Goal: Task Accomplishment & Management: Manage account settings

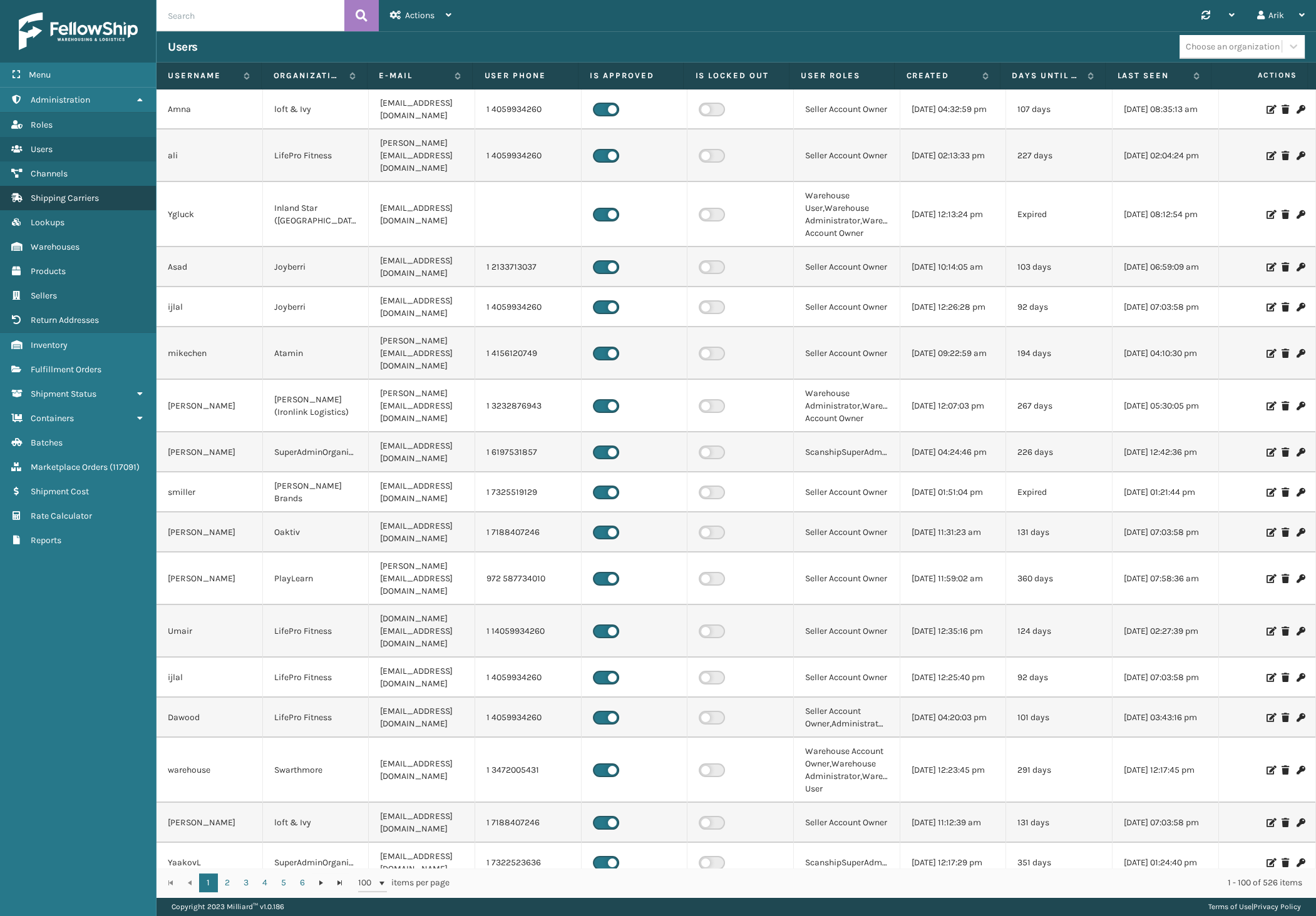
click at [55, 195] on span "Shipping Carriers" at bounding box center [64, 197] width 68 height 11
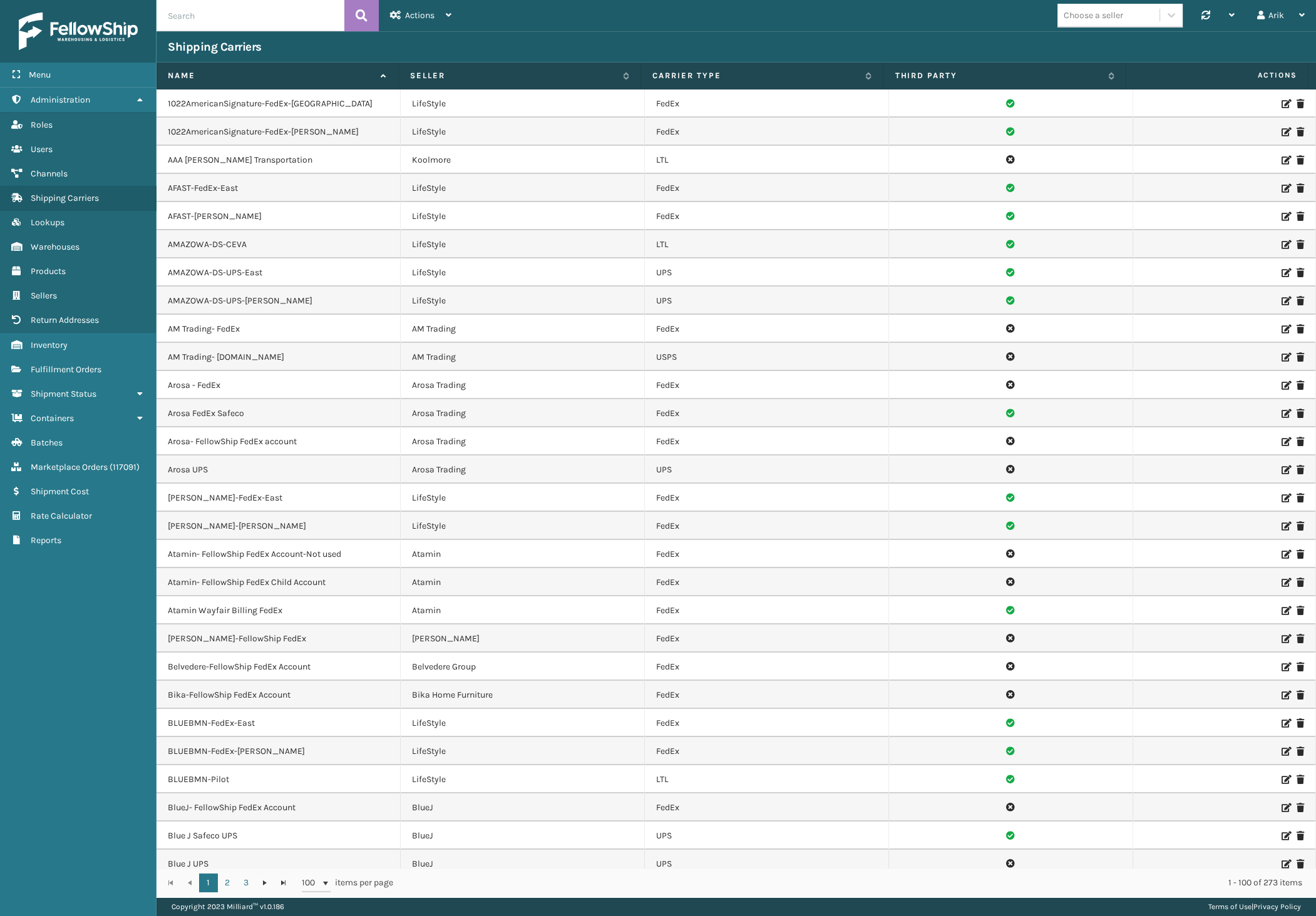
click at [795, 43] on div "Shipping Carriers" at bounding box center [735, 46] width 1136 height 15
click at [1126, 10] on div "Choose a seller" at bounding box center [1108, 15] width 102 height 21
click at [1096, 185] on div "K2 Health" at bounding box center [1120, 179] width 125 height 23
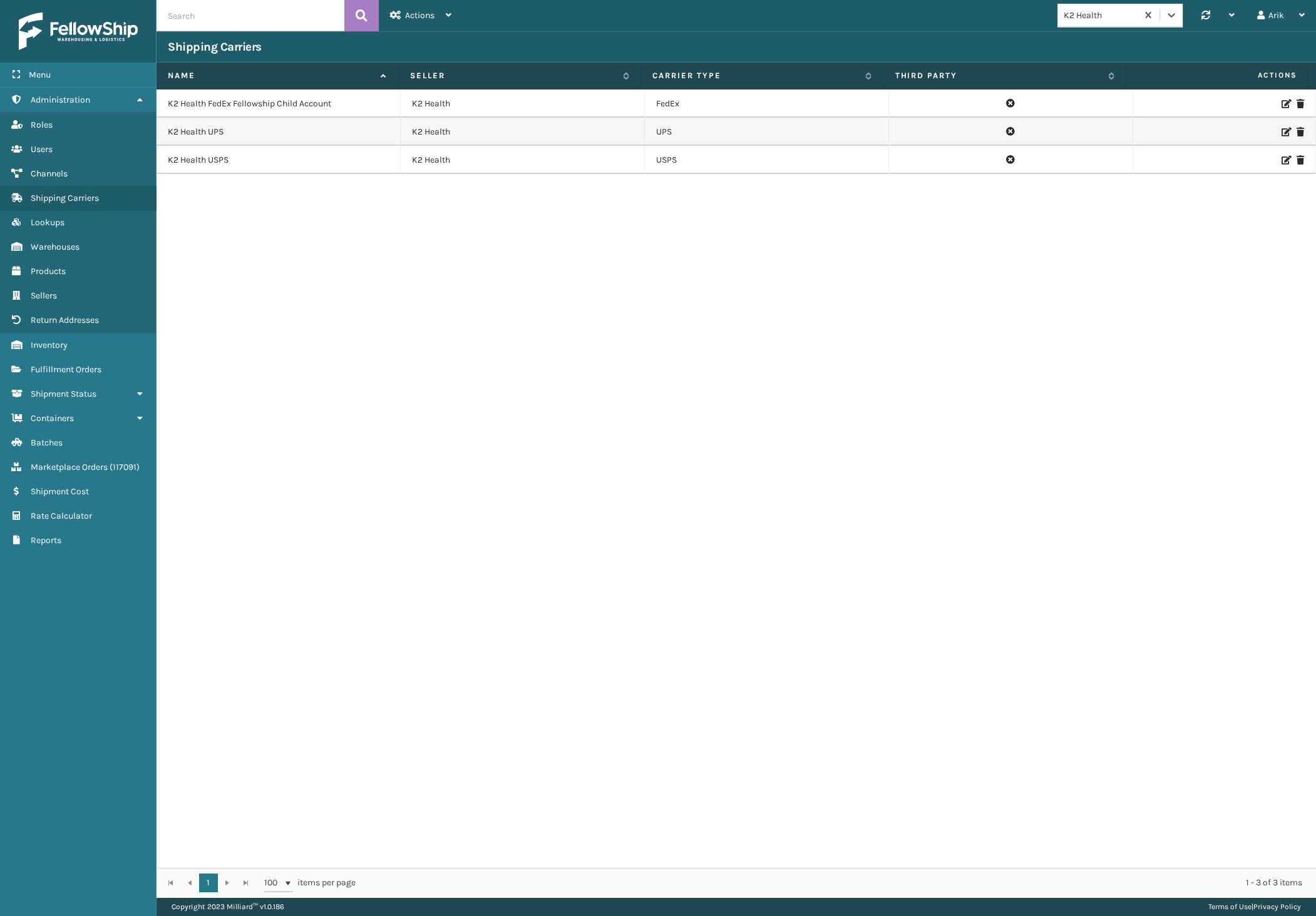
click at [1281, 131] on icon at bounding box center [1285, 131] width 8 height 9
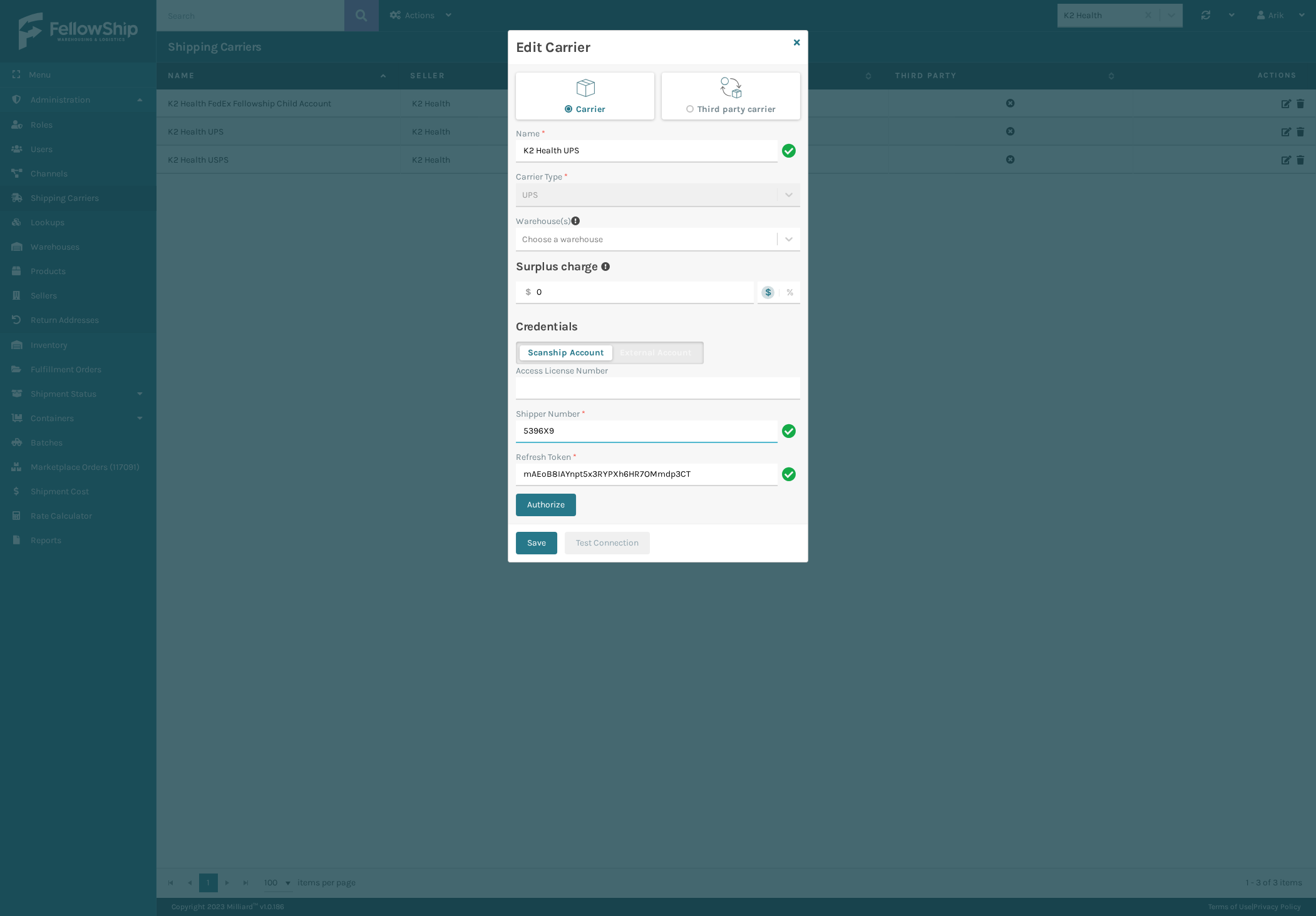
drag, startPoint x: 574, startPoint y: 420, endPoint x: 432, endPoint y: 420, distance: 142.0
click at [432, 420] on div "Edit Carrier Carrier Third party carrier Name * K2 Health UPS Carrier Type * UP…" at bounding box center [658, 458] width 1316 height 916
click at [438, 250] on div "Edit Carrier Carrier Third party carrier Name * K2 Health UPS Carrier Type * UP…" at bounding box center [658, 458] width 1316 height 916
click at [795, 43] on icon at bounding box center [797, 42] width 6 height 9
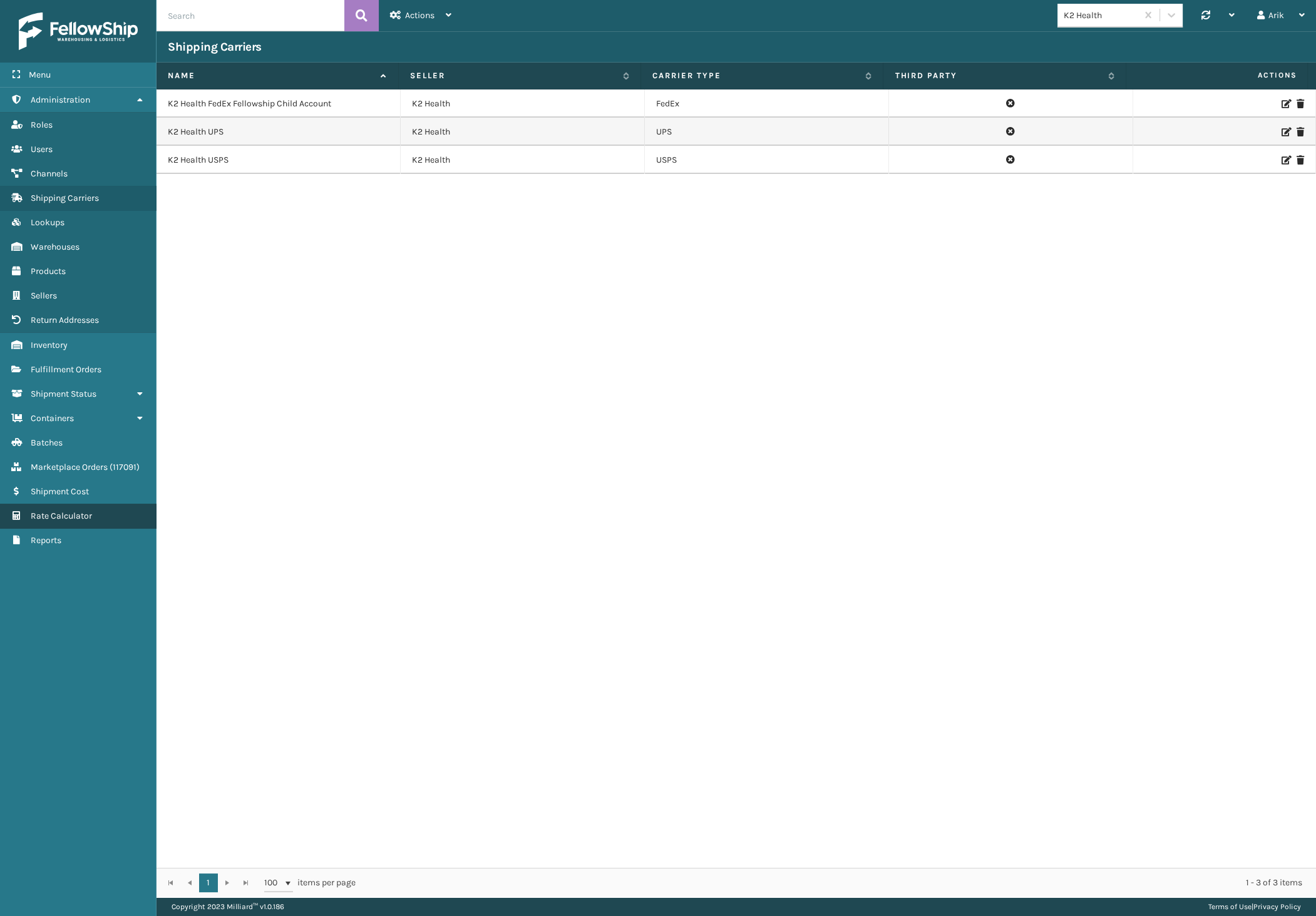
click at [48, 516] on span "Rate Calculator" at bounding box center [61, 515] width 61 height 11
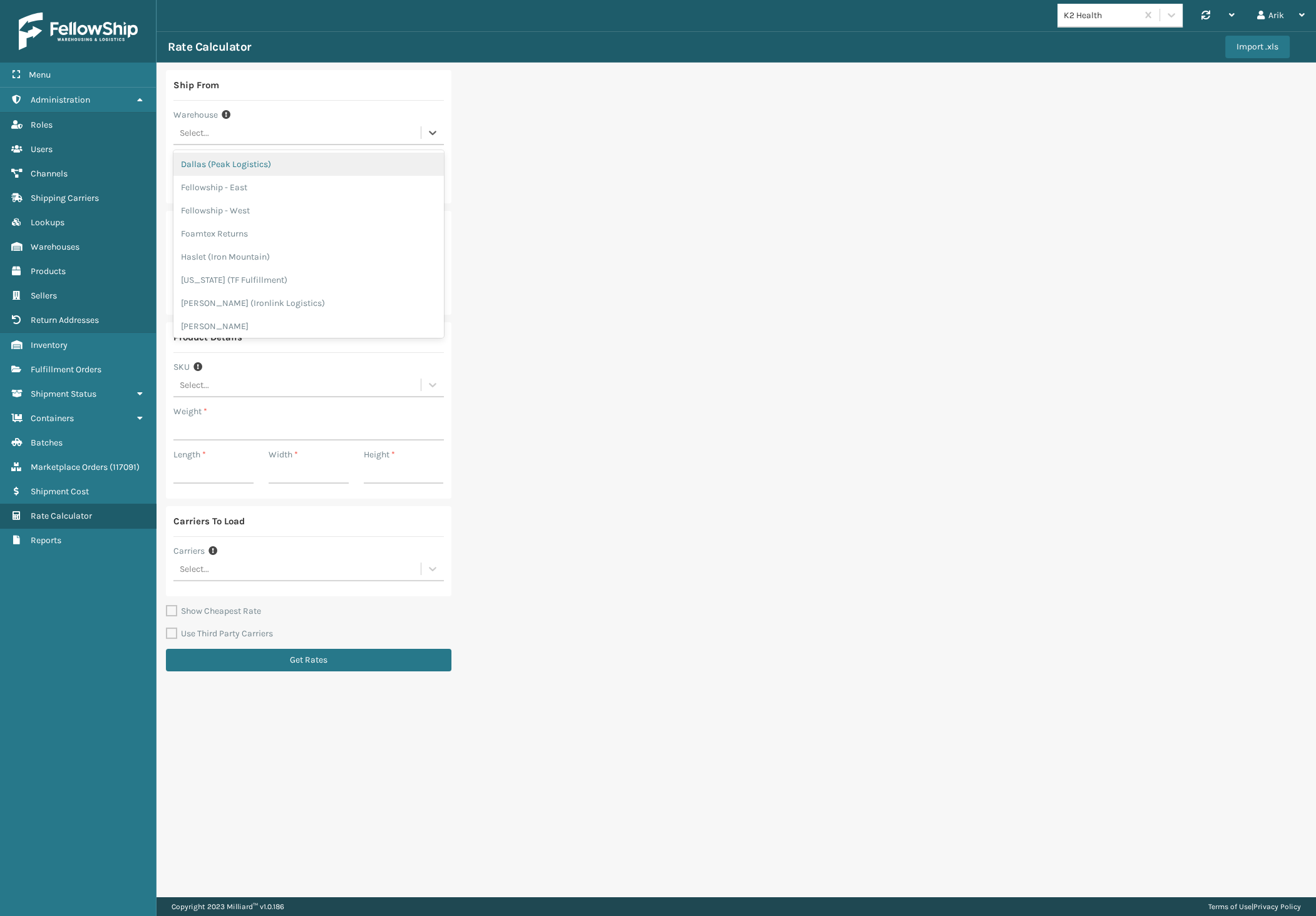
click at [214, 131] on div "Select..." at bounding box center [297, 132] width 247 height 21
click at [223, 186] on div "Fellowship - East" at bounding box center [309, 187] width 271 height 23
type input "19007"
click at [202, 170] on input "19007" at bounding box center [309, 177] width 271 height 23
click at [198, 266] on input "Zip Code *" at bounding box center [309, 273] width 271 height 23
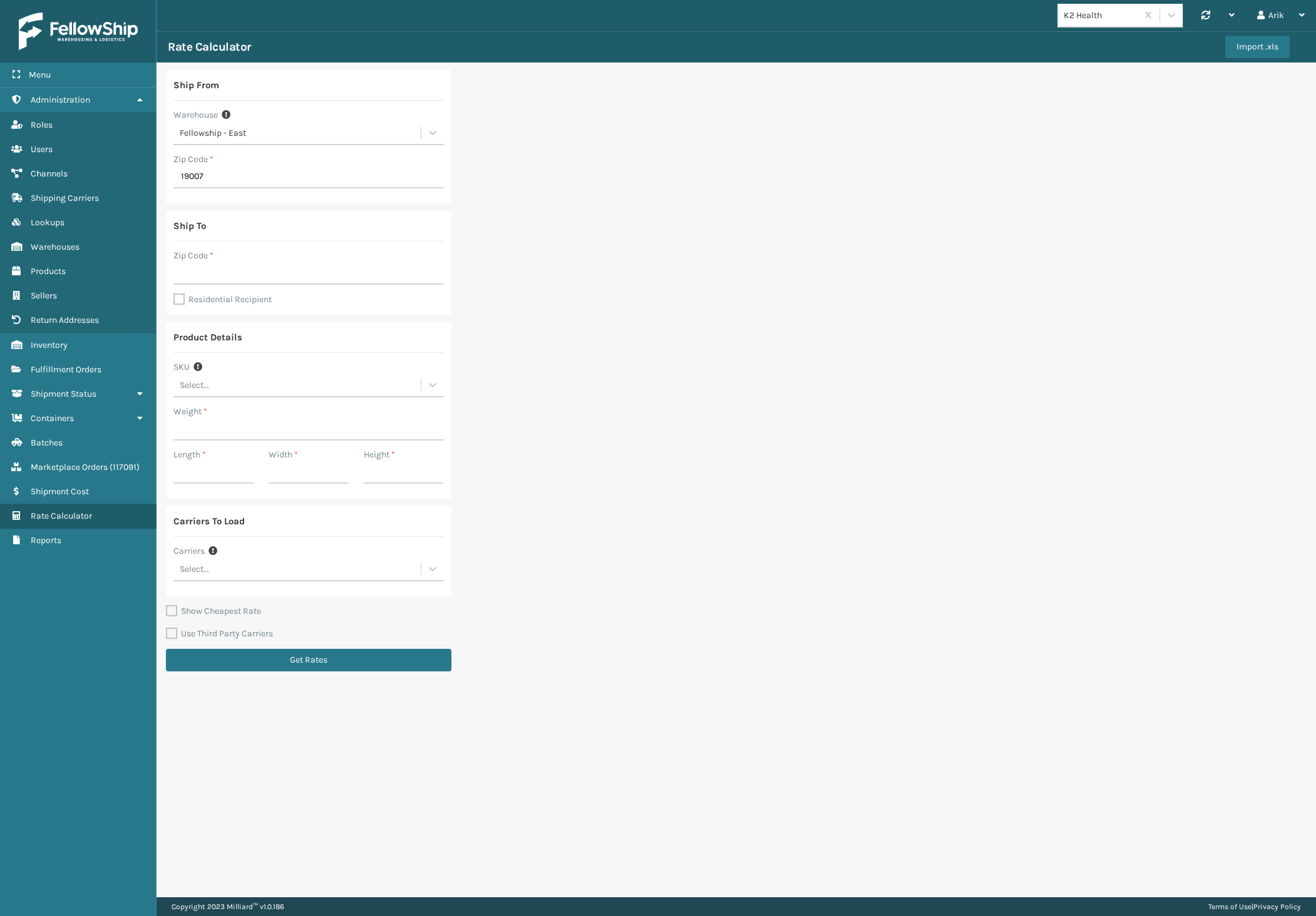
click at [193, 382] on div "Select..." at bounding box center [194, 385] width 30 height 13
paste input "KBCNSR8036-6"
type input "KBCNSR8036-6"
click at [256, 418] on div "KBCNSR8036-6" at bounding box center [309, 416] width 271 height 23
type input "21"
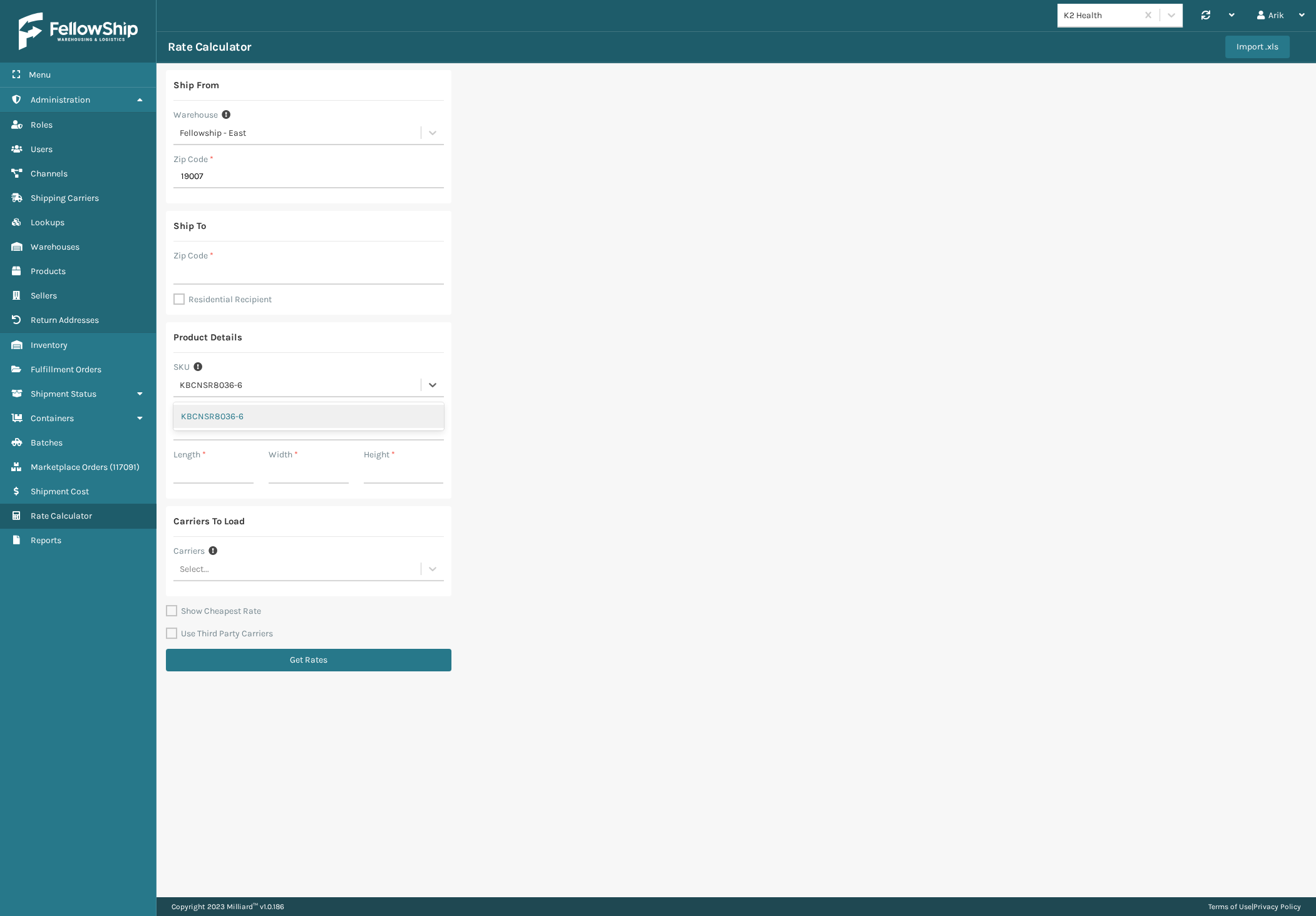
type input "39"
type input "14.2"
type input "13.7"
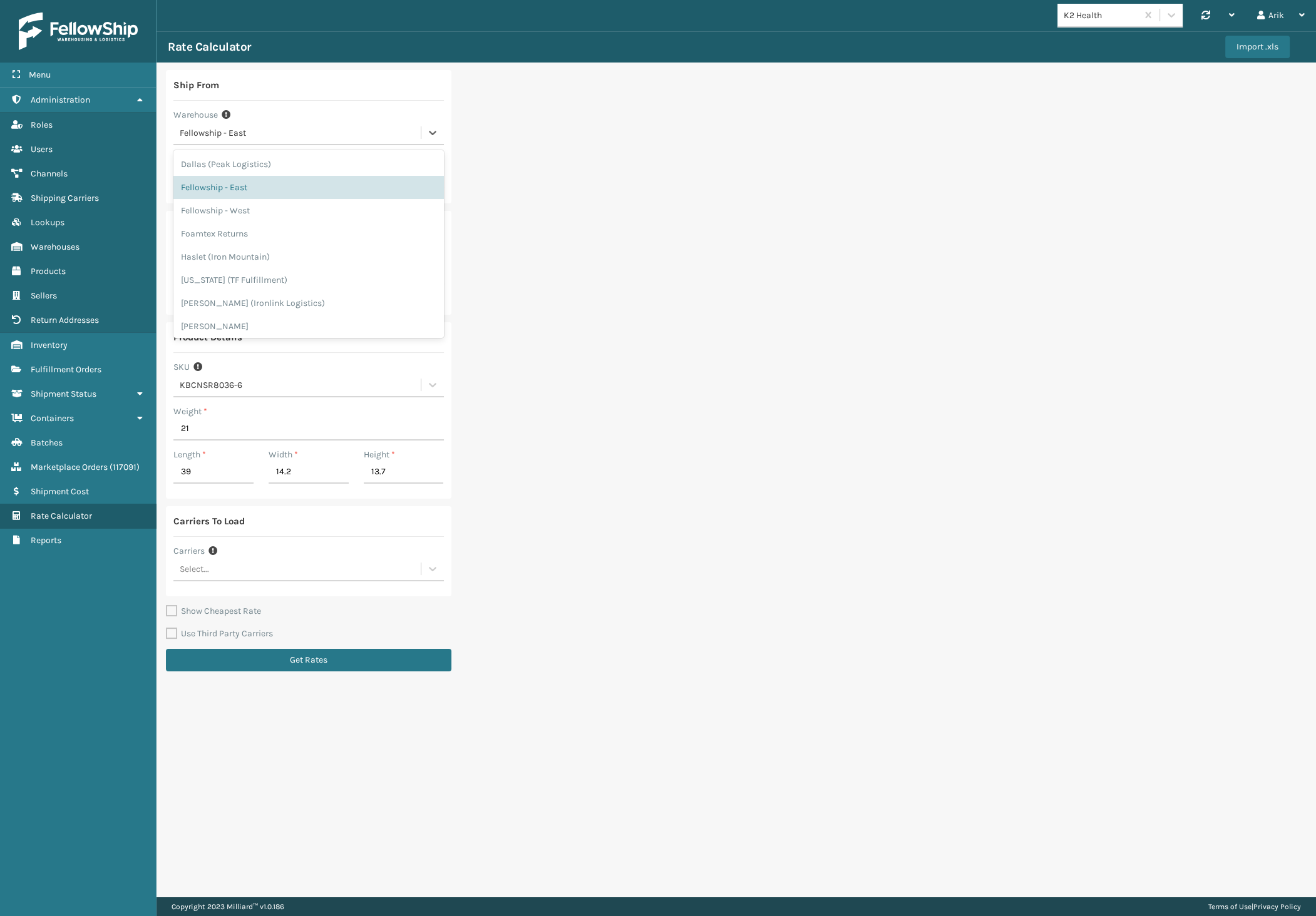
click at [207, 139] on div "Fellowship - East" at bounding box center [297, 132] width 247 height 21
click at [231, 202] on div "Fellowship - West" at bounding box center [309, 210] width 271 height 23
type input "92392"
click at [209, 271] on input "Zip Code *" at bounding box center [309, 273] width 271 height 23
paste input "91006"
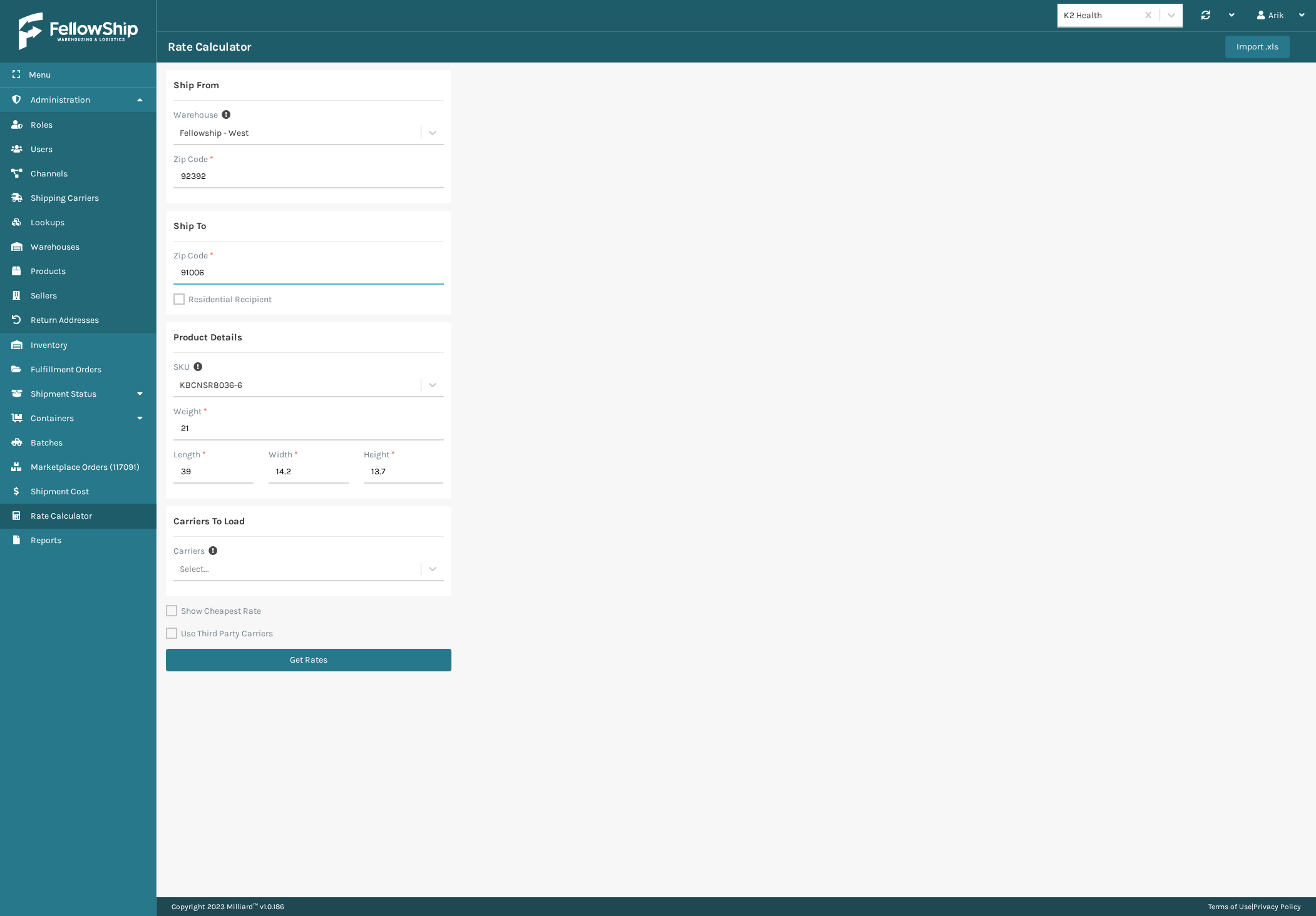
type input "91006"
click at [179, 297] on label "Residential Recipient" at bounding box center [223, 299] width 99 height 11
click at [174, 293] on input "Residential Recipient" at bounding box center [174, 292] width 1 height 1
checkbox input "true"
click at [220, 576] on div "Select..." at bounding box center [297, 569] width 247 height 21
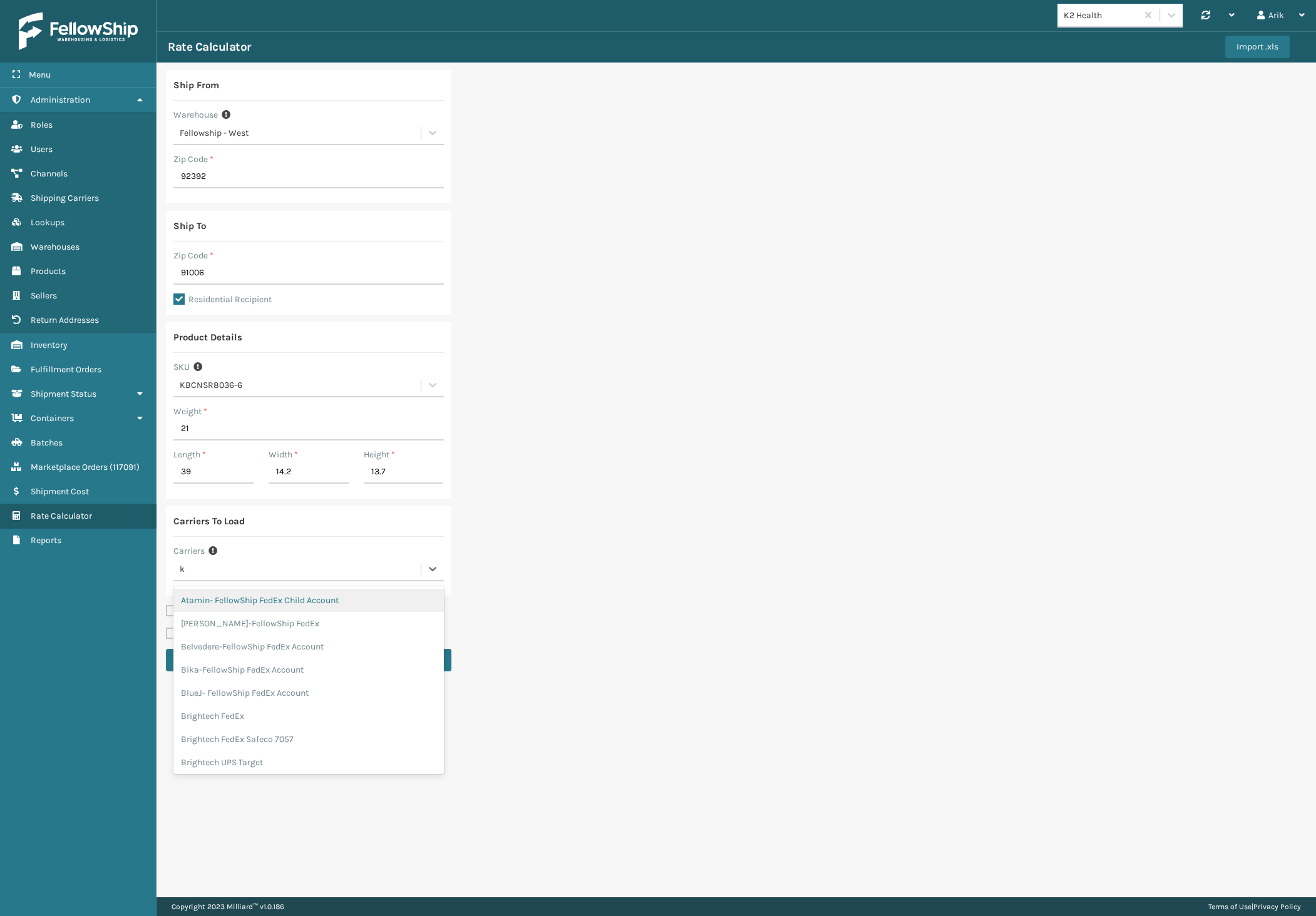
type input "k2"
click at [225, 622] on div "K2 Health UPS" at bounding box center [309, 623] width 271 height 23
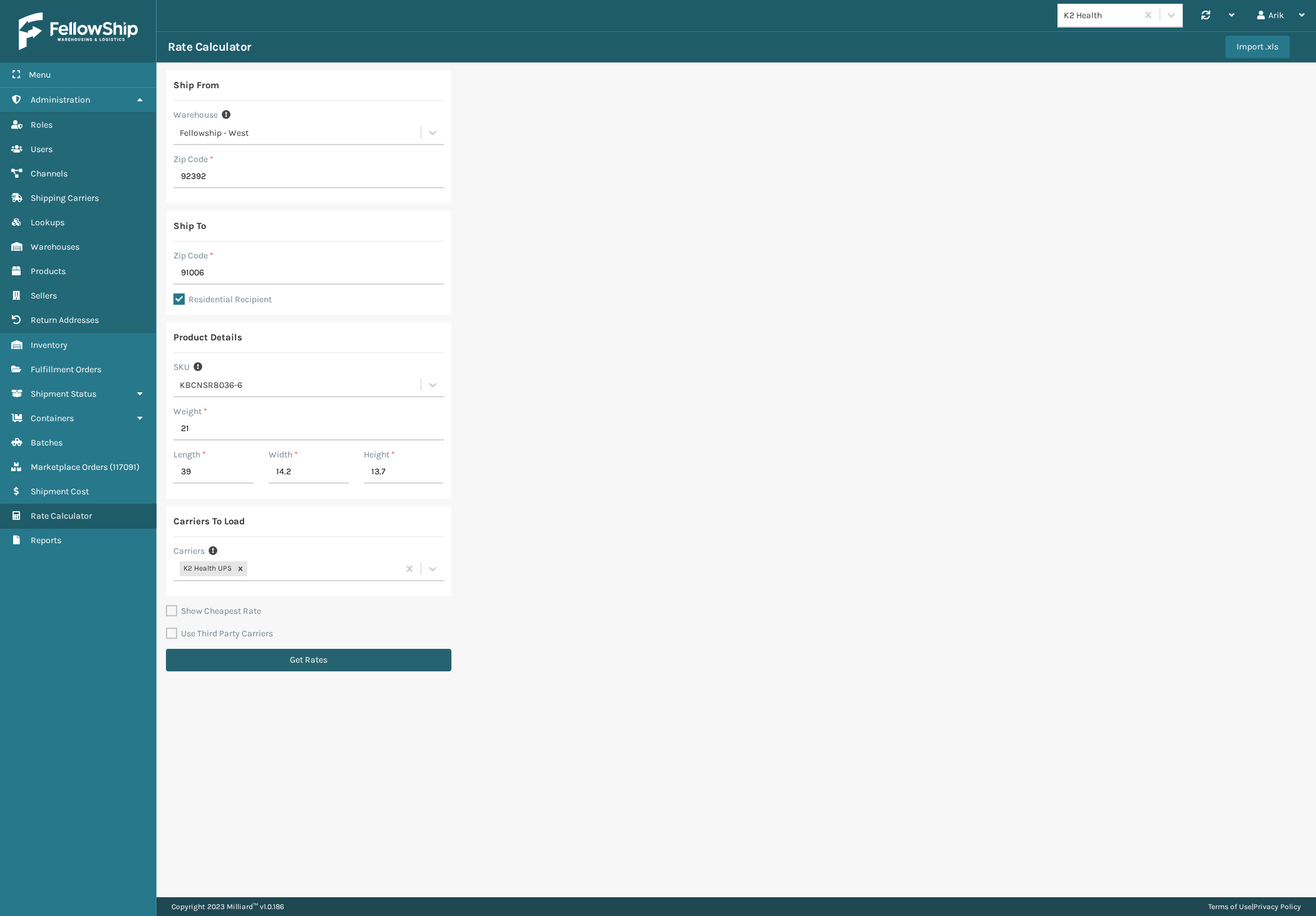
click at [264, 661] on button "Get Rates" at bounding box center [308, 660] width 285 height 23
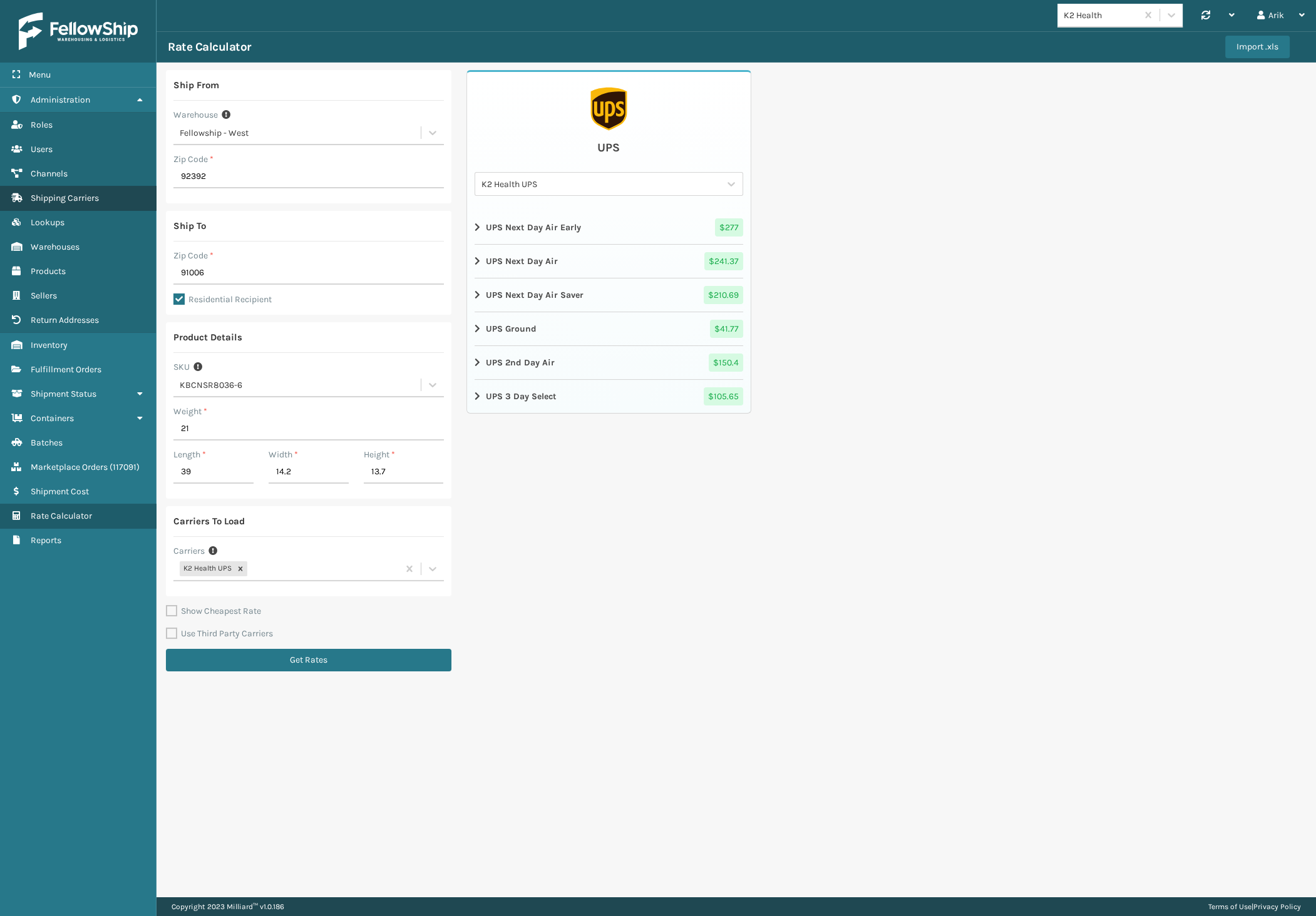
click at [61, 194] on span "Shipping Carriers" at bounding box center [64, 197] width 68 height 11
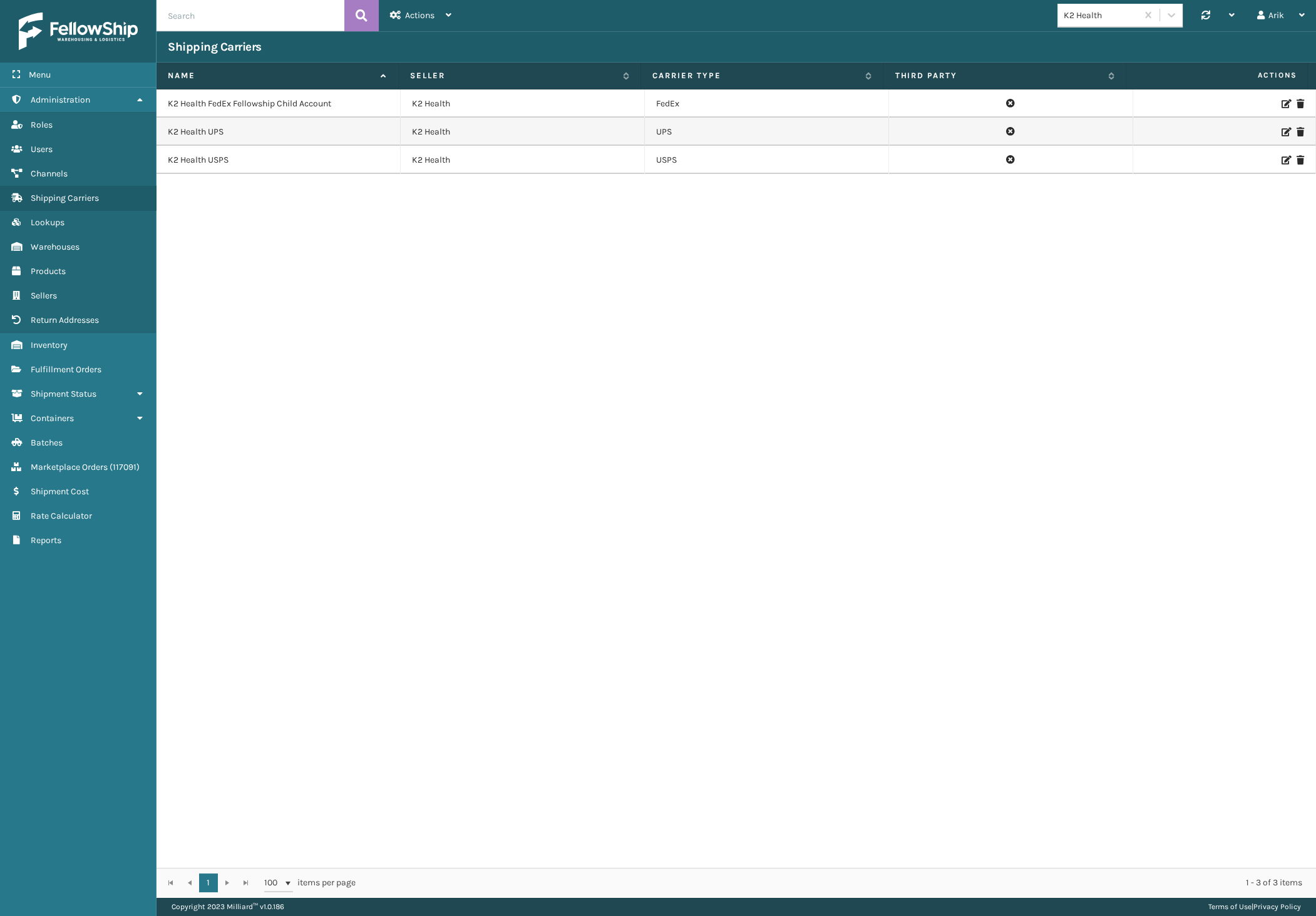
click at [1281, 102] on icon at bounding box center [1285, 104] width 8 height 9
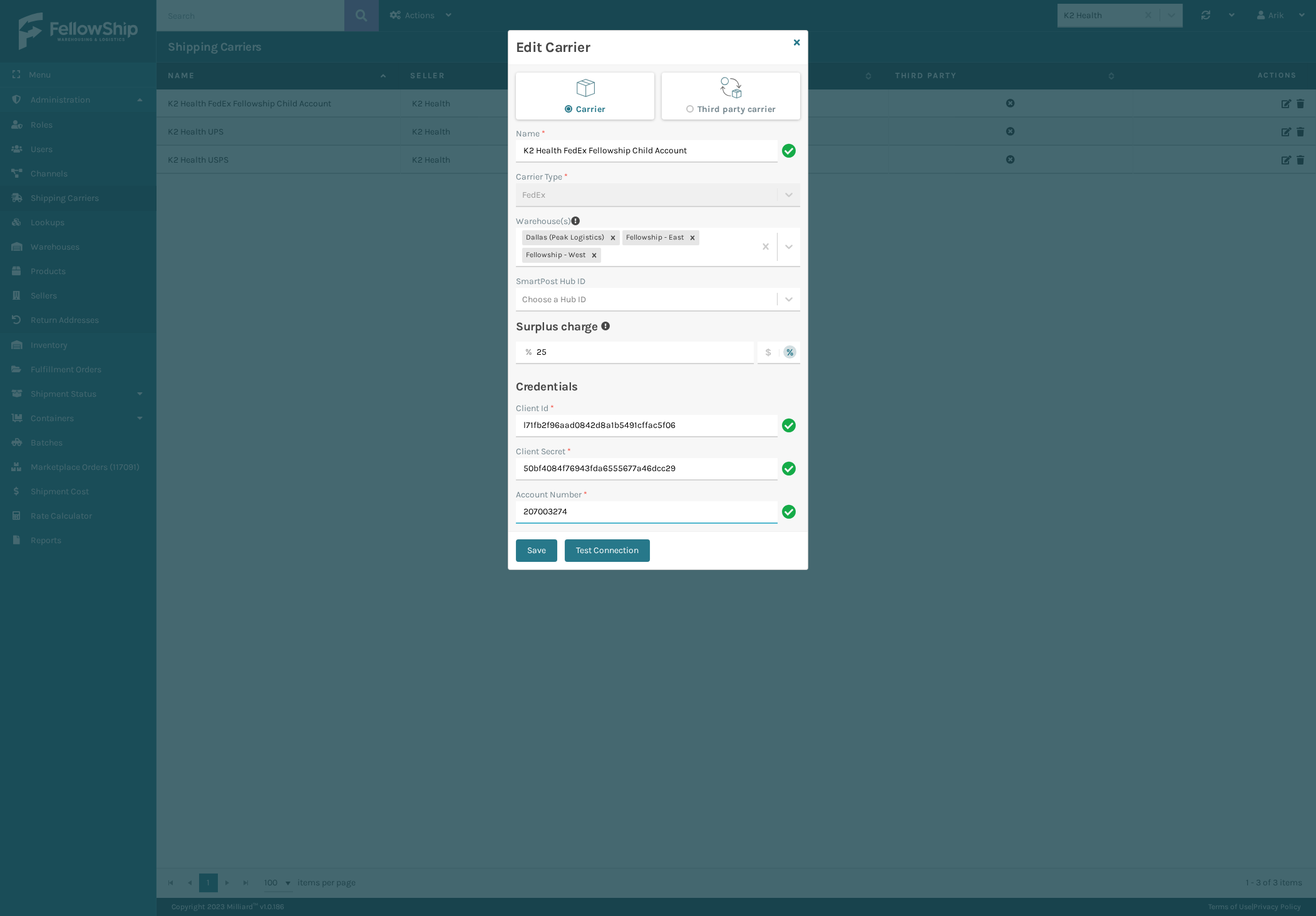
click at [569, 514] on input "207003274" at bounding box center [646, 512] width 262 height 23
click at [228, 218] on div "Edit Carrier Carrier Third party carrier Name * K2 Health FedEx Fellowship Chil…" at bounding box center [658, 458] width 1316 height 916
click at [797, 43] on icon at bounding box center [797, 42] width 6 height 9
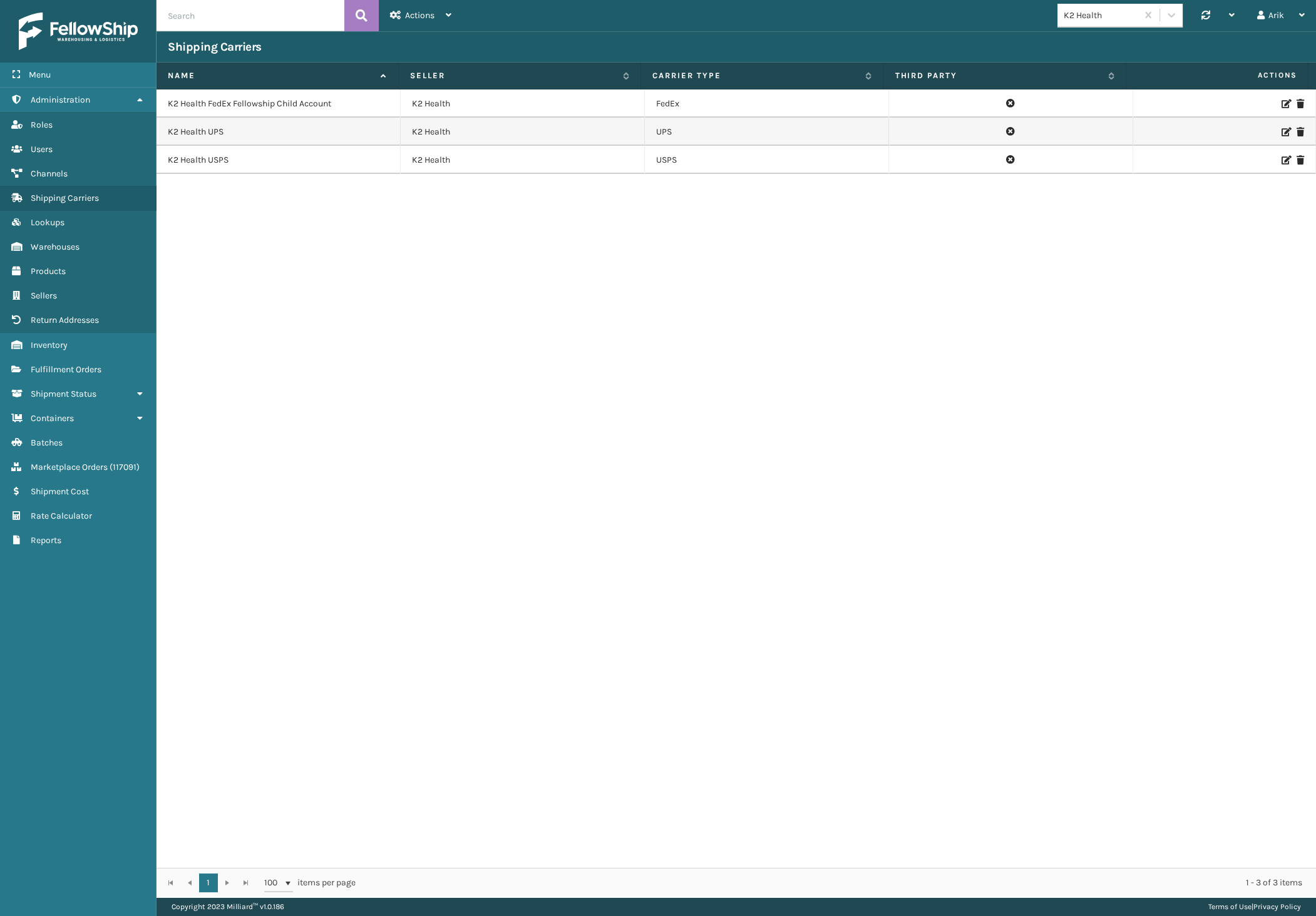
click at [216, 18] on input "text" at bounding box center [251, 16] width 188 height 32
paste input "112-8561774-8103406"
type input "112-8561774-8103406"
click at [69, 364] on span "Fulfillment Orders" at bounding box center [66, 369] width 71 height 11
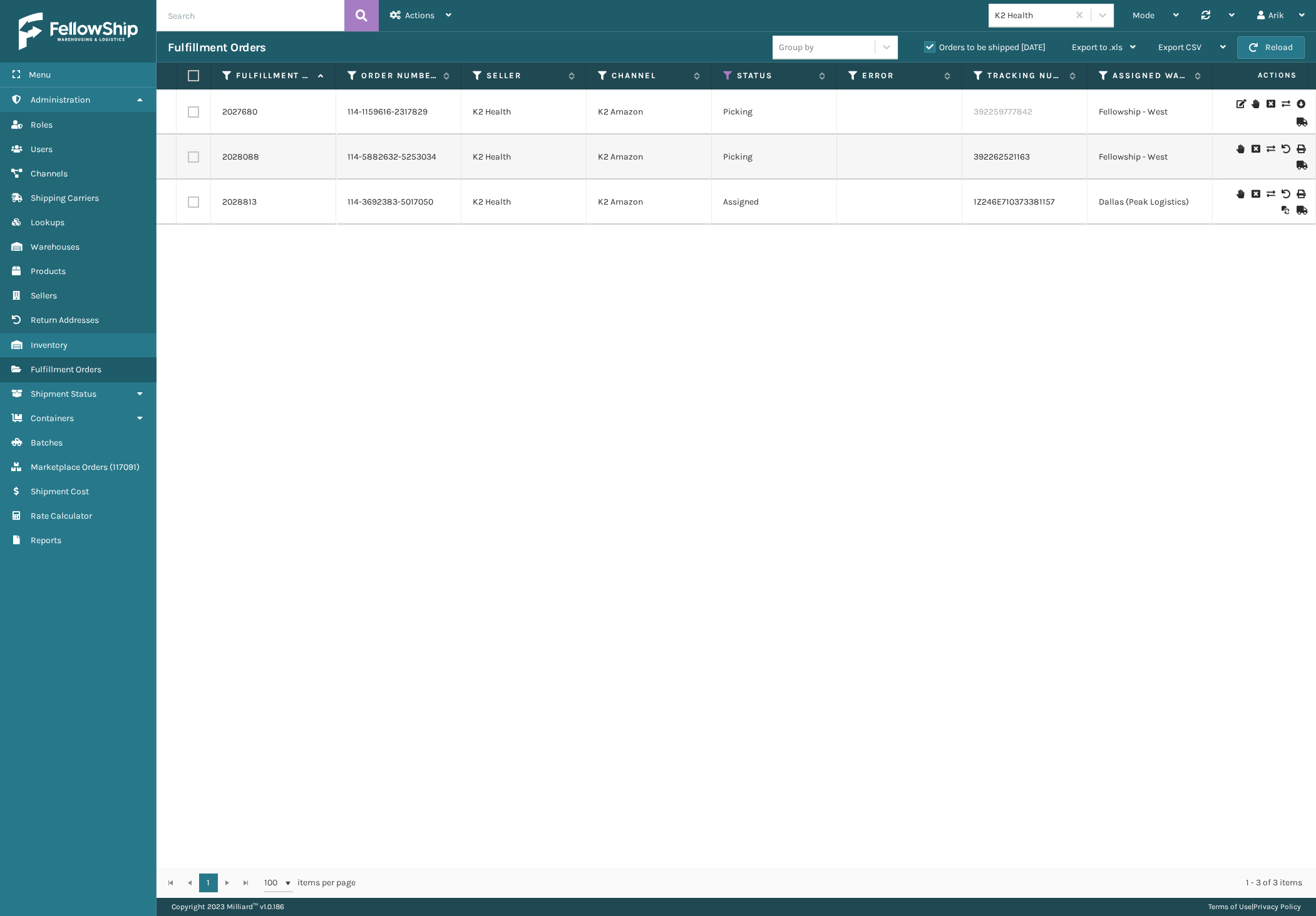
click at [228, 22] on input "text" at bounding box center [251, 16] width 188 height 32
paste input "112-8561774-8103406"
type input "112-8561774-8103406"
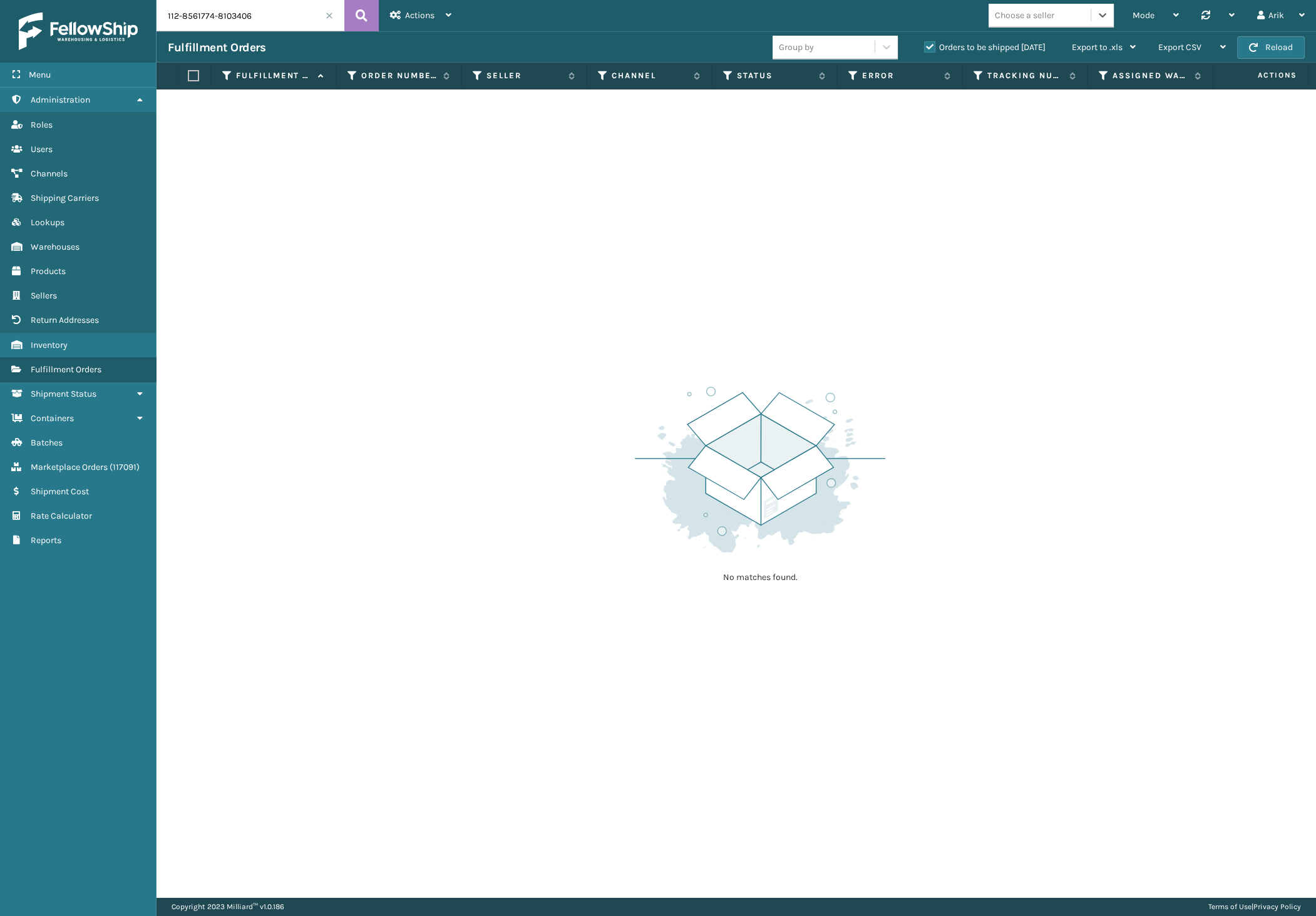
click at [929, 48] on label "Orders to be shipped [DATE]" at bounding box center [984, 46] width 121 height 11
click at [925, 48] on input "Orders to be shipped [DATE]" at bounding box center [924, 44] width 1 height 8
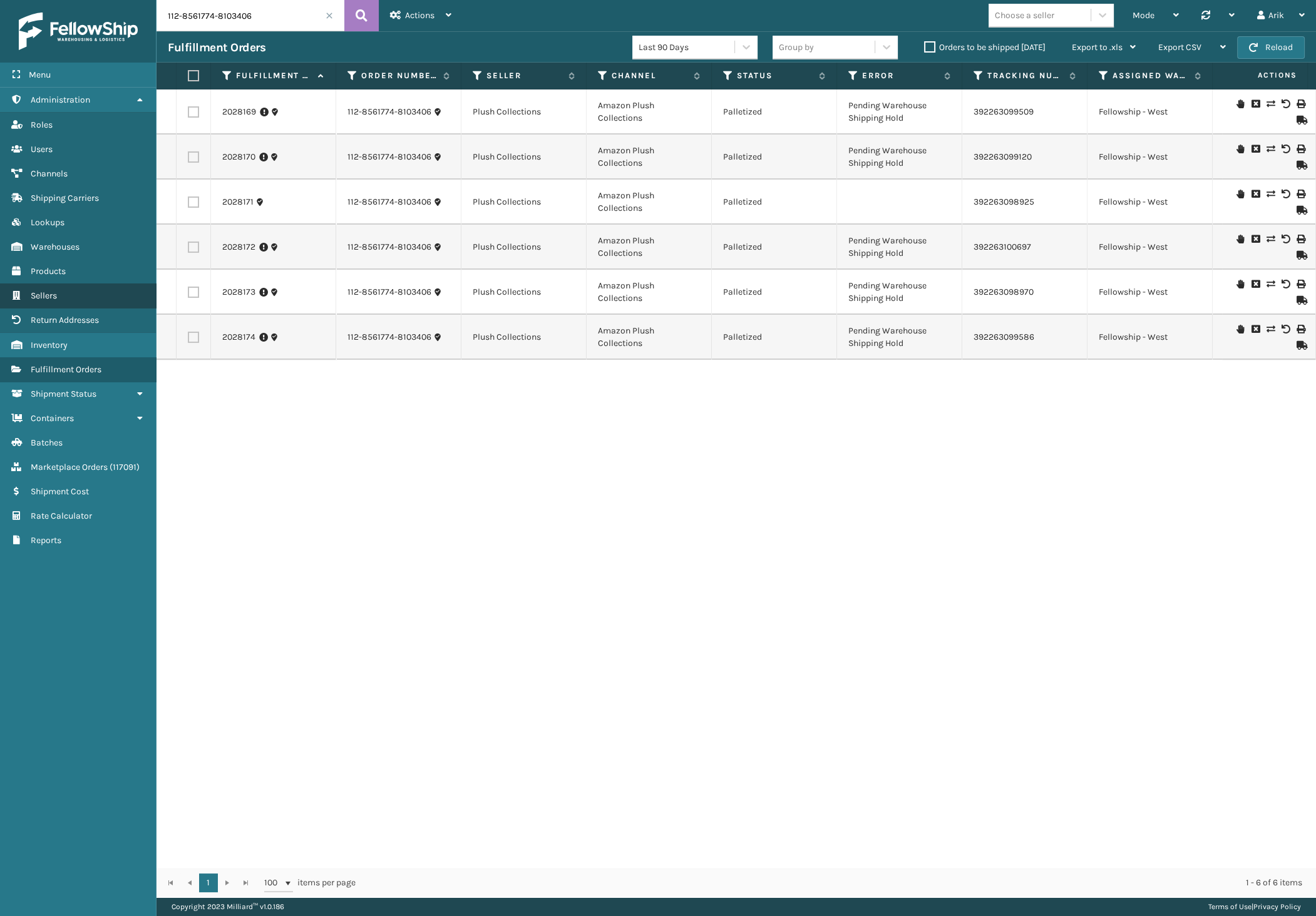
click at [45, 290] on span "Sellers" at bounding box center [43, 295] width 27 height 11
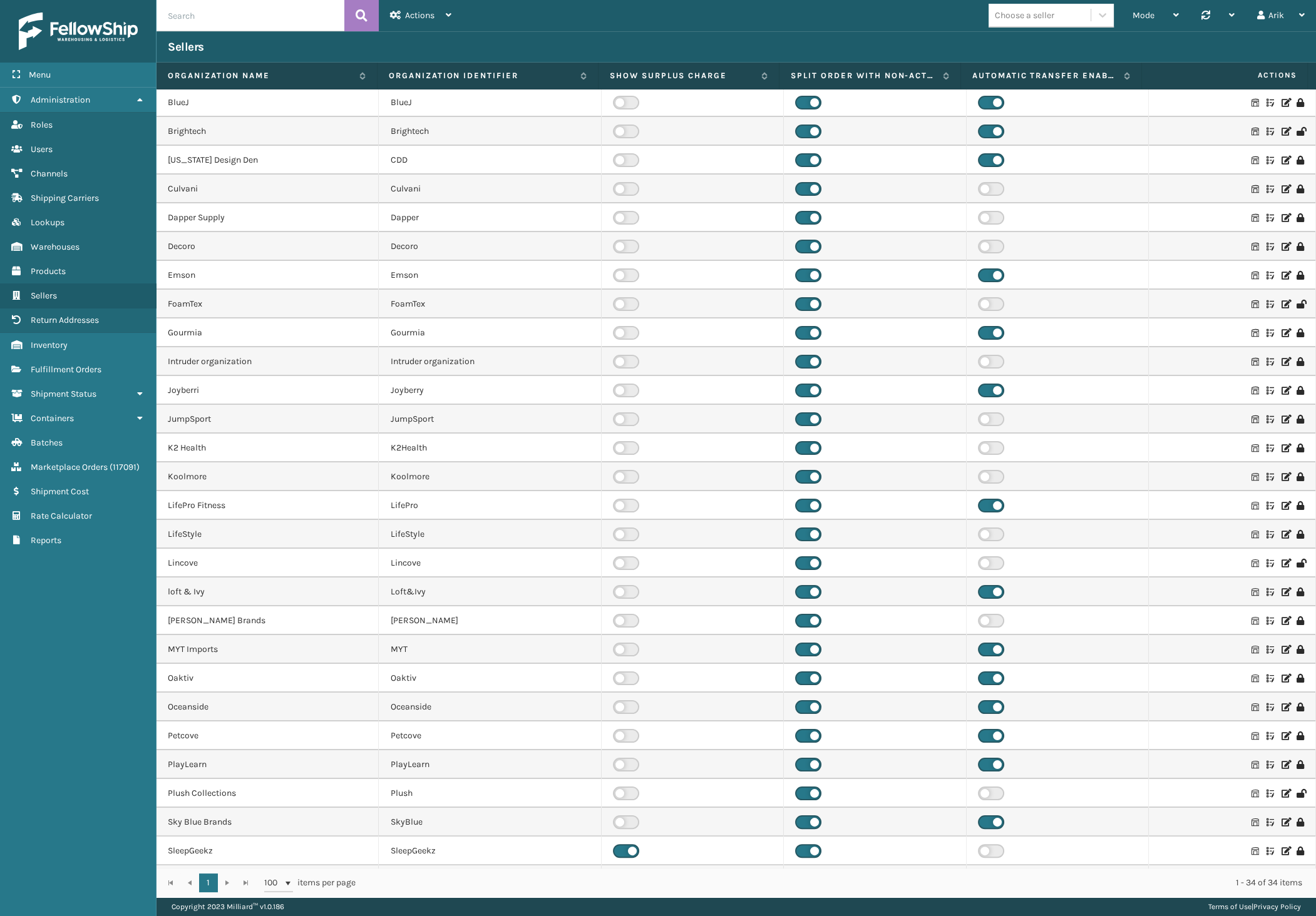
scroll to position [200, 0]
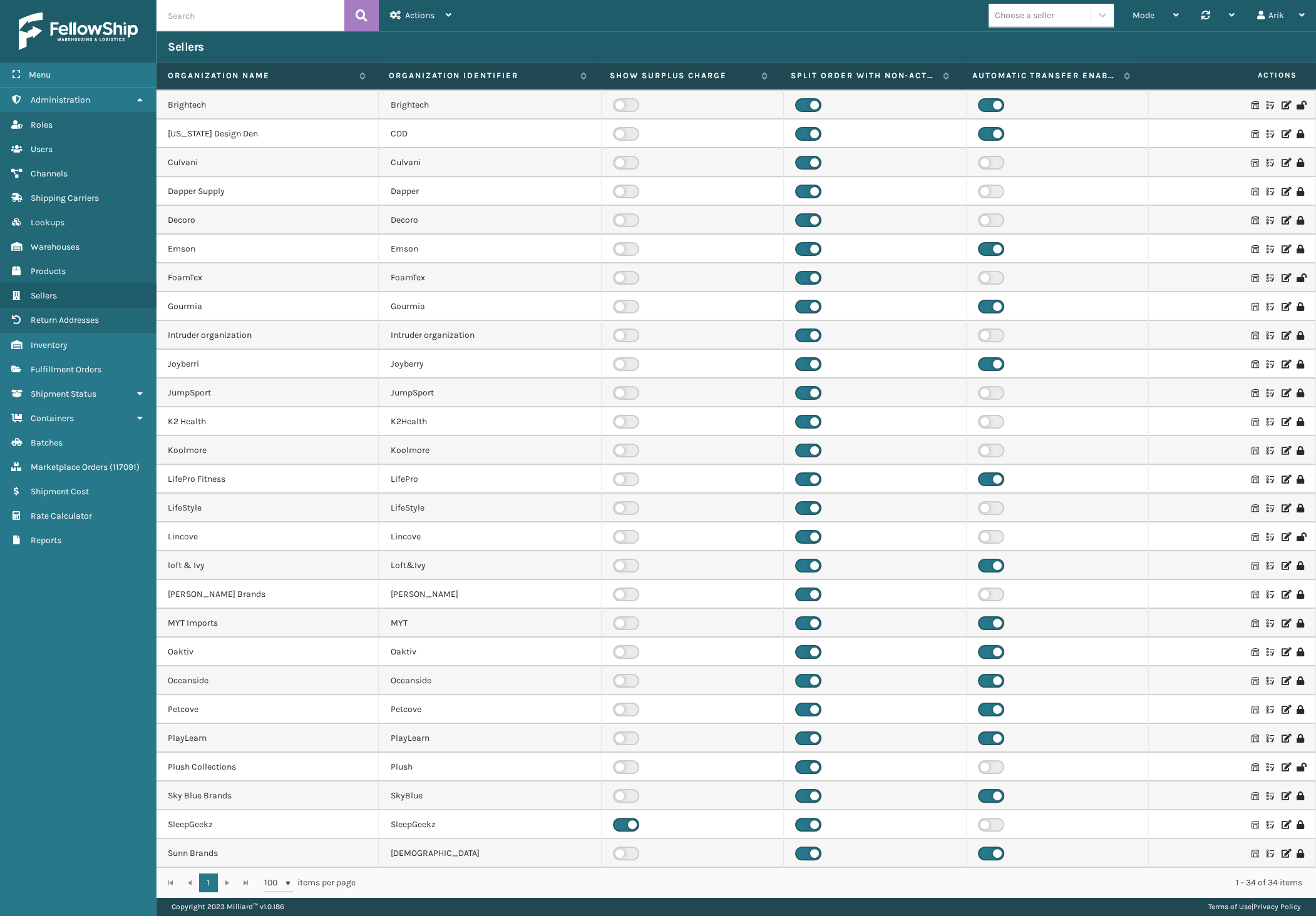
click at [1281, 765] on icon at bounding box center [1285, 767] width 8 height 9
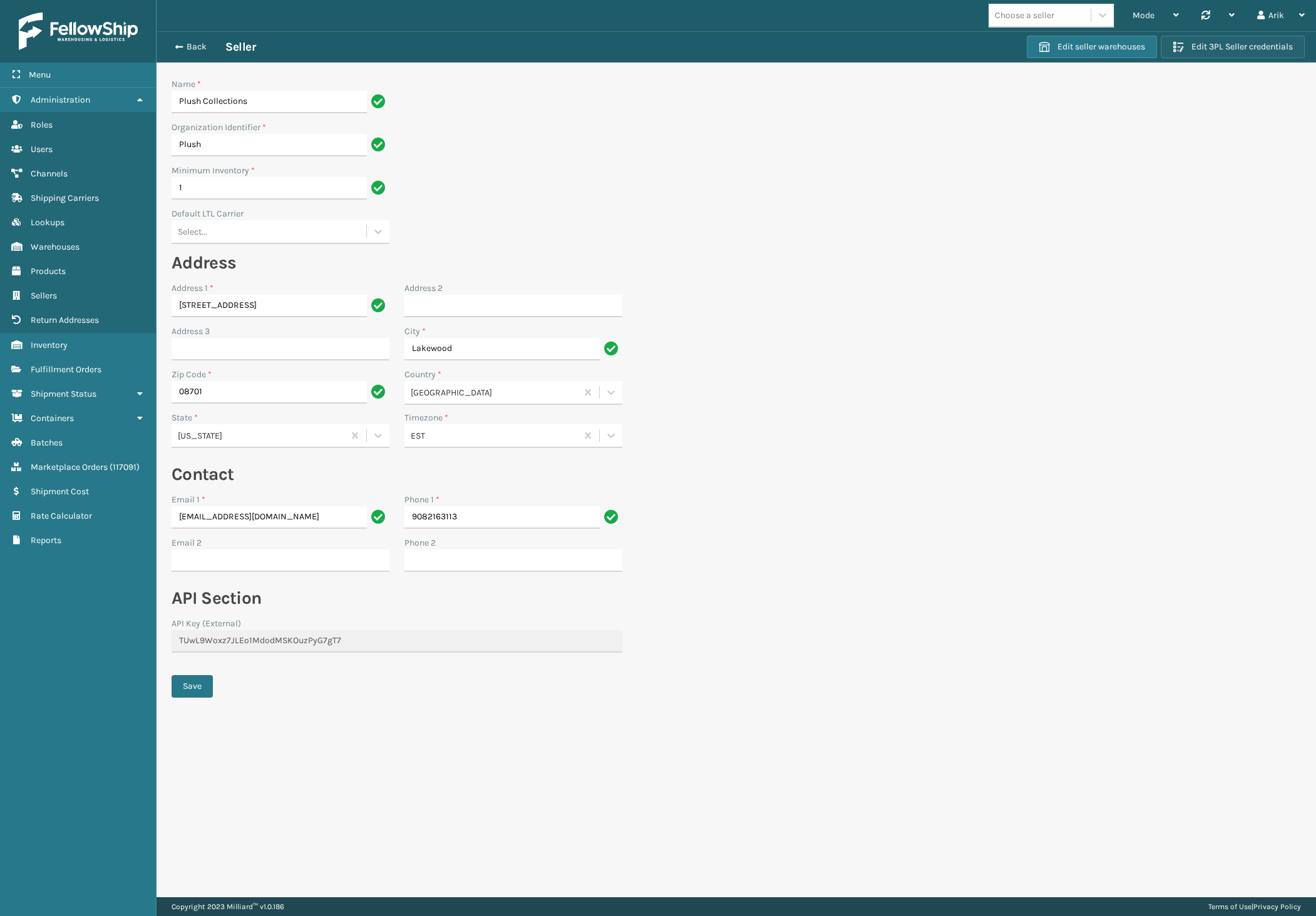
click at [1202, 56] on button "Edit 3PL Seller credentials" at bounding box center [1233, 46] width 144 height 23
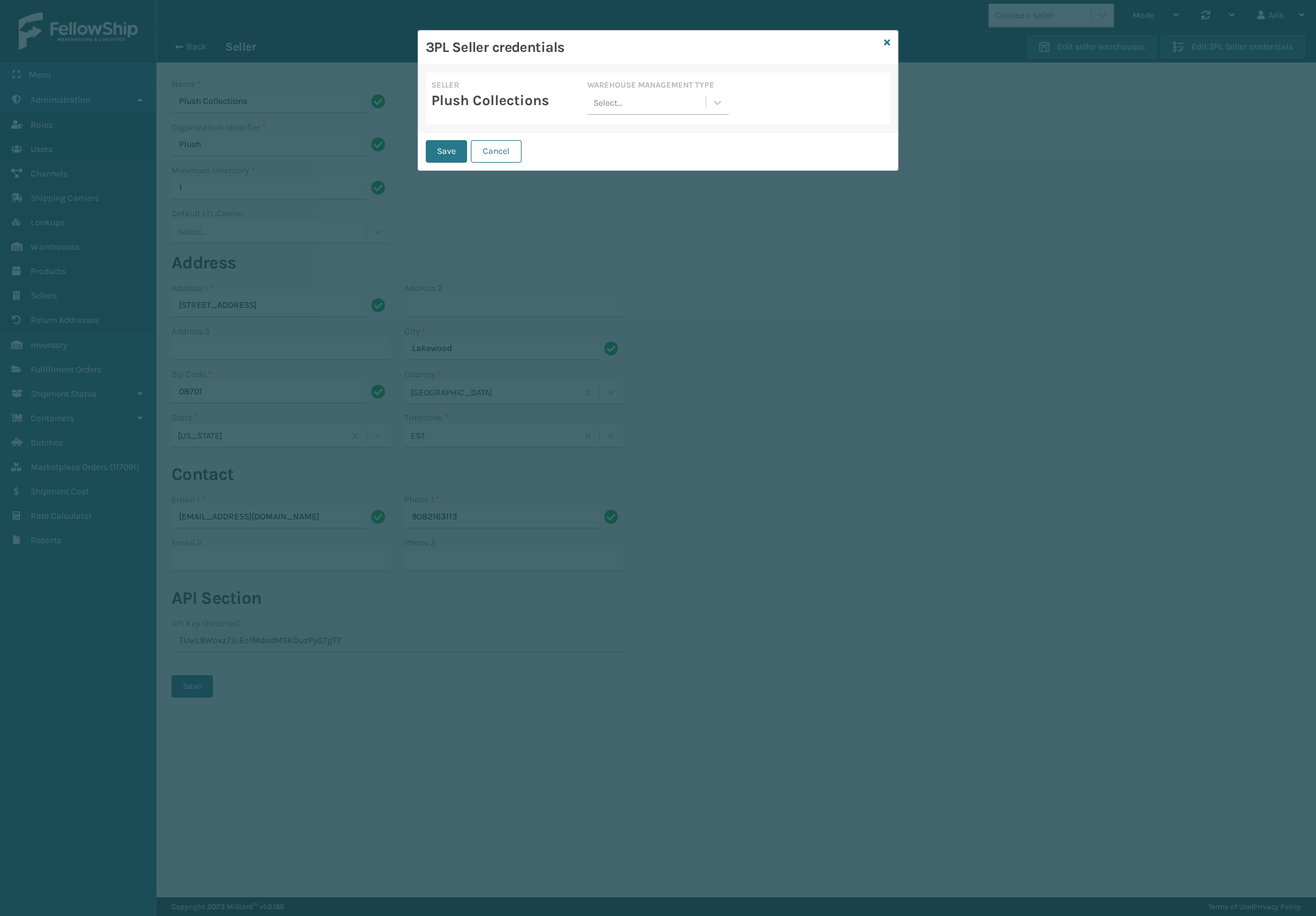
click at [606, 107] on div "Select..." at bounding box center [608, 103] width 30 height 13
click at [619, 132] on div "Da Vinci" at bounding box center [658, 133] width 141 height 23
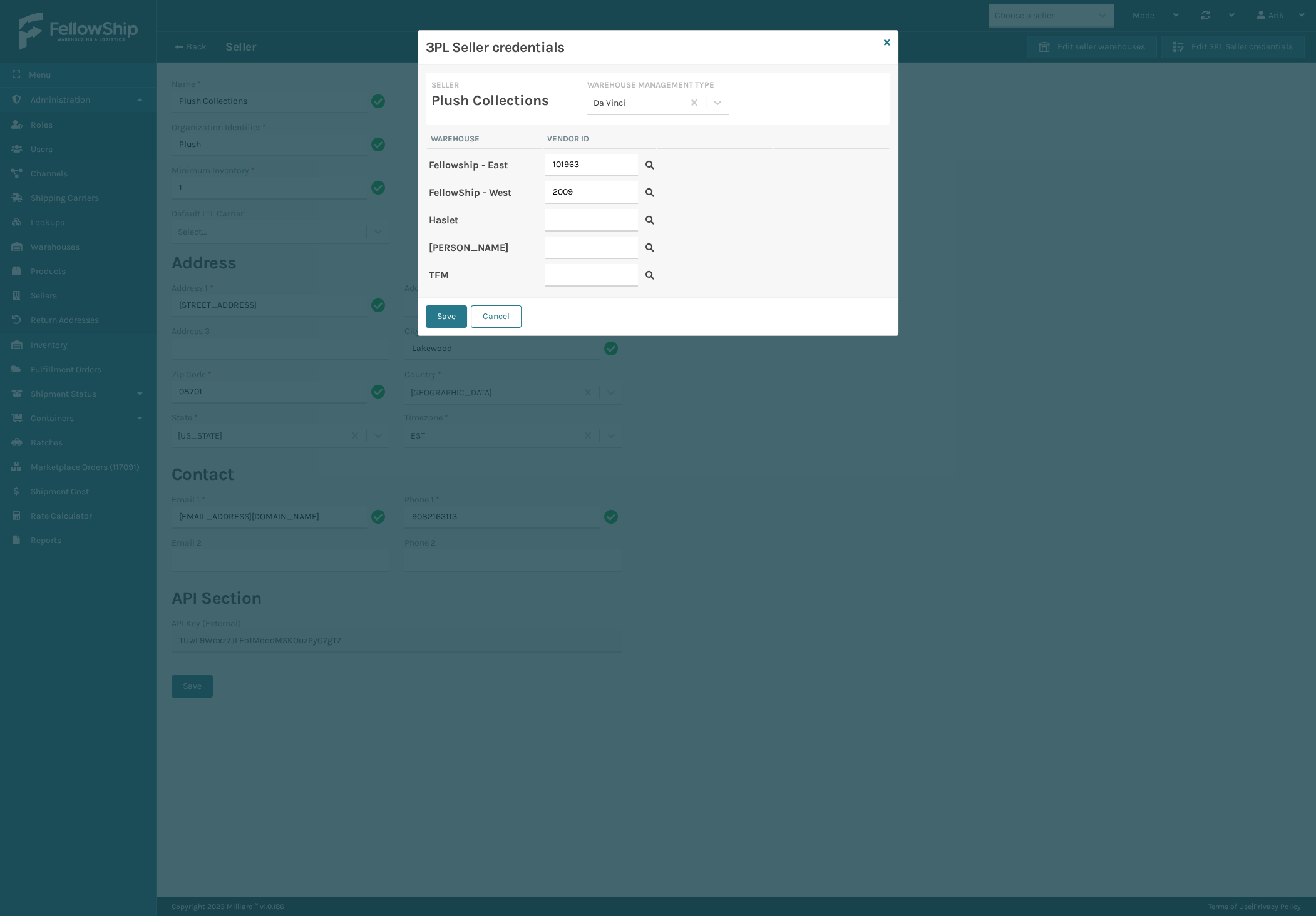
click at [651, 162] on icon at bounding box center [650, 165] width 9 height 9
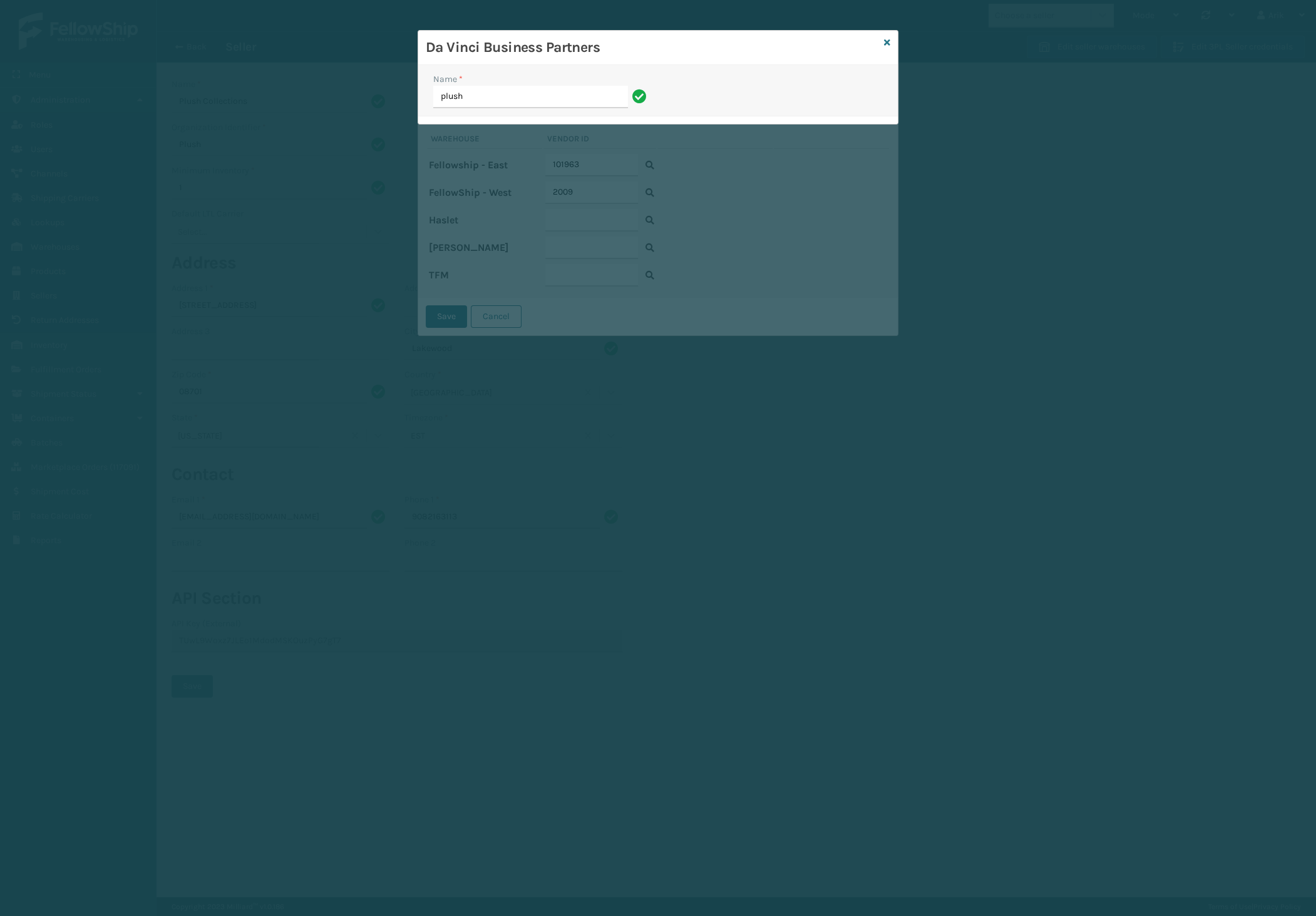
type input "plush"
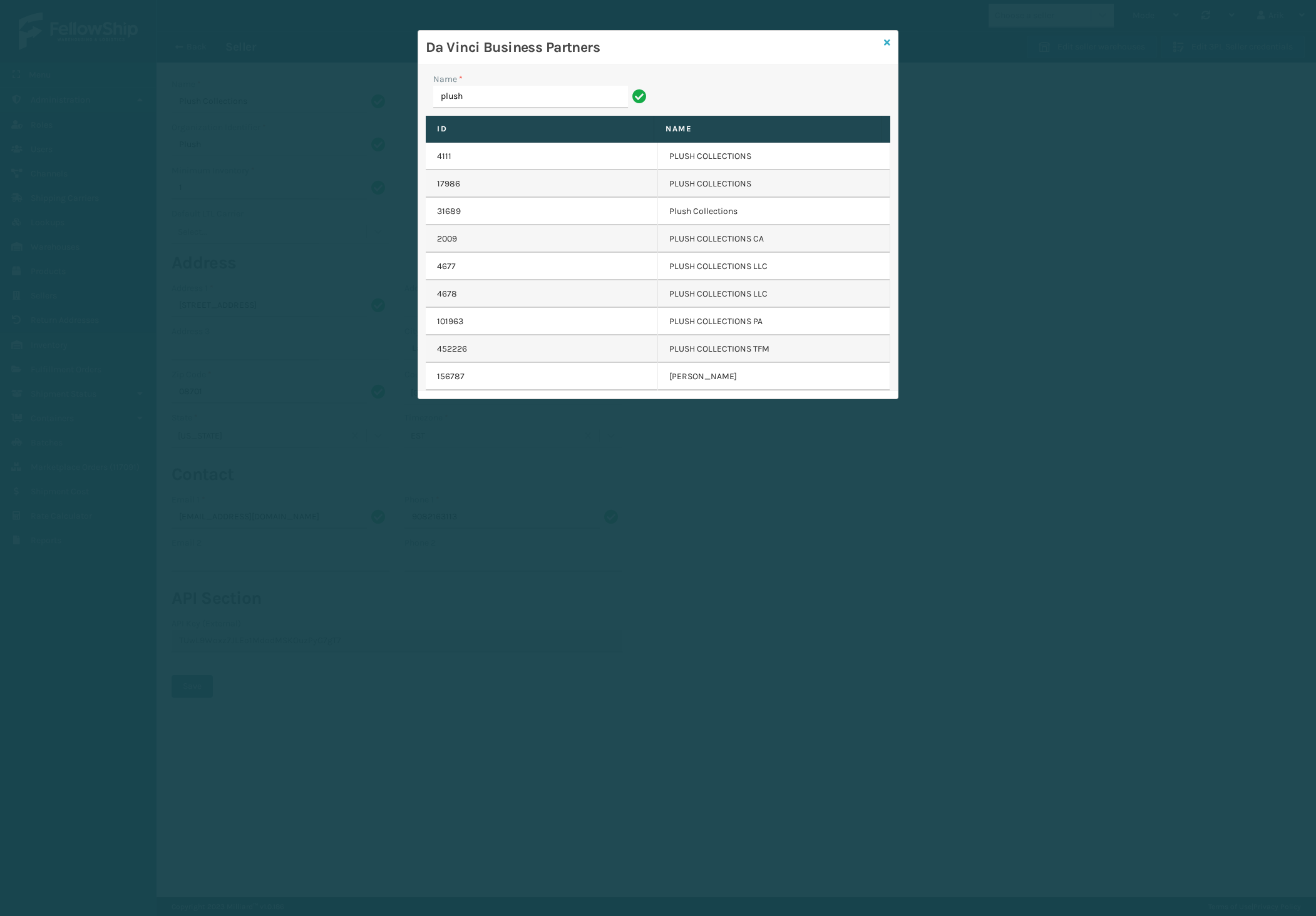
click at [888, 43] on icon at bounding box center [887, 42] width 6 height 9
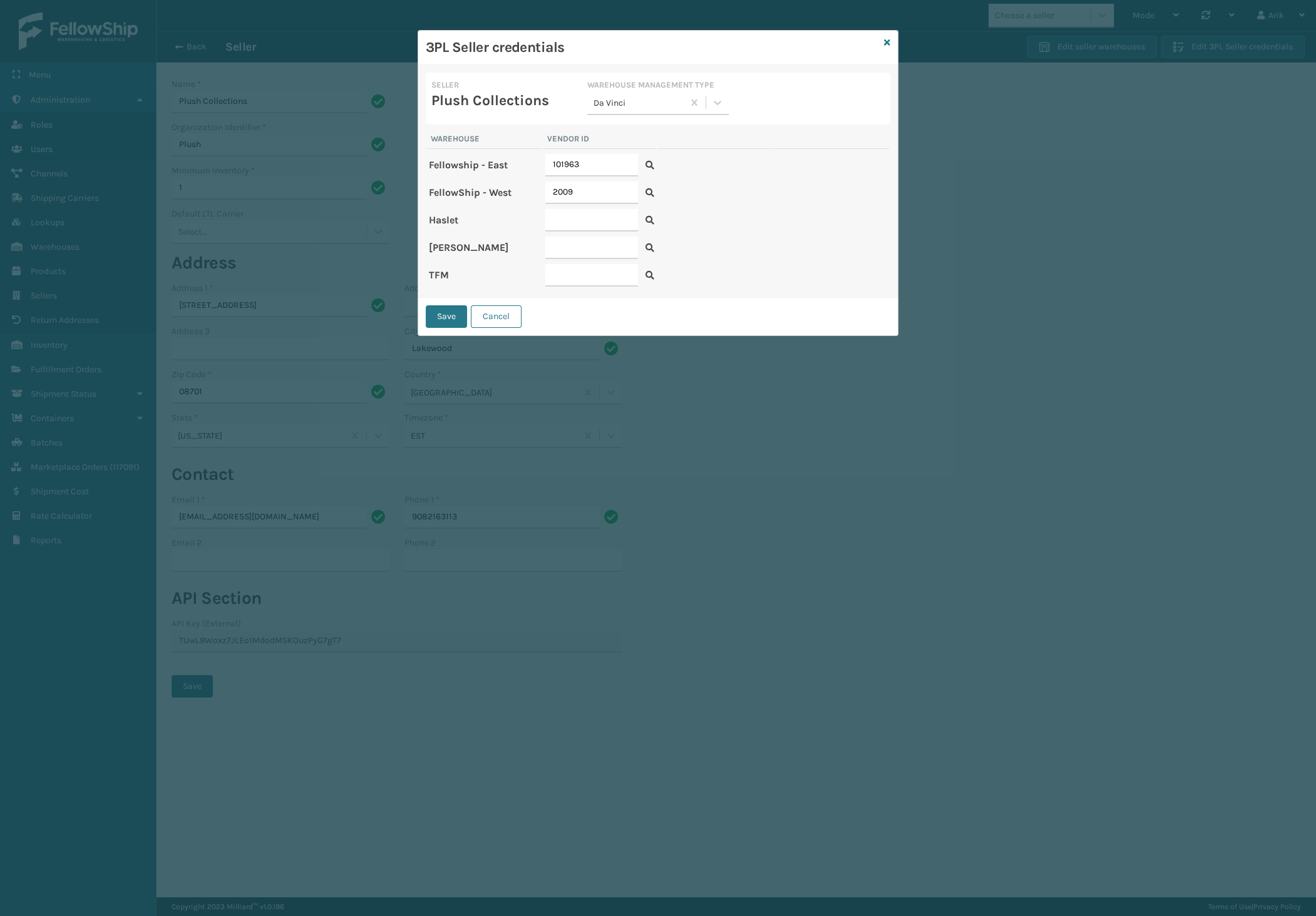
click at [651, 189] on icon at bounding box center [650, 192] width 9 height 9
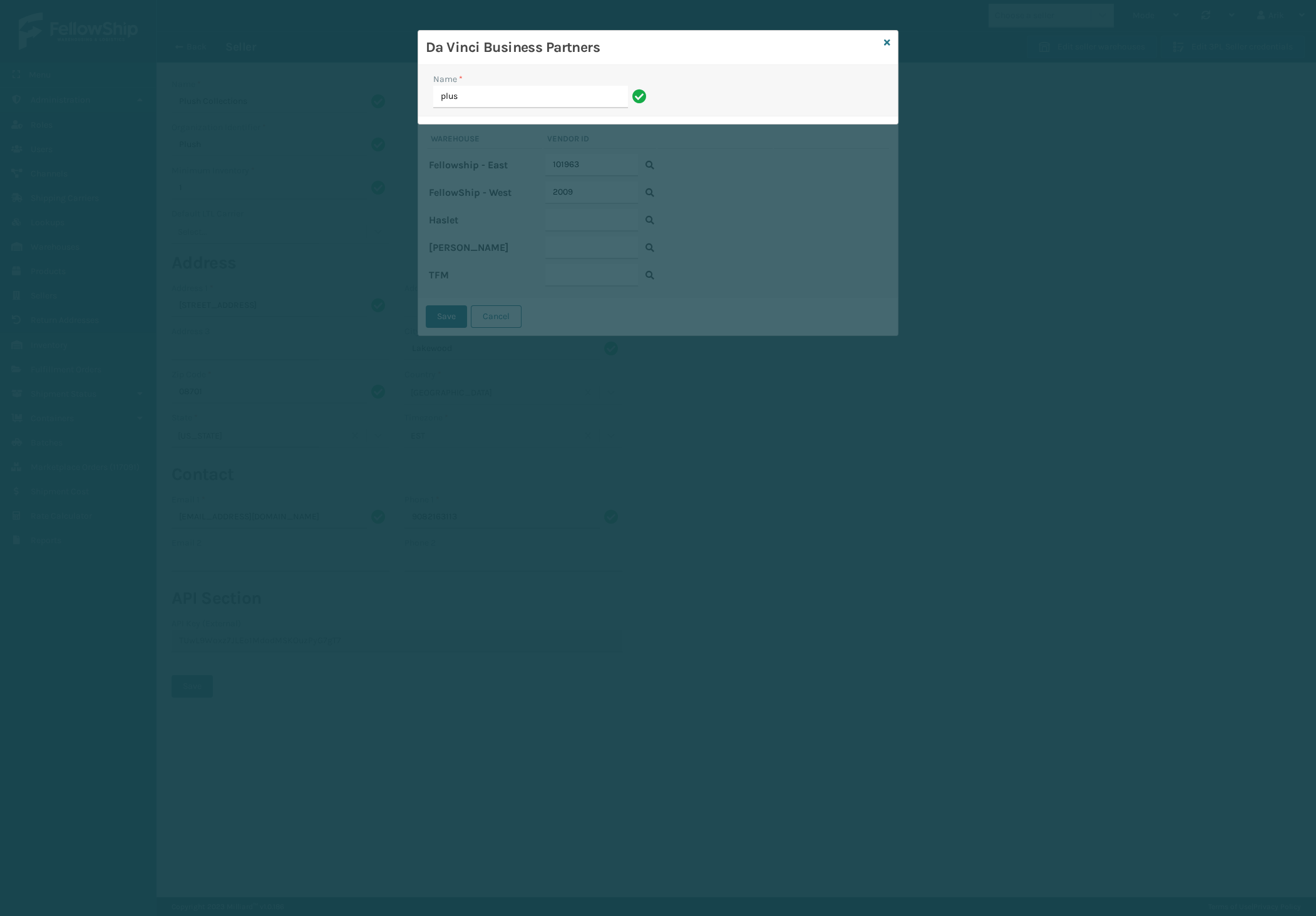
type input "plush"
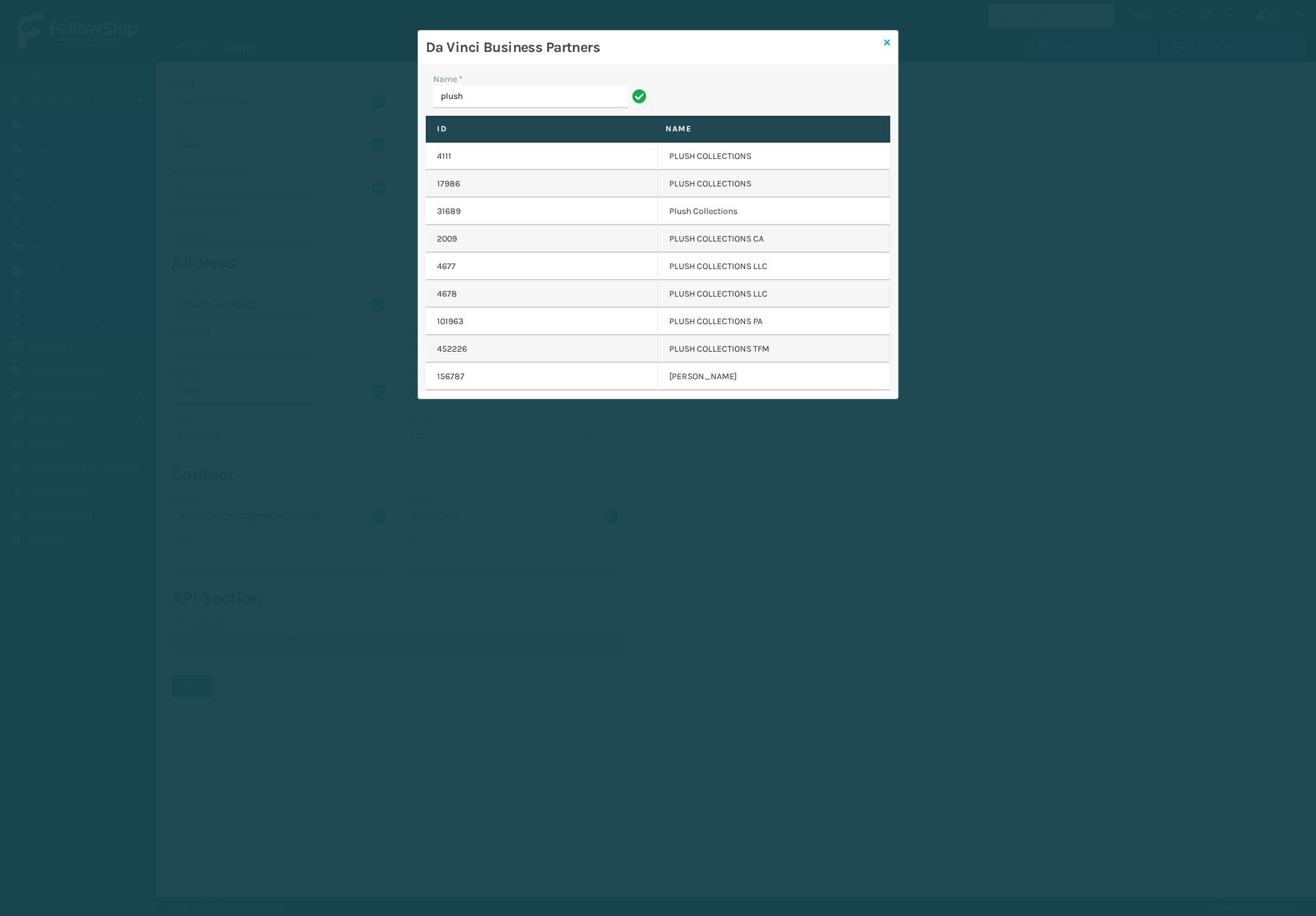
drag, startPoint x: 886, startPoint y: 41, endPoint x: 860, endPoint y: 37, distance: 26.3
click at [886, 41] on icon at bounding box center [887, 42] width 6 height 9
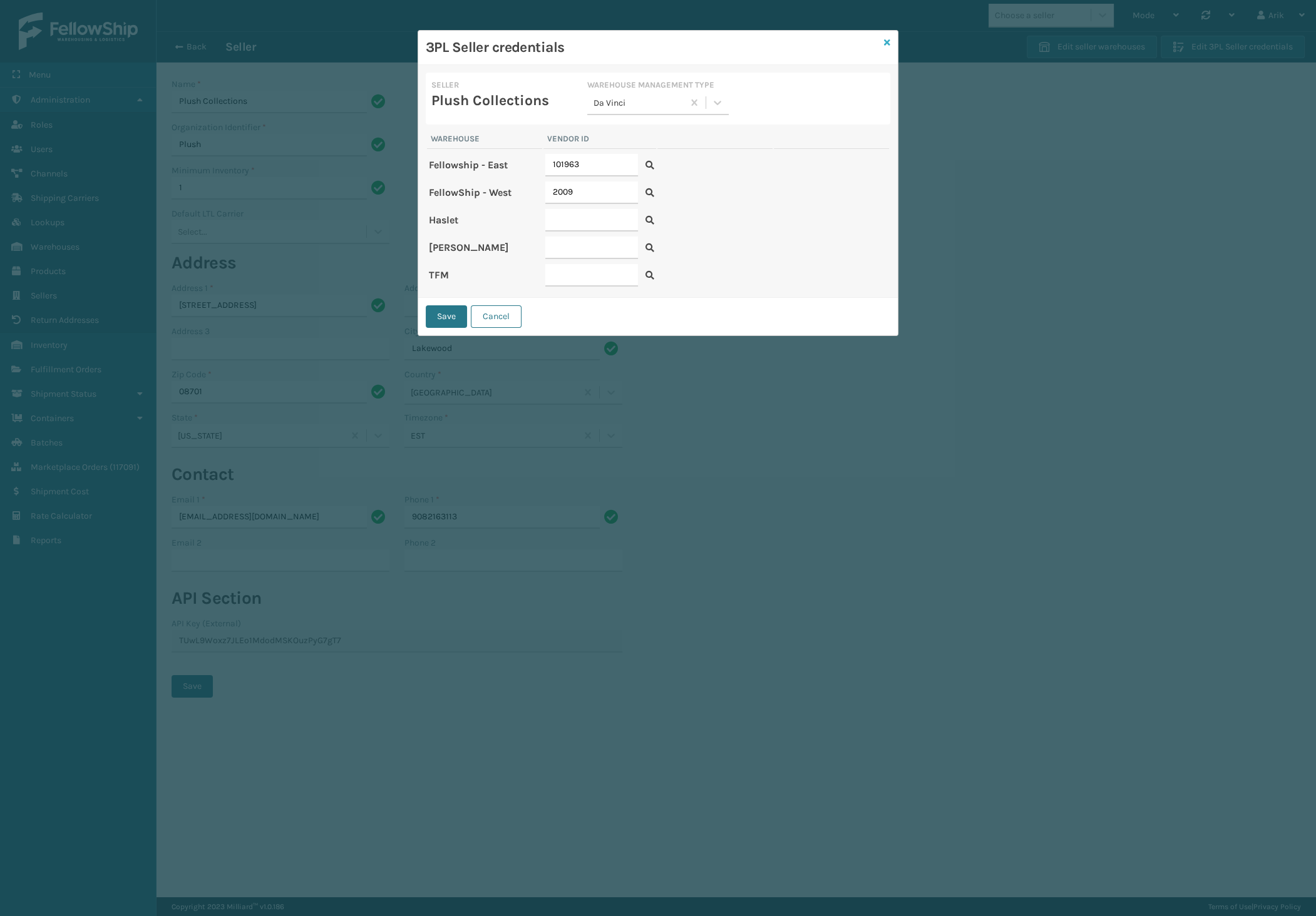
click at [886, 40] on icon at bounding box center [887, 42] width 6 height 9
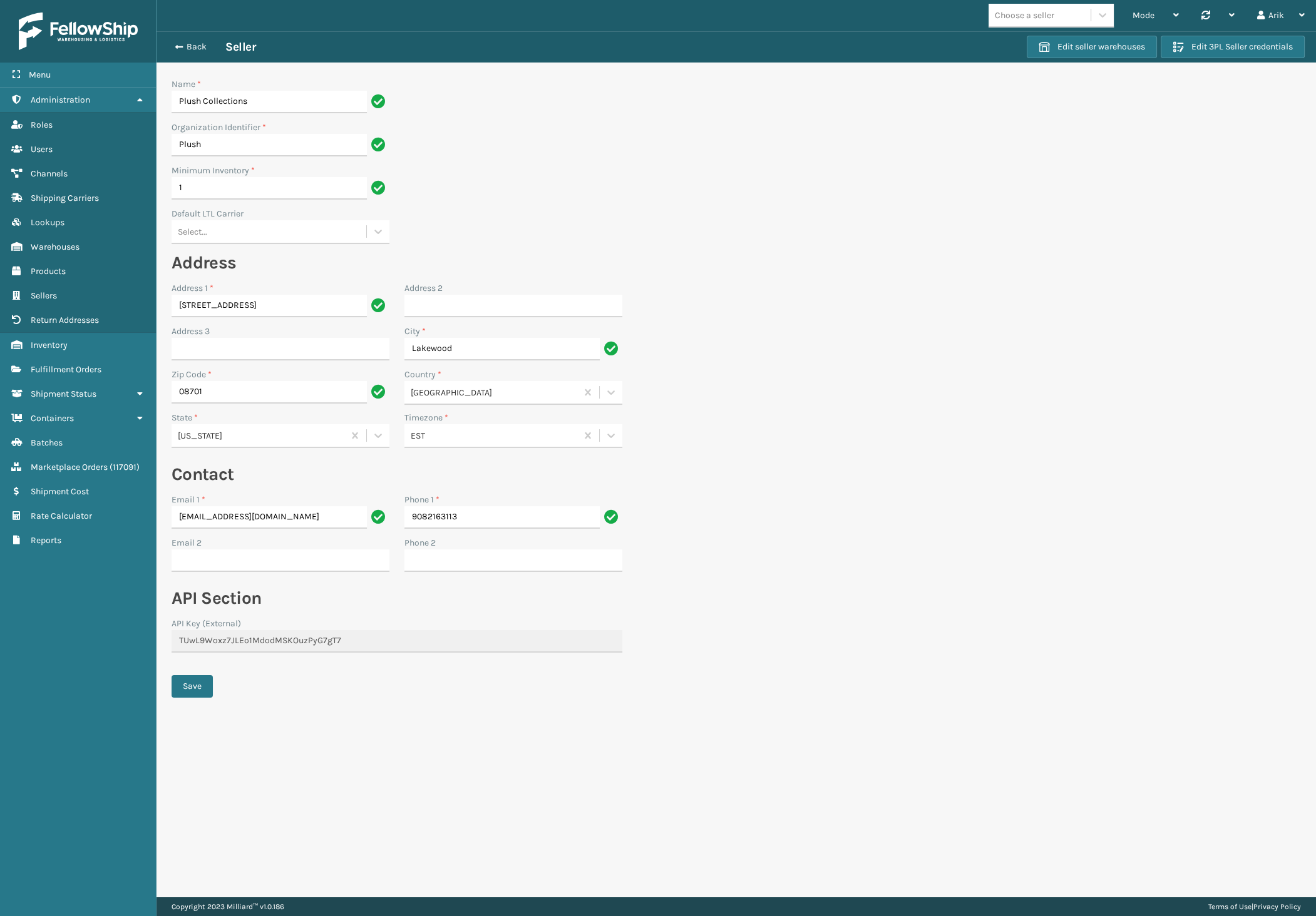
click at [176, 39] on div "Back Seller" at bounding box center [597, 46] width 859 height 15
click at [176, 45] on span "button" at bounding box center [178, 46] width 8 height 9
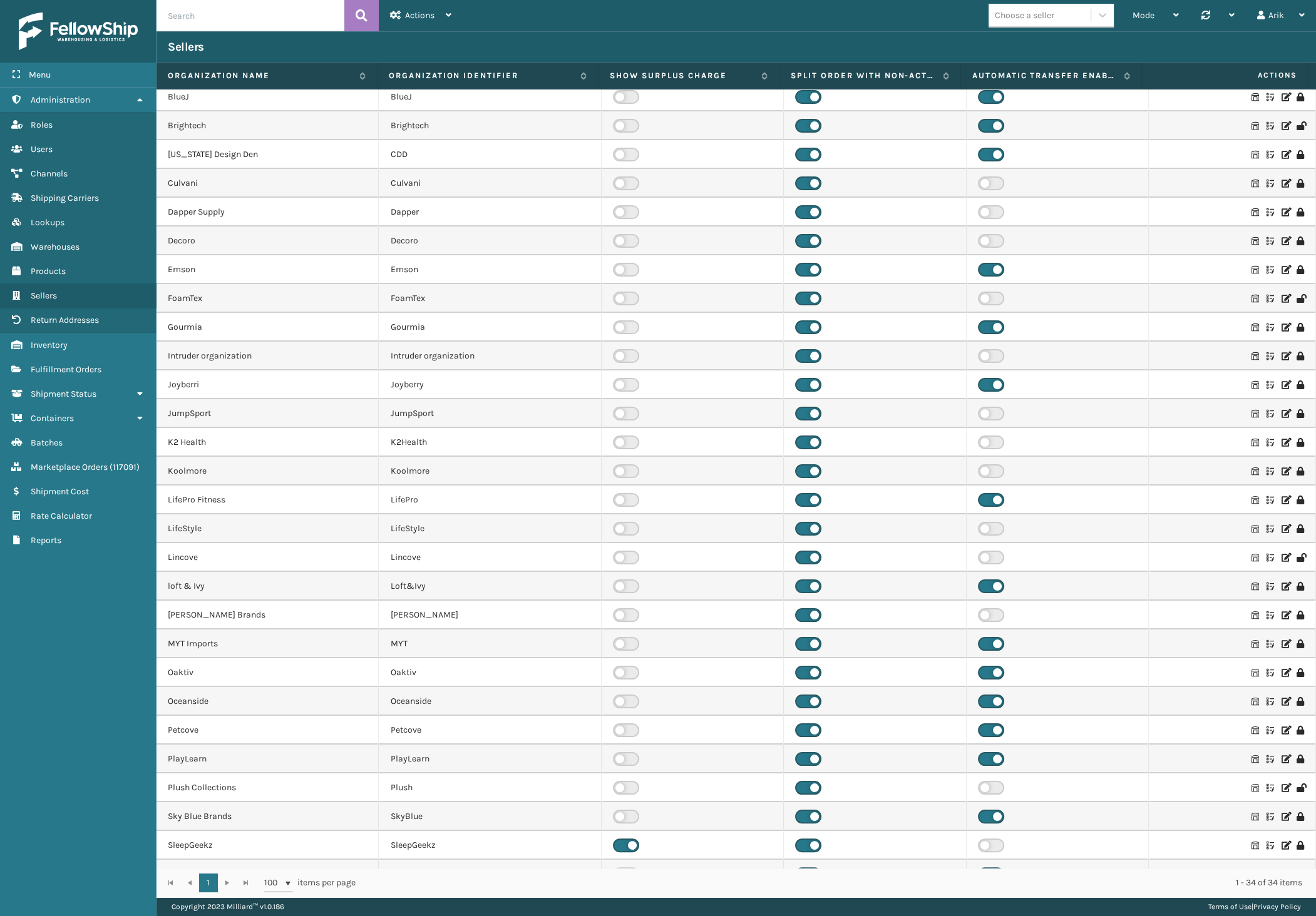
scroll to position [200, 0]
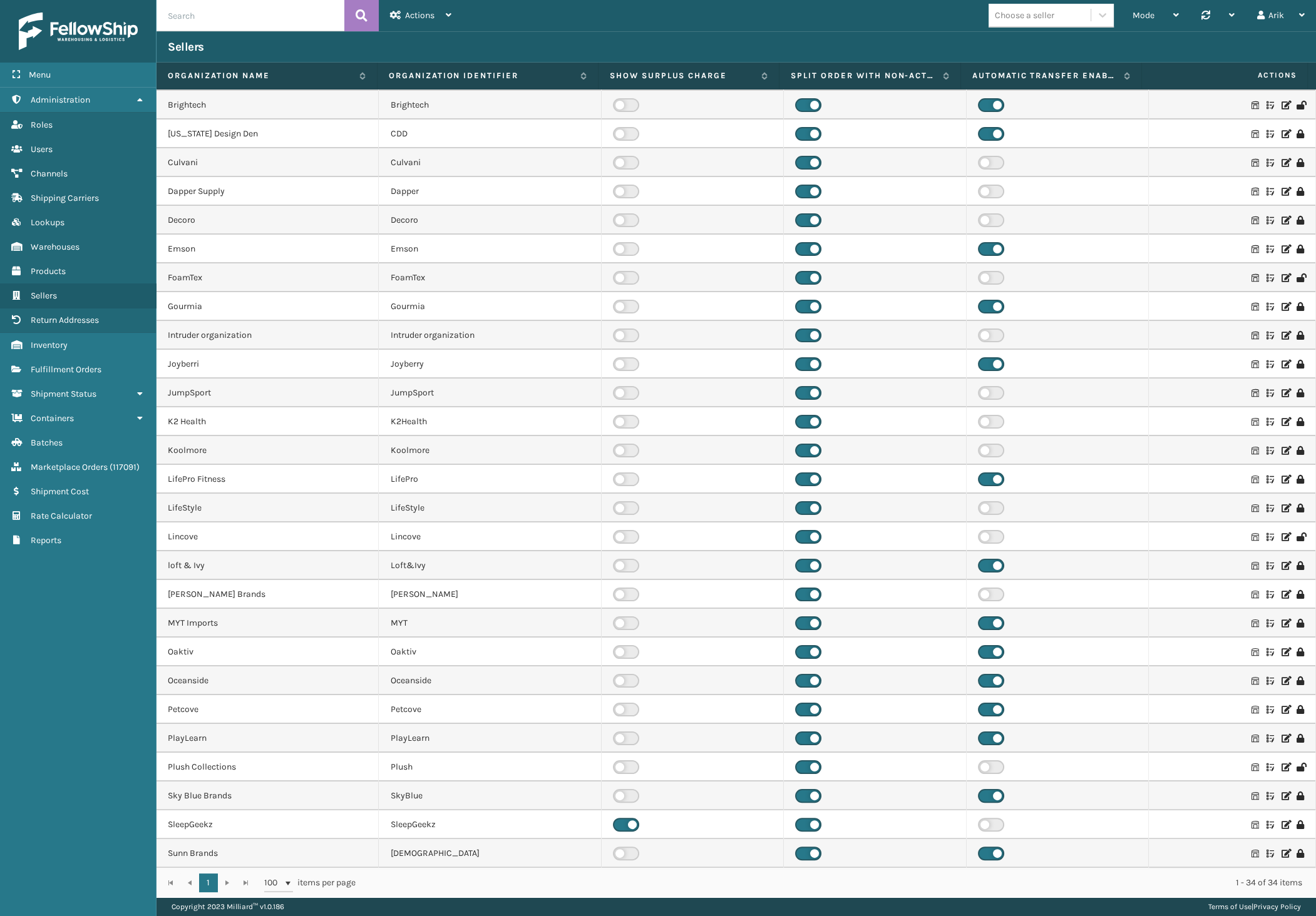
click at [1281, 592] on icon at bounding box center [1285, 594] width 8 height 9
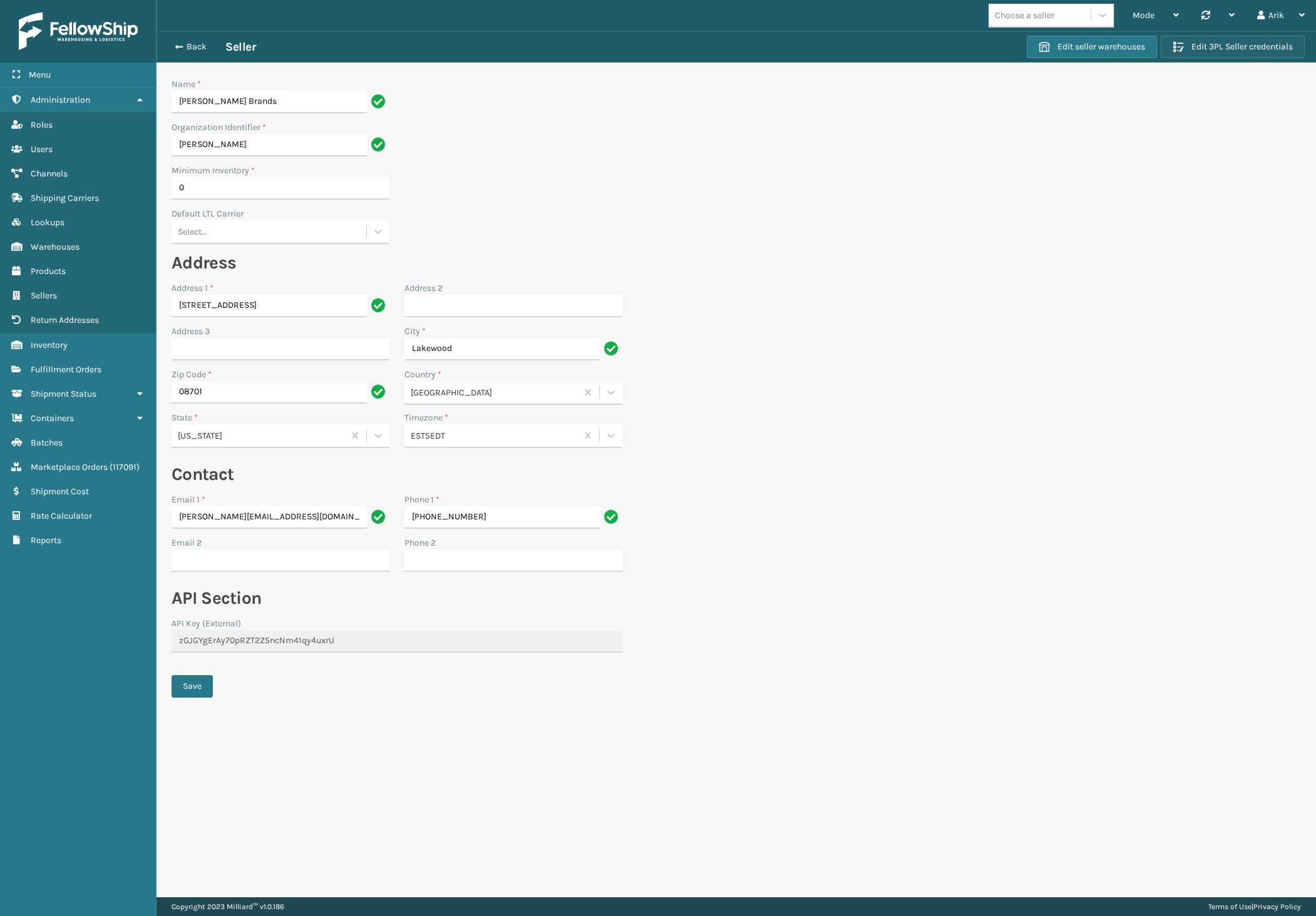
click at [1204, 48] on button "Edit 3PL Seller credentials" at bounding box center [1233, 46] width 144 height 23
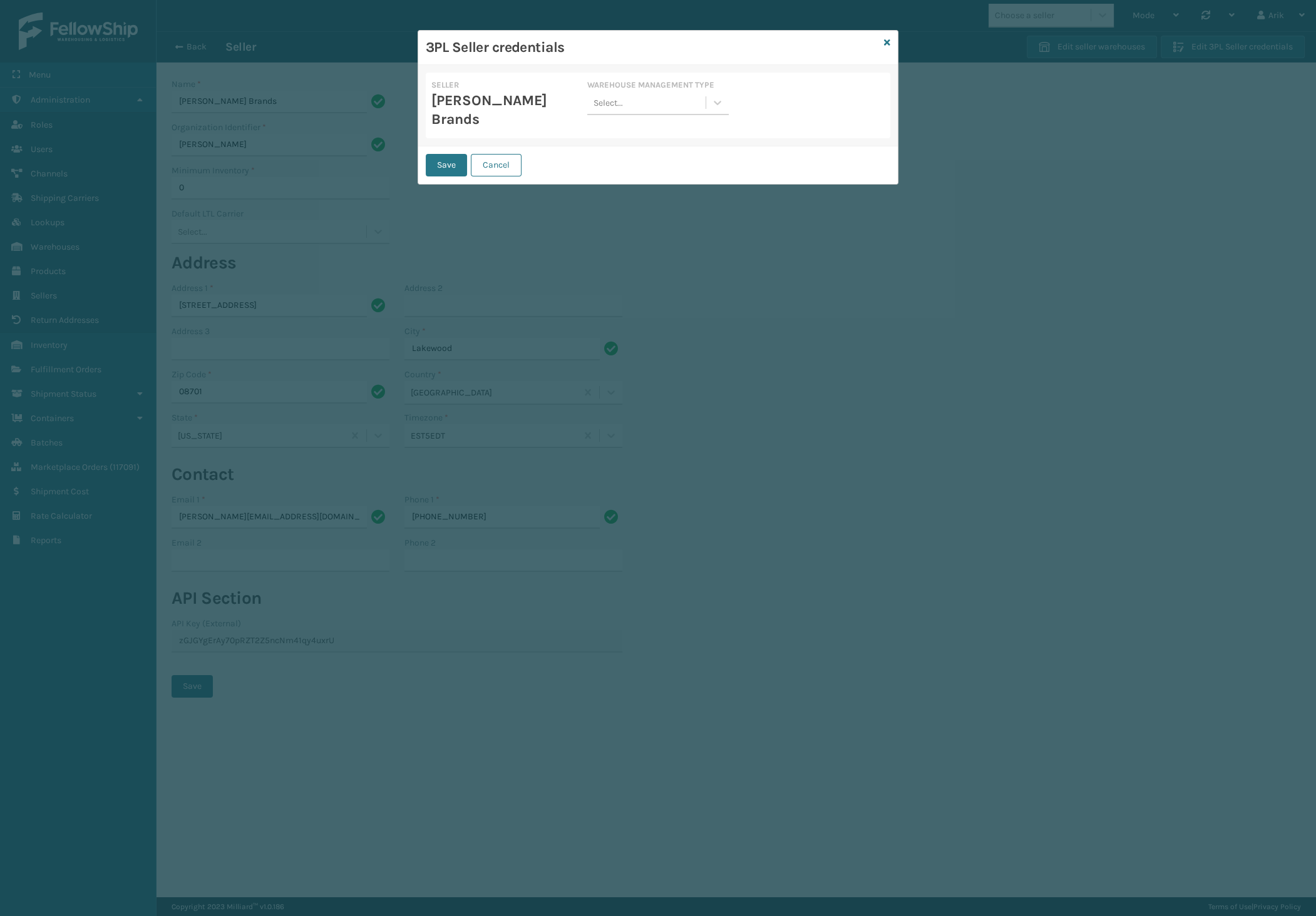
click at [656, 99] on div "Select..." at bounding box center [646, 103] width 117 height 21
click at [621, 137] on div "Da Vinci" at bounding box center [658, 133] width 141 height 23
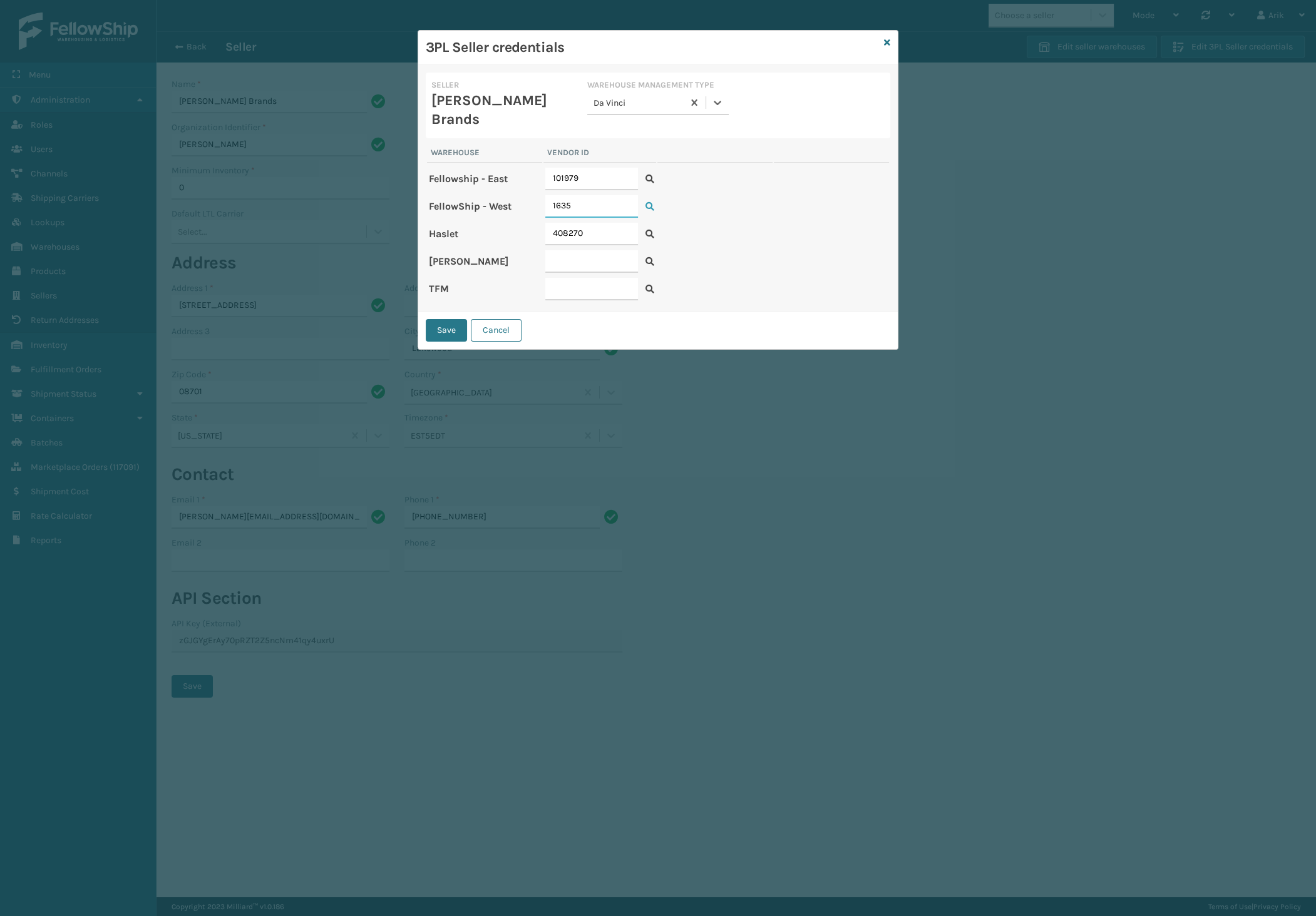
click at [607, 195] on input "1635" at bounding box center [591, 206] width 93 height 23
click at [646, 202] on icon at bounding box center [650, 206] width 9 height 9
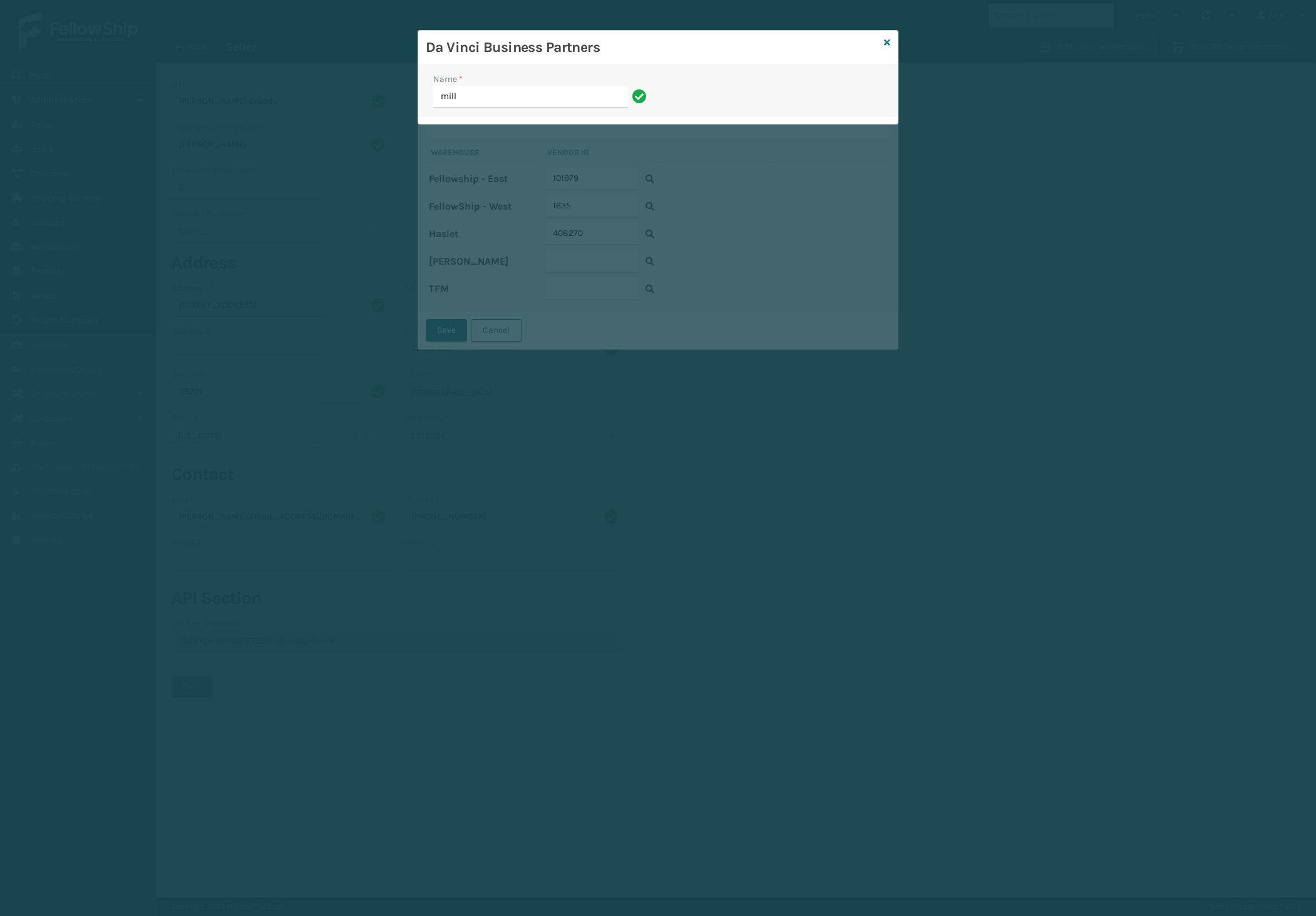
type input "mill"
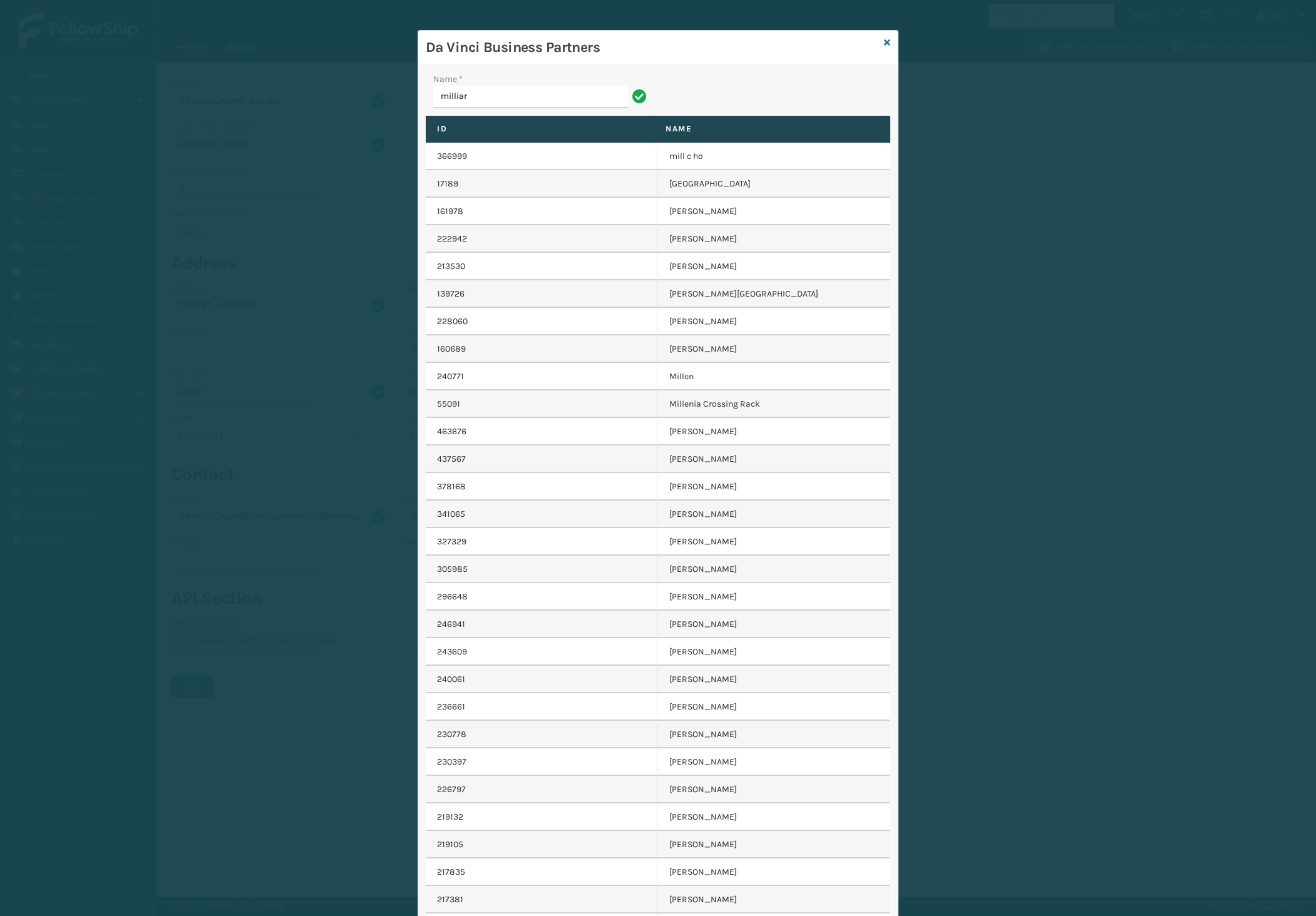
type input "[PERSON_NAME]"
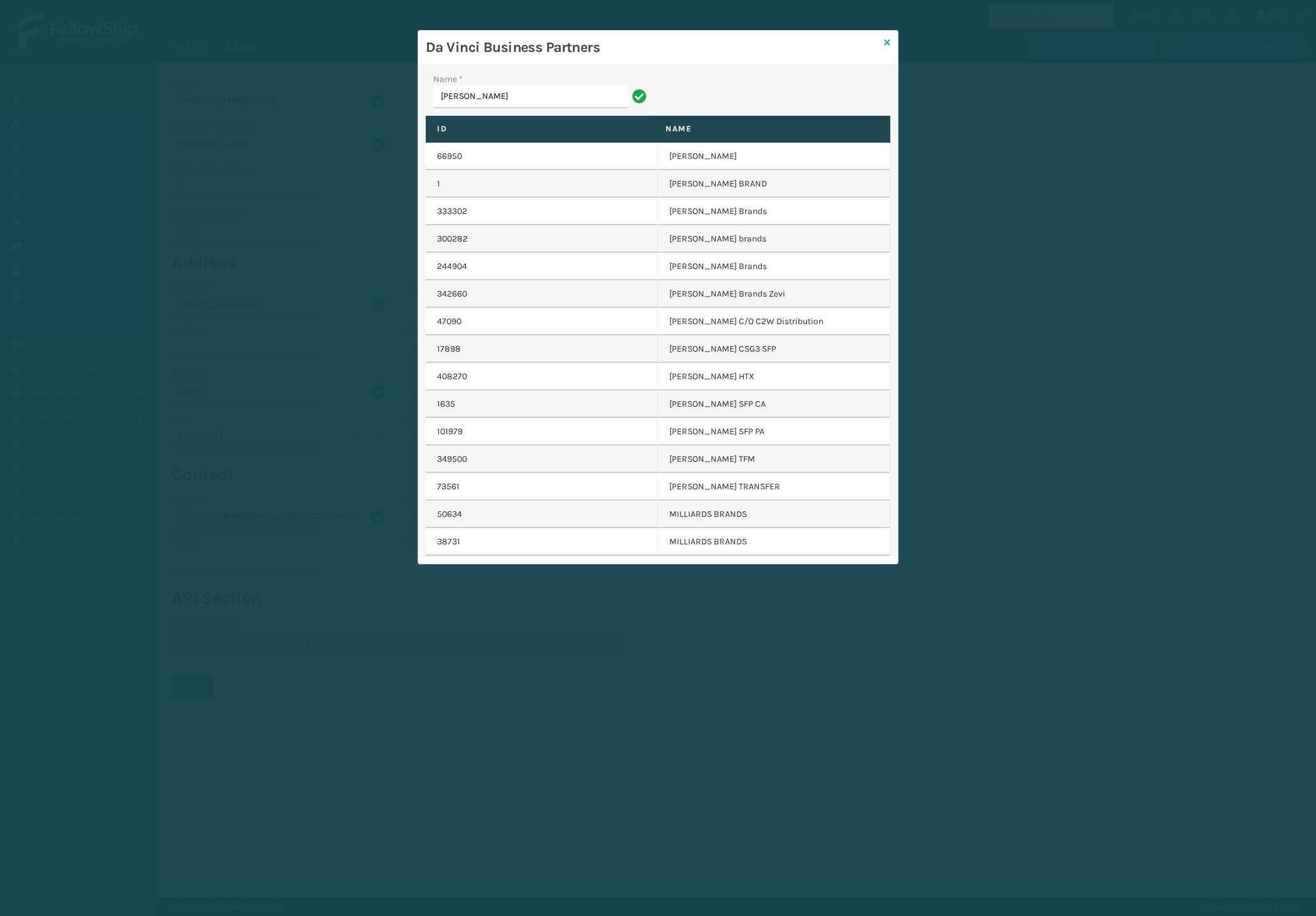
click at [890, 39] on icon at bounding box center [887, 42] width 6 height 9
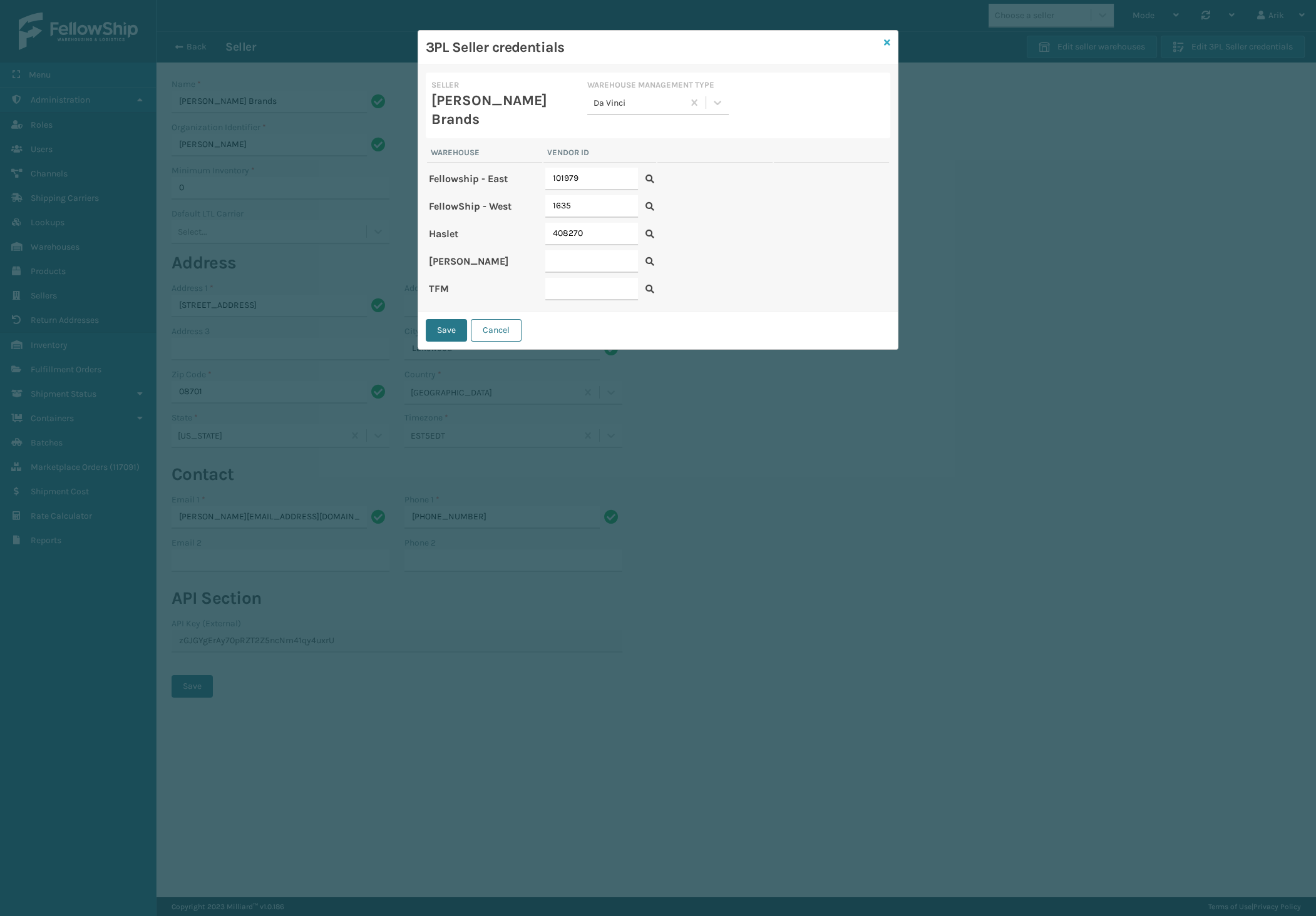
click at [889, 42] on icon at bounding box center [887, 42] width 6 height 9
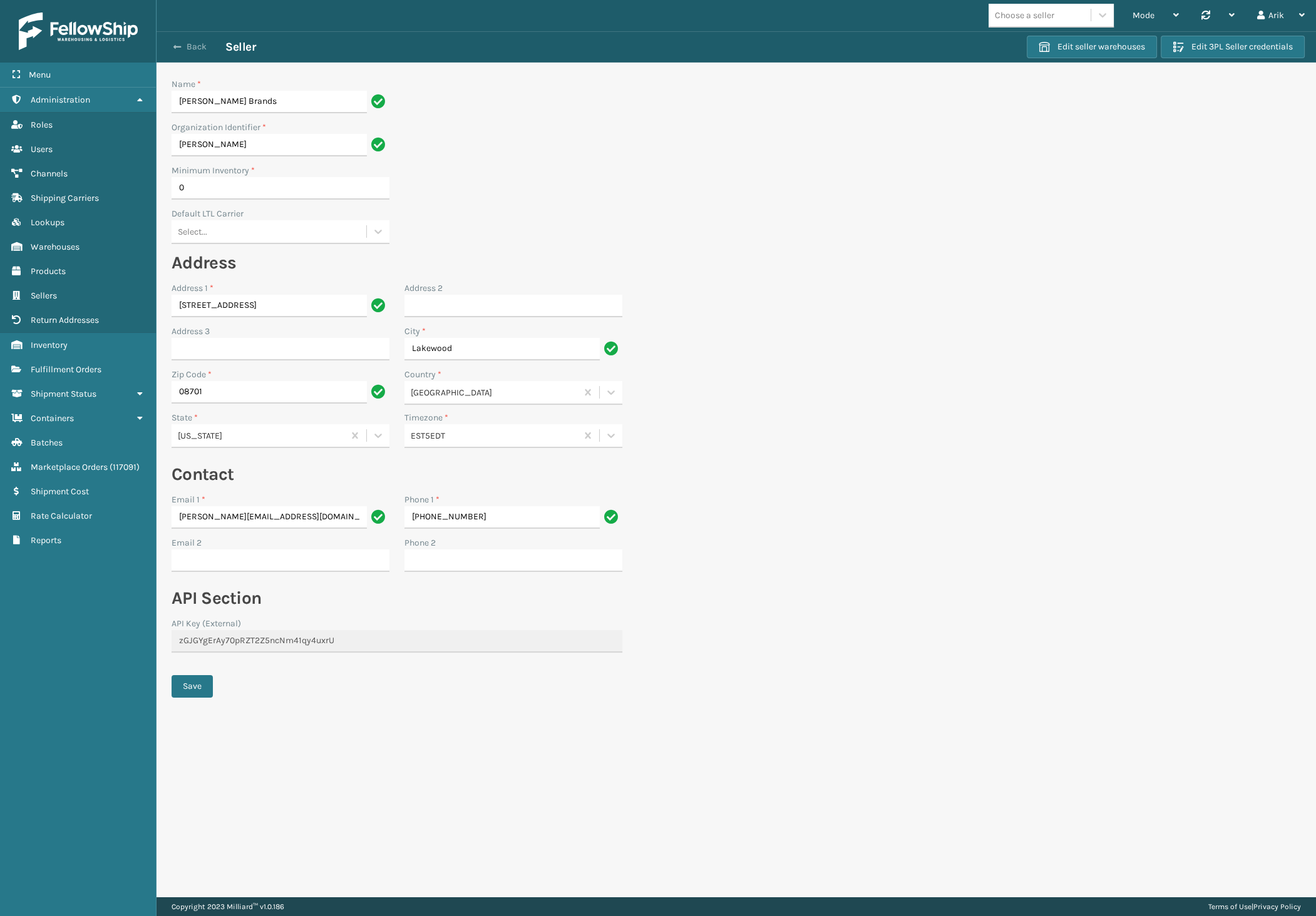
click at [169, 47] on button "Back" at bounding box center [196, 46] width 57 height 11
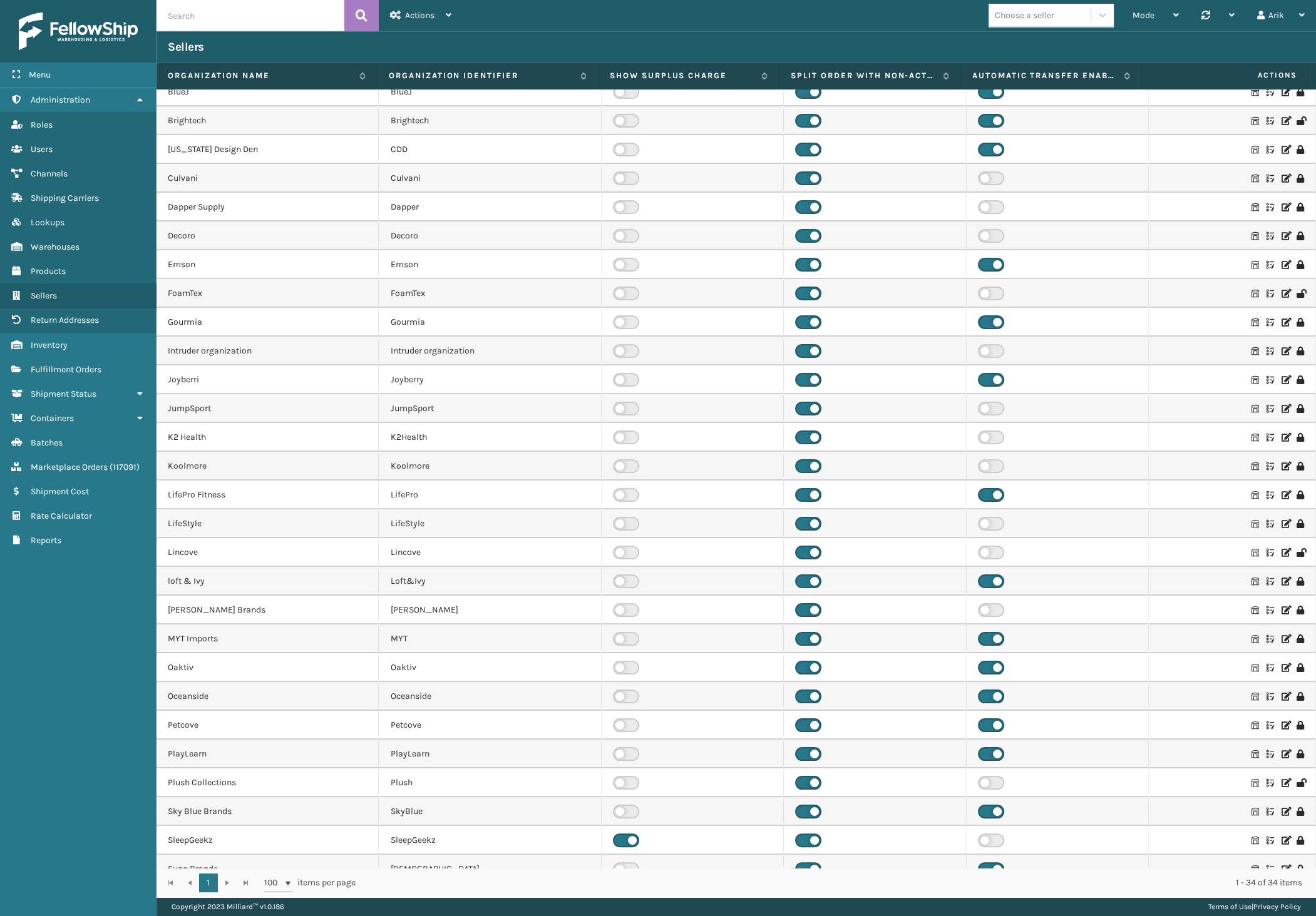
scroll to position [200, 0]
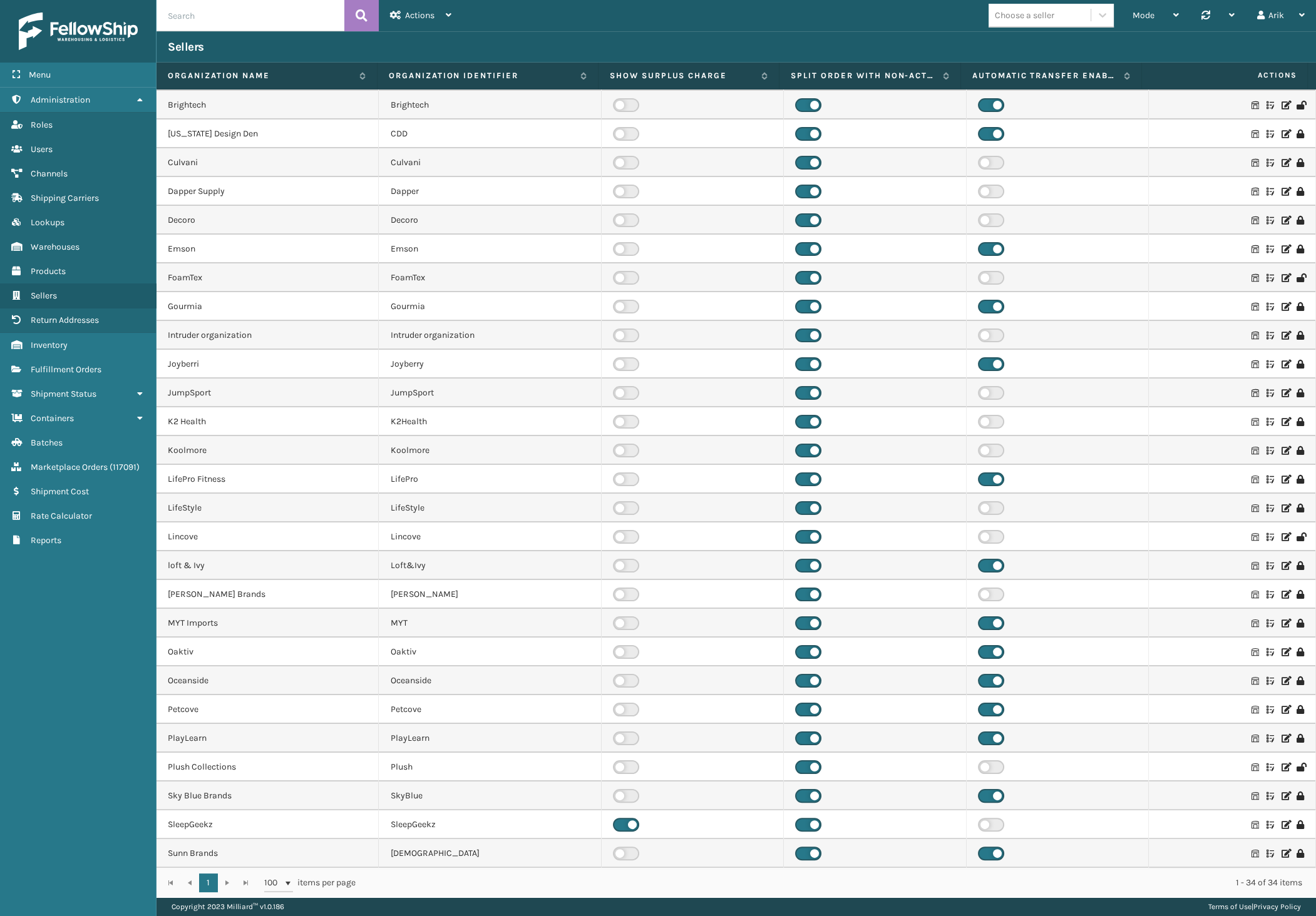
click at [1281, 765] on icon at bounding box center [1285, 767] width 8 height 9
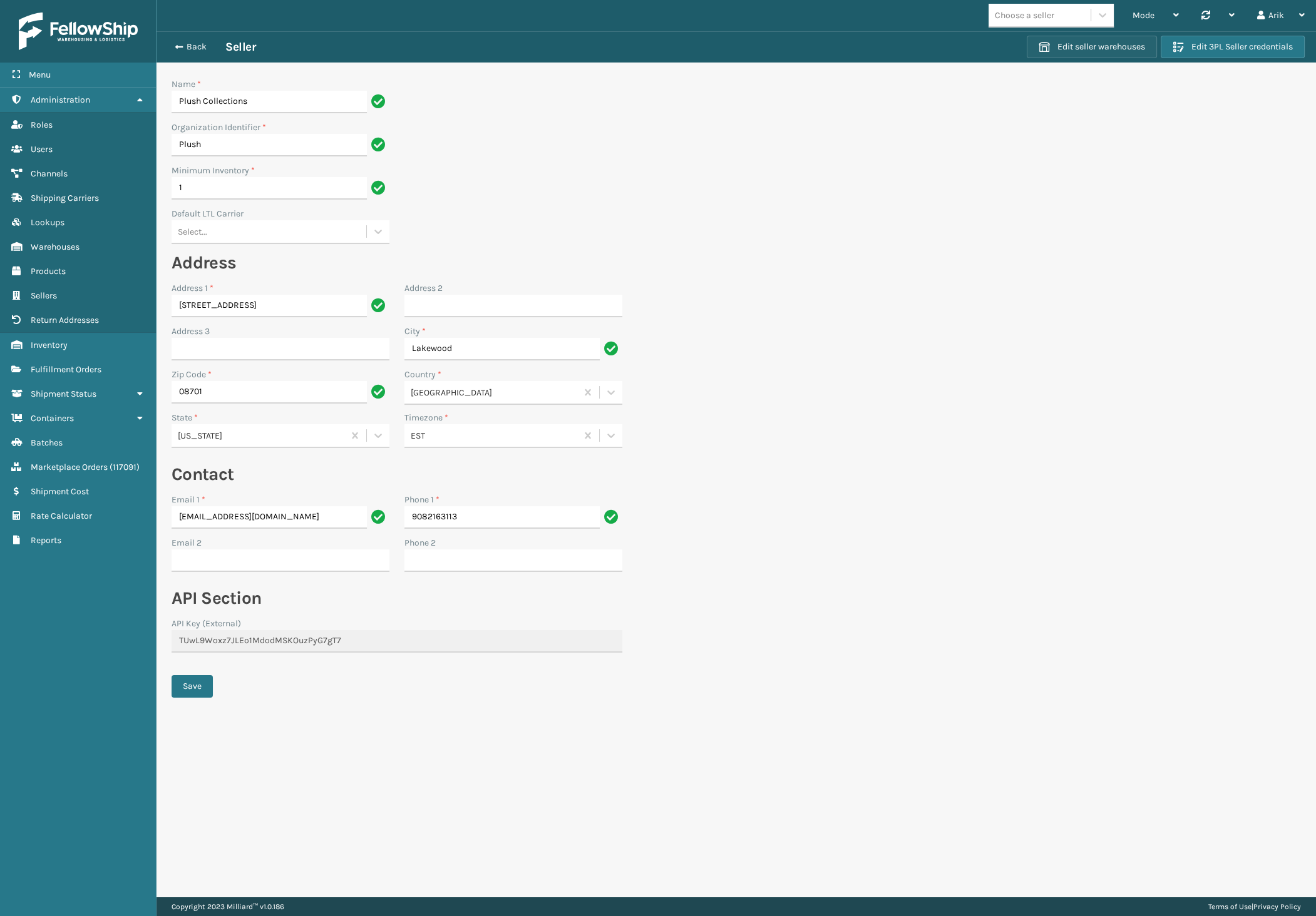
click at [1108, 43] on button "Edit seller warehouses" at bounding box center [1092, 46] width 130 height 23
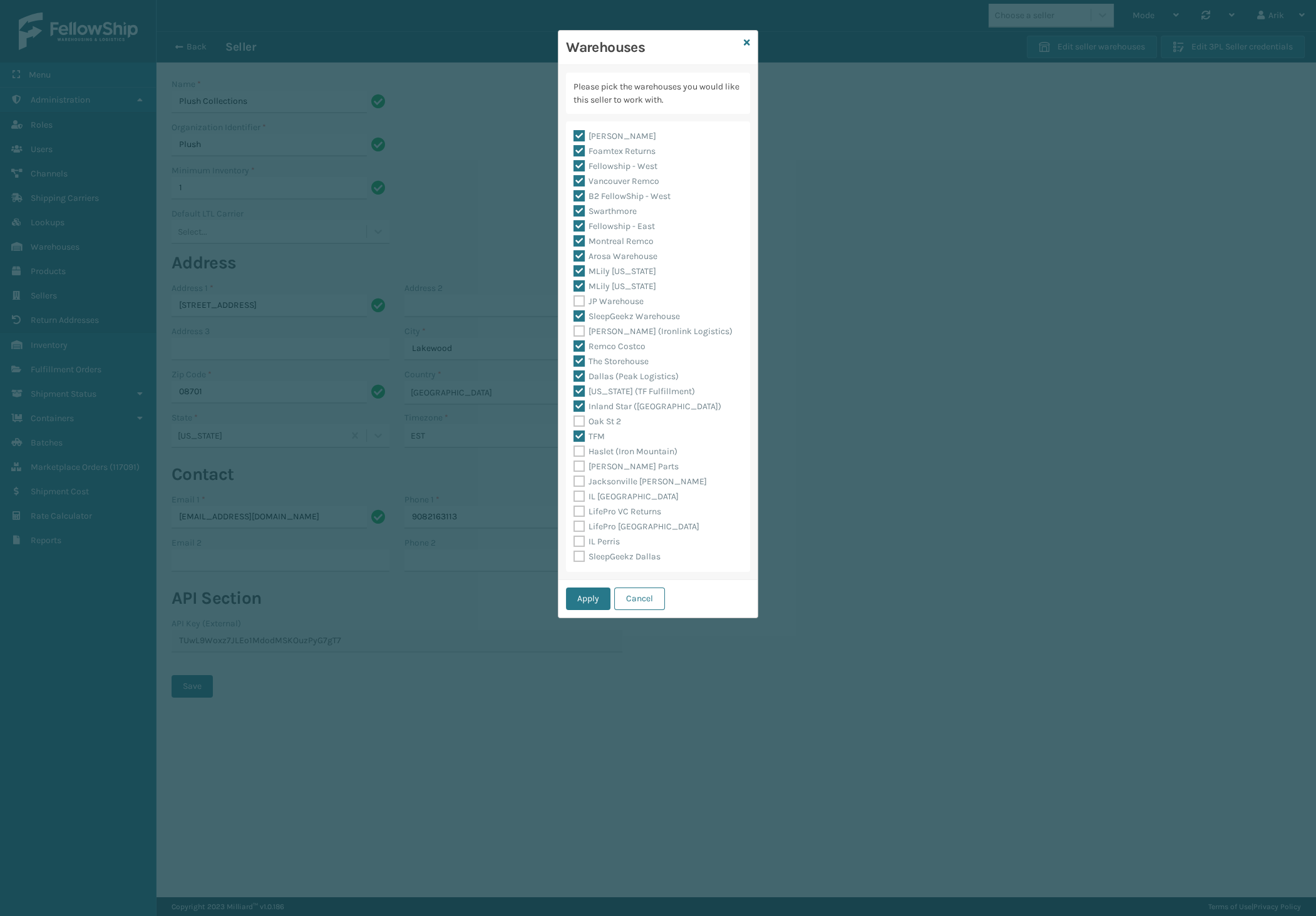
click at [750, 43] on div "Warehouses" at bounding box center [658, 47] width 199 height 35
click at [748, 40] on icon at bounding box center [746, 42] width 6 height 9
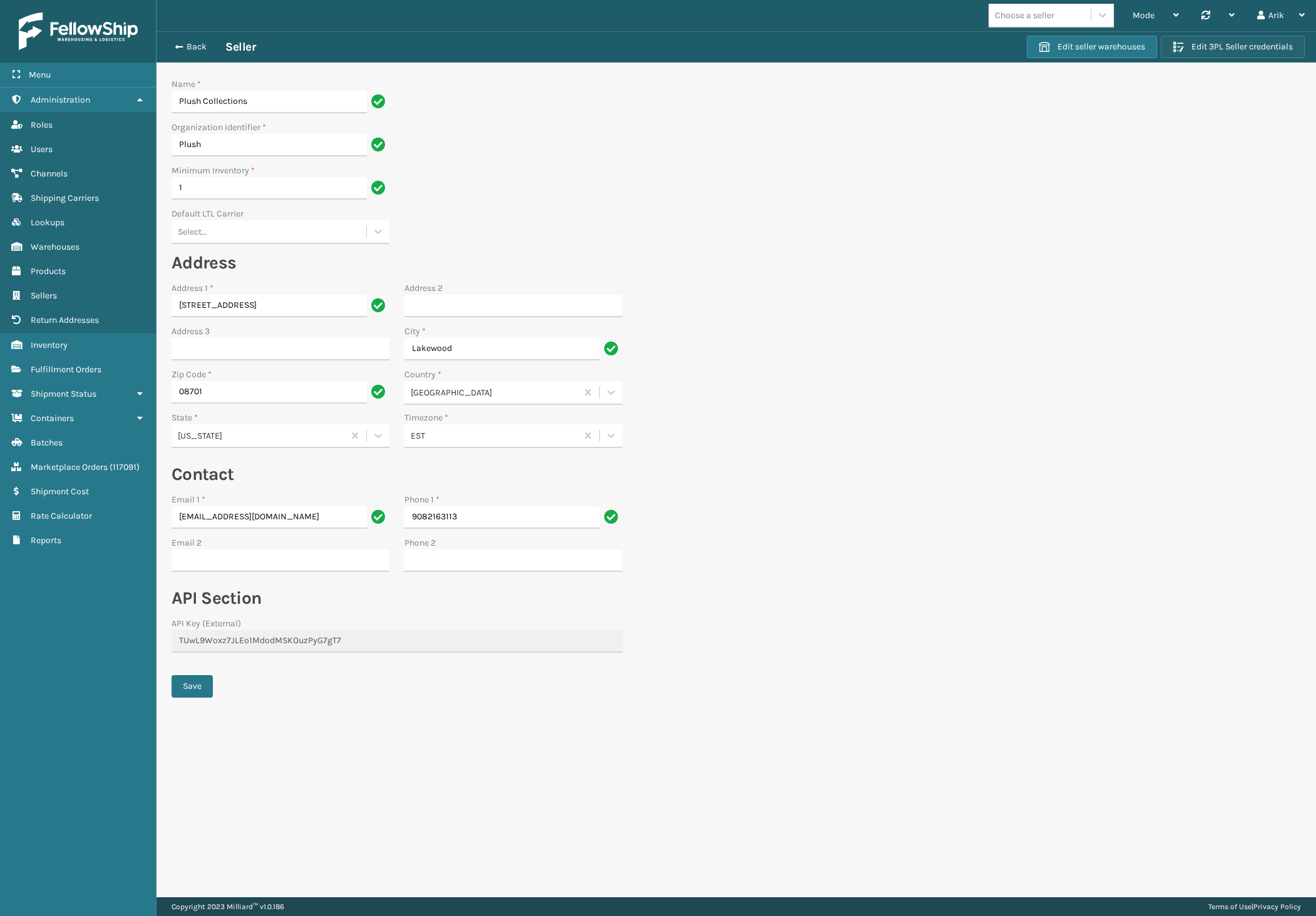
click at [1229, 45] on button "Edit 3PL Seller credentials" at bounding box center [1233, 46] width 144 height 23
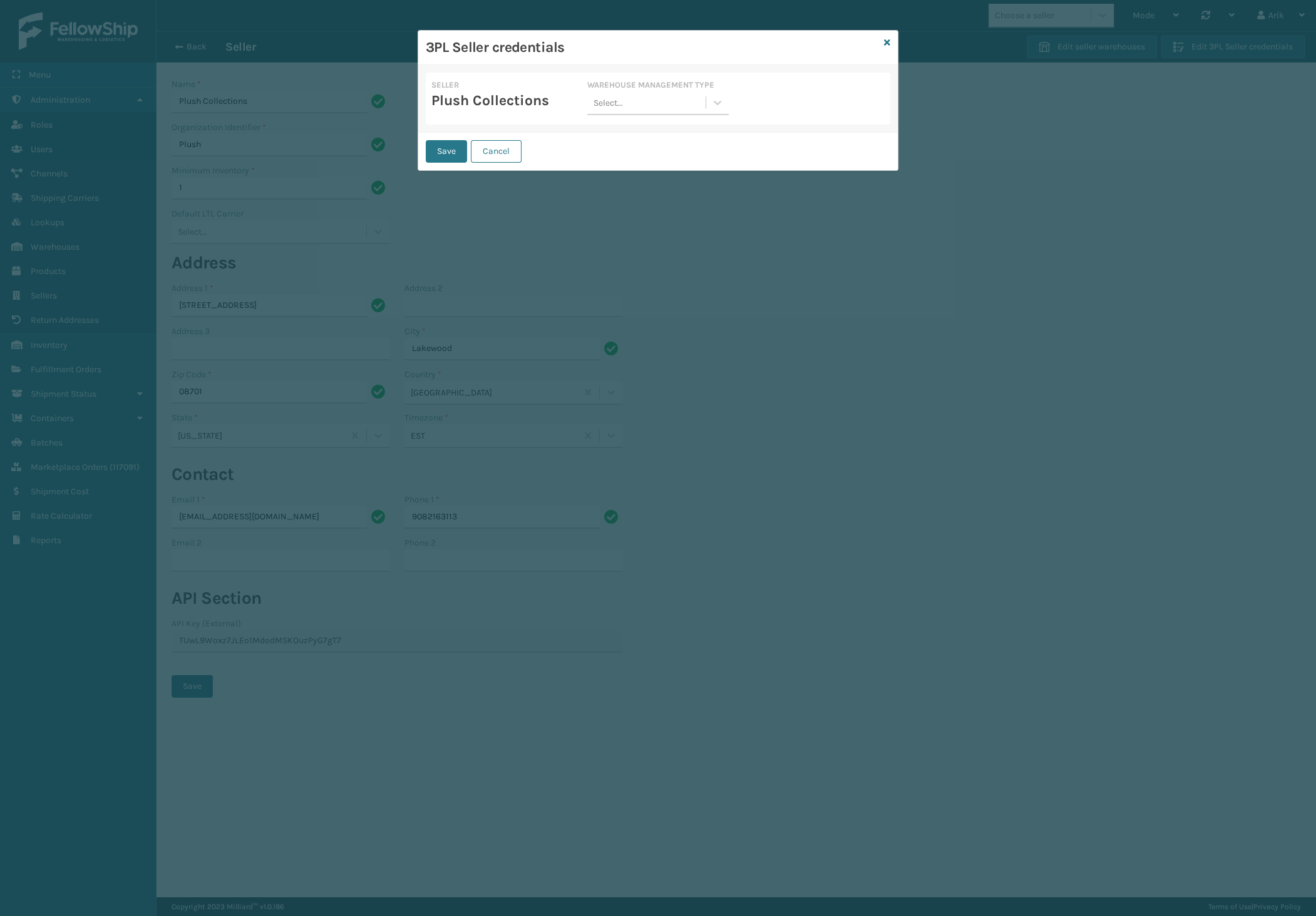
click at [642, 106] on div "Select..." at bounding box center [646, 103] width 117 height 21
click at [622, 158] on div "Extensiv" at bounding box center [658, 157] width 141 height 23
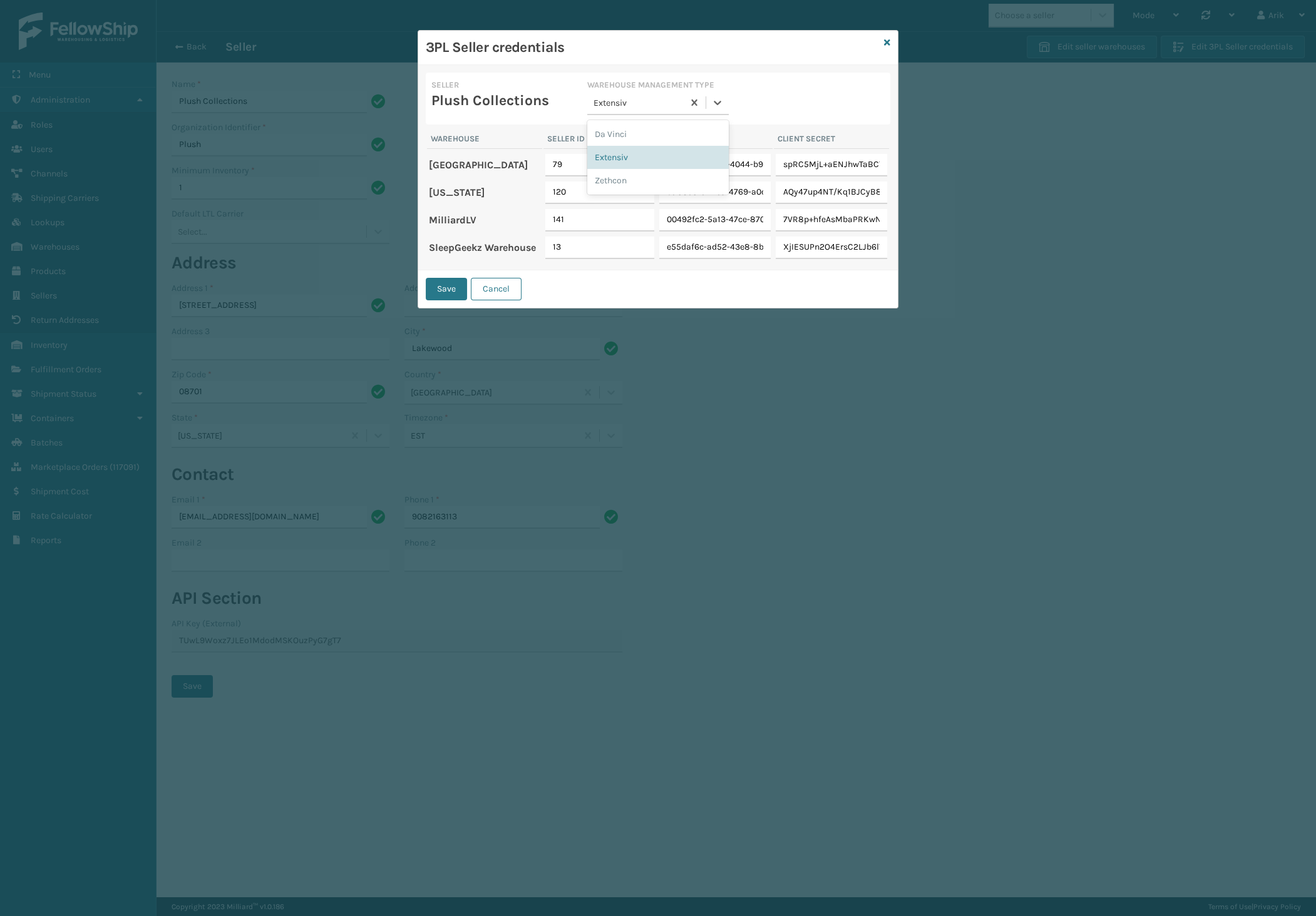
click at [636, 100] on div "Extensiv" at bounding box center [638, 103] width 90 height 13
click at [613, 133] on div "Da Vinci" at bounding box center [658, 133] width 141 height 23
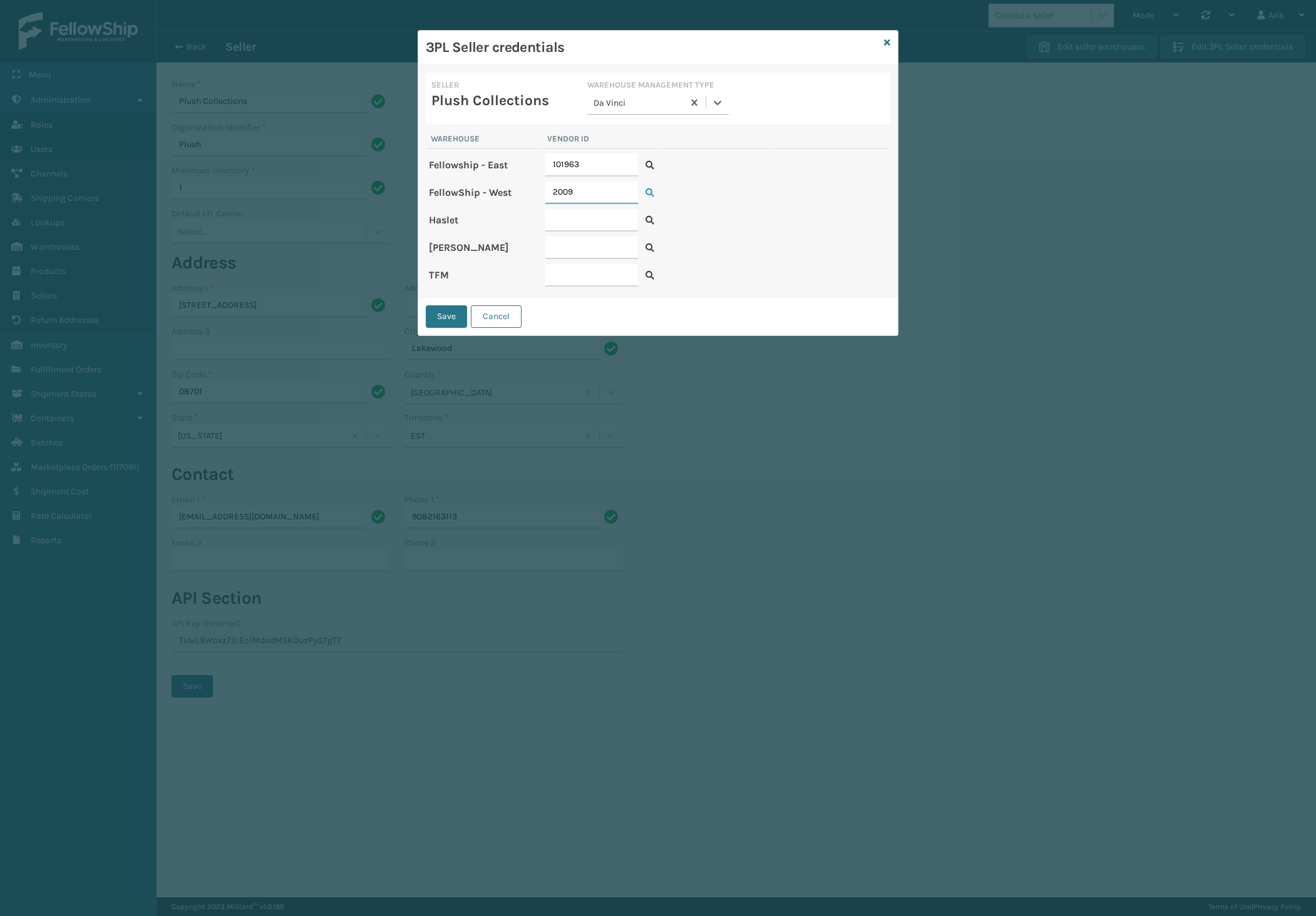
click at [603, 192] on input "2009" at bounding box center [591, 192] width 93 height 23
click at [650, 193] on icon at bounding box center [650, 192] width 9 height 9
click at [572, 216] on input "text" at bounding box center [591, 220] width 93 height 23
click at [612, 192] on input "2009" at bounding box center [591, 192] width 93 height 23
click at [651, 191] on icon at bounding box center [650, 192] width 9 height 9
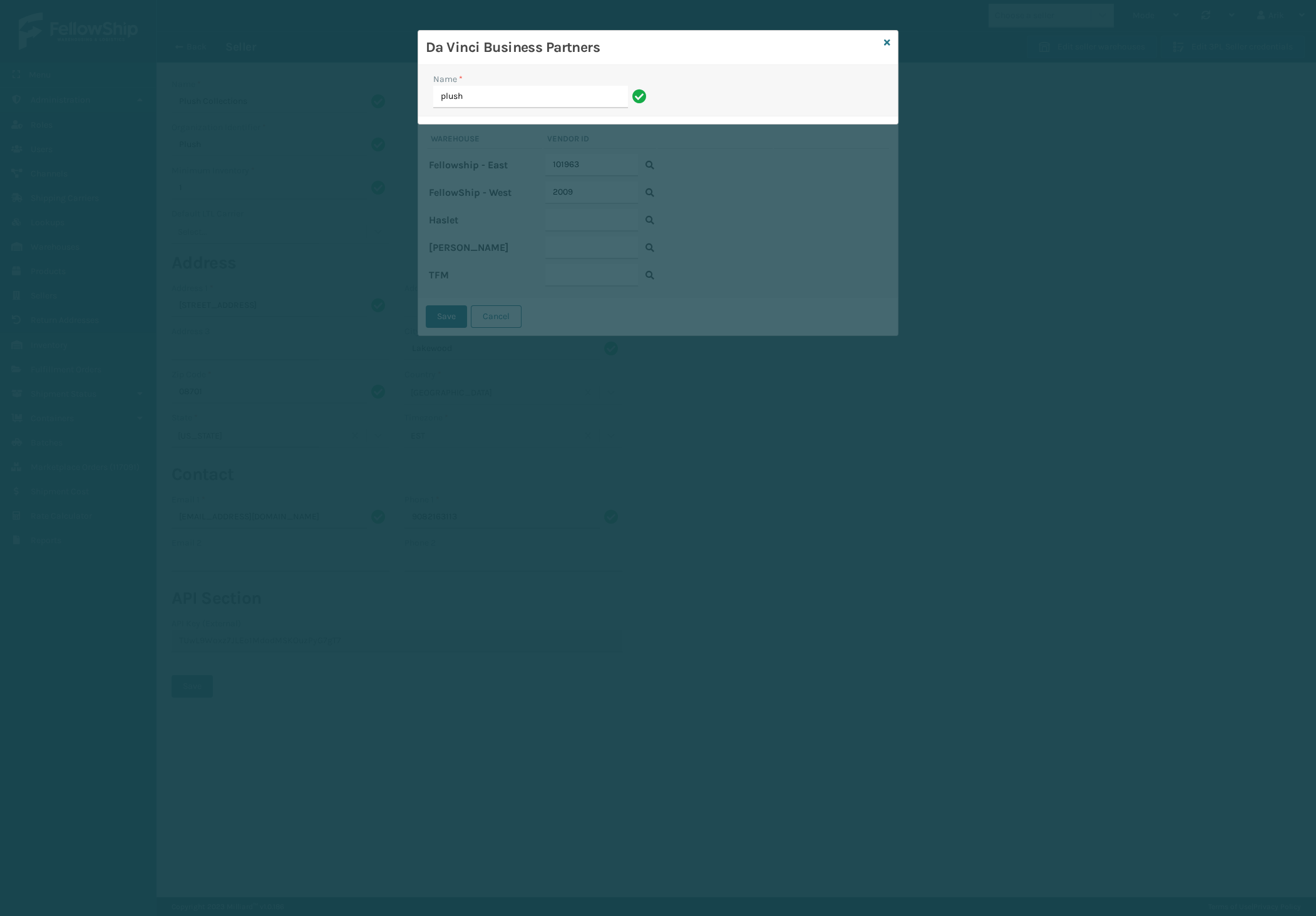
type input "plush"
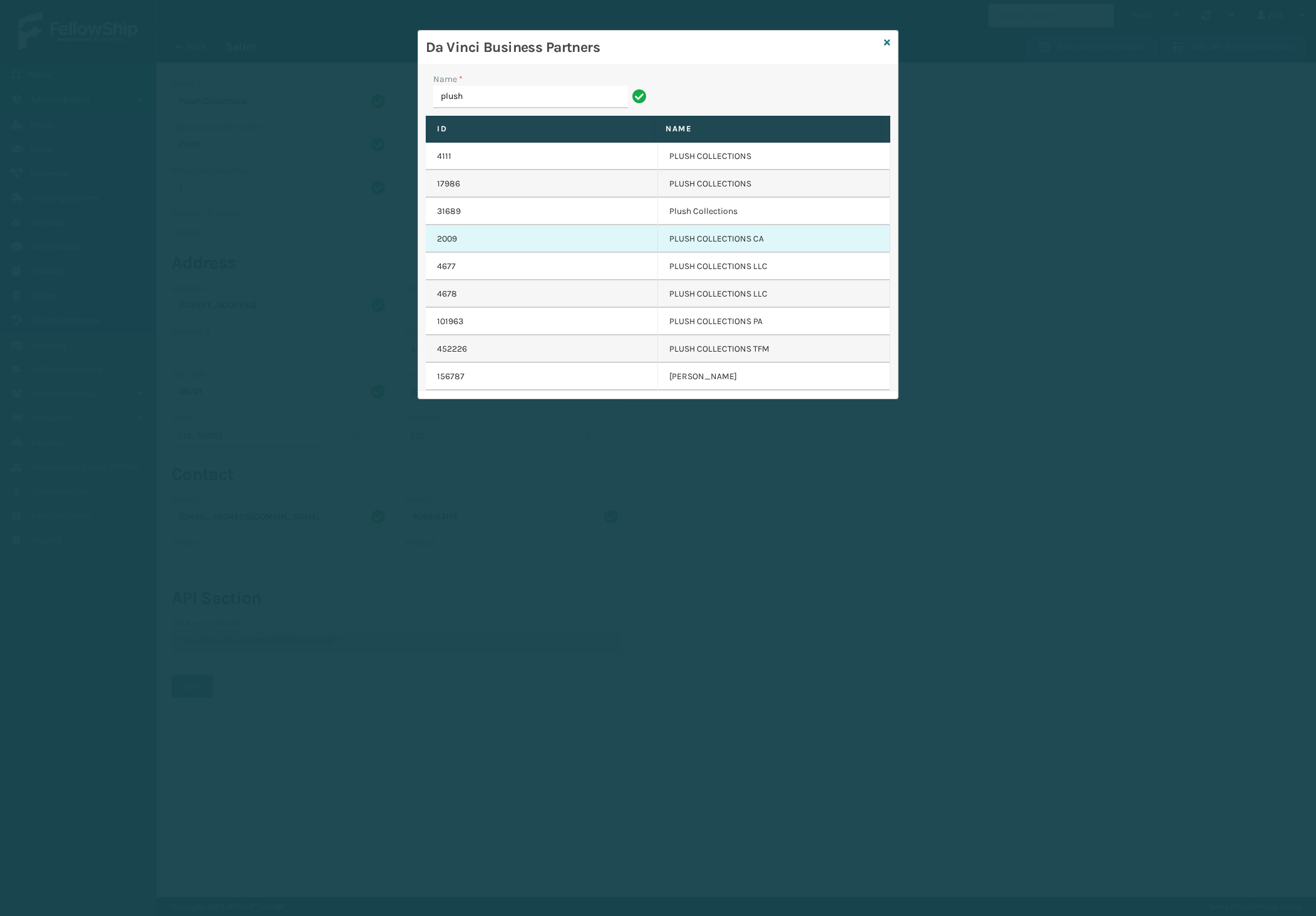
click at [585, 238] on td "2009" at bounding box center [541, 239] width 232 height 28
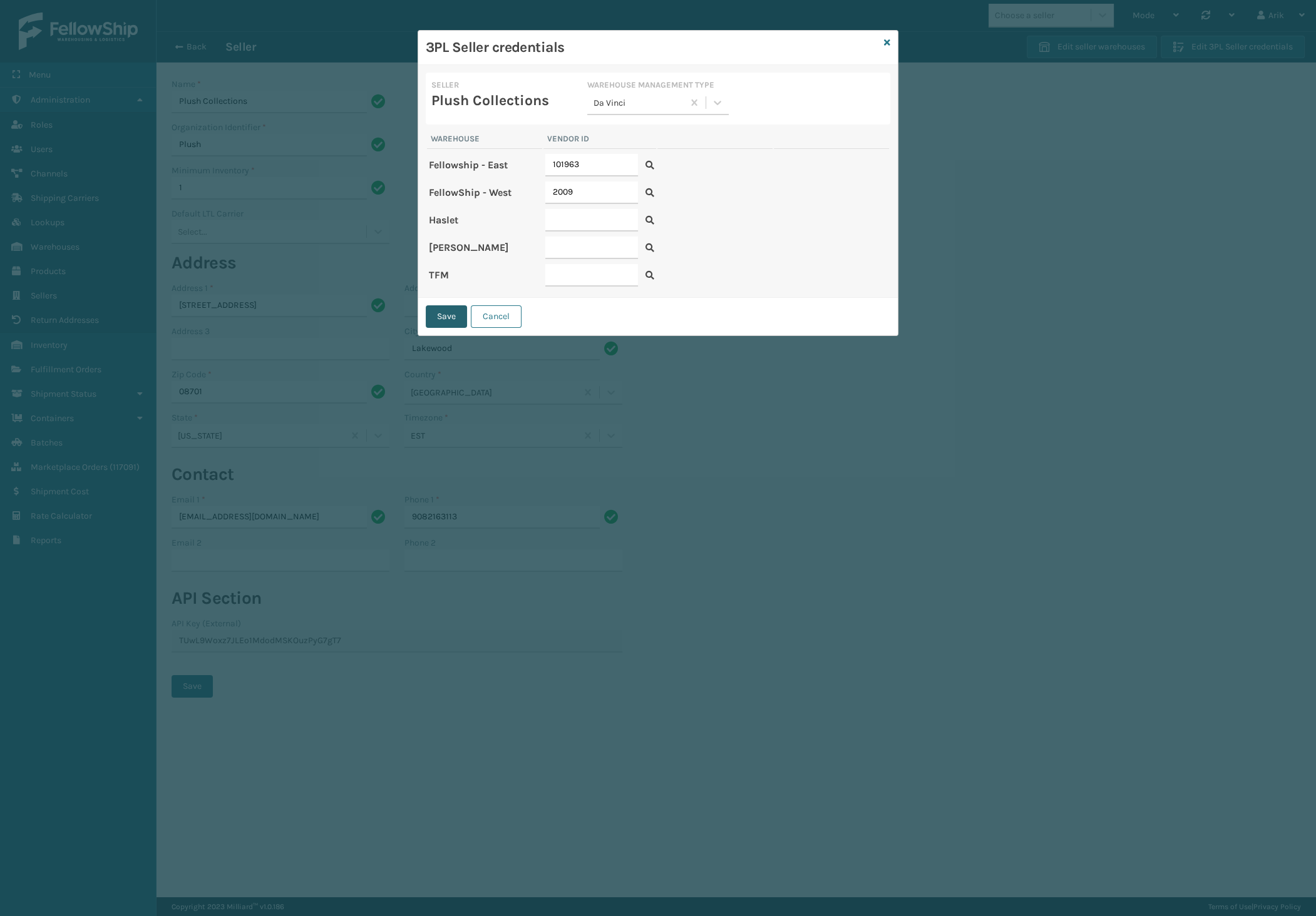
click at [449, 312] on button "Save" at bounding box center [446, 316] width 41 height 23
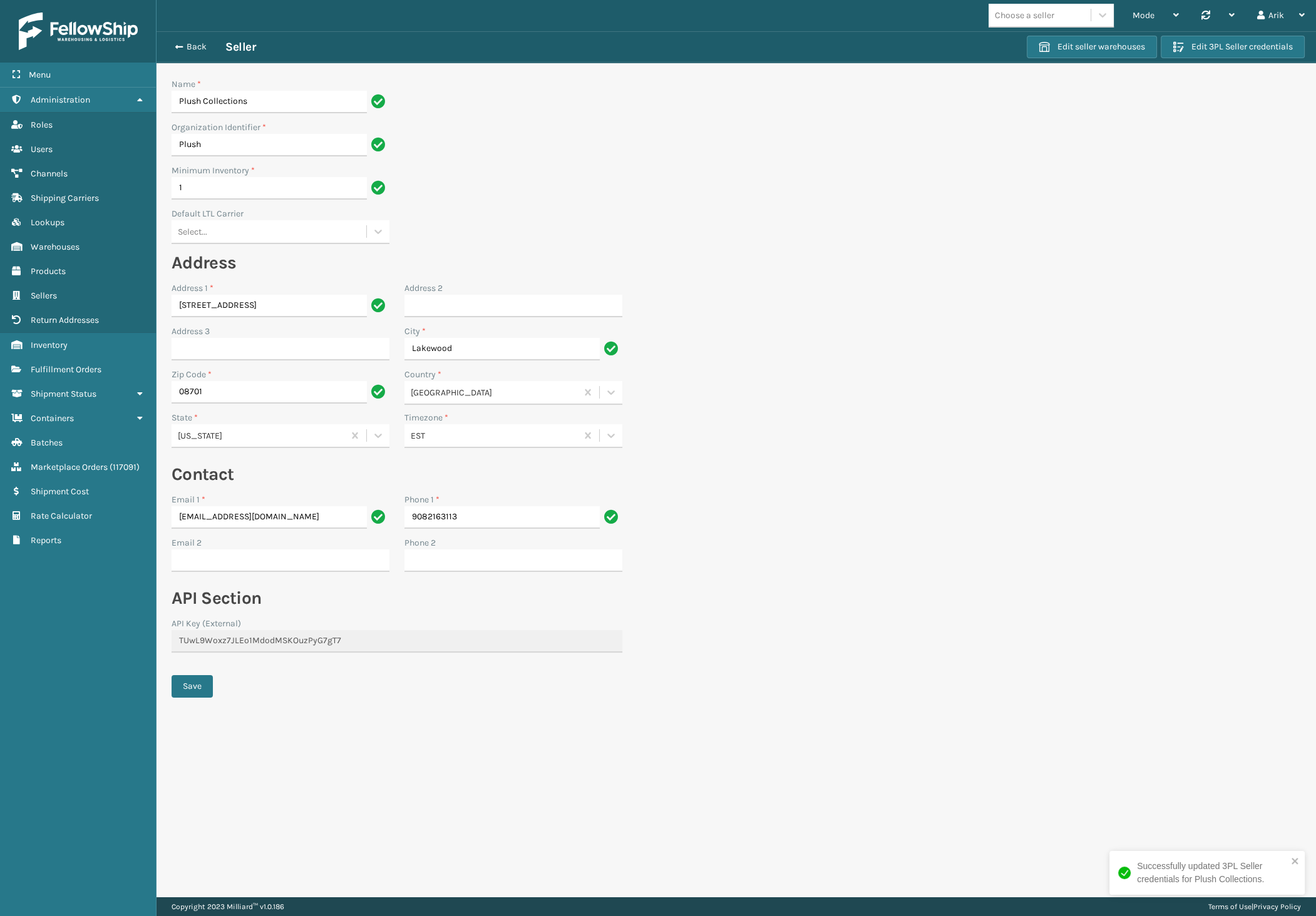
click at [613, 741] on form "Name * Plush Collections Organization Identifier * Plush Minimum Inventory * 1 …" at bounding box center [397, 406] width 481 height 688
click at [188, 688] on button "Save" at bounding box center [193, 686] width 41 height 23
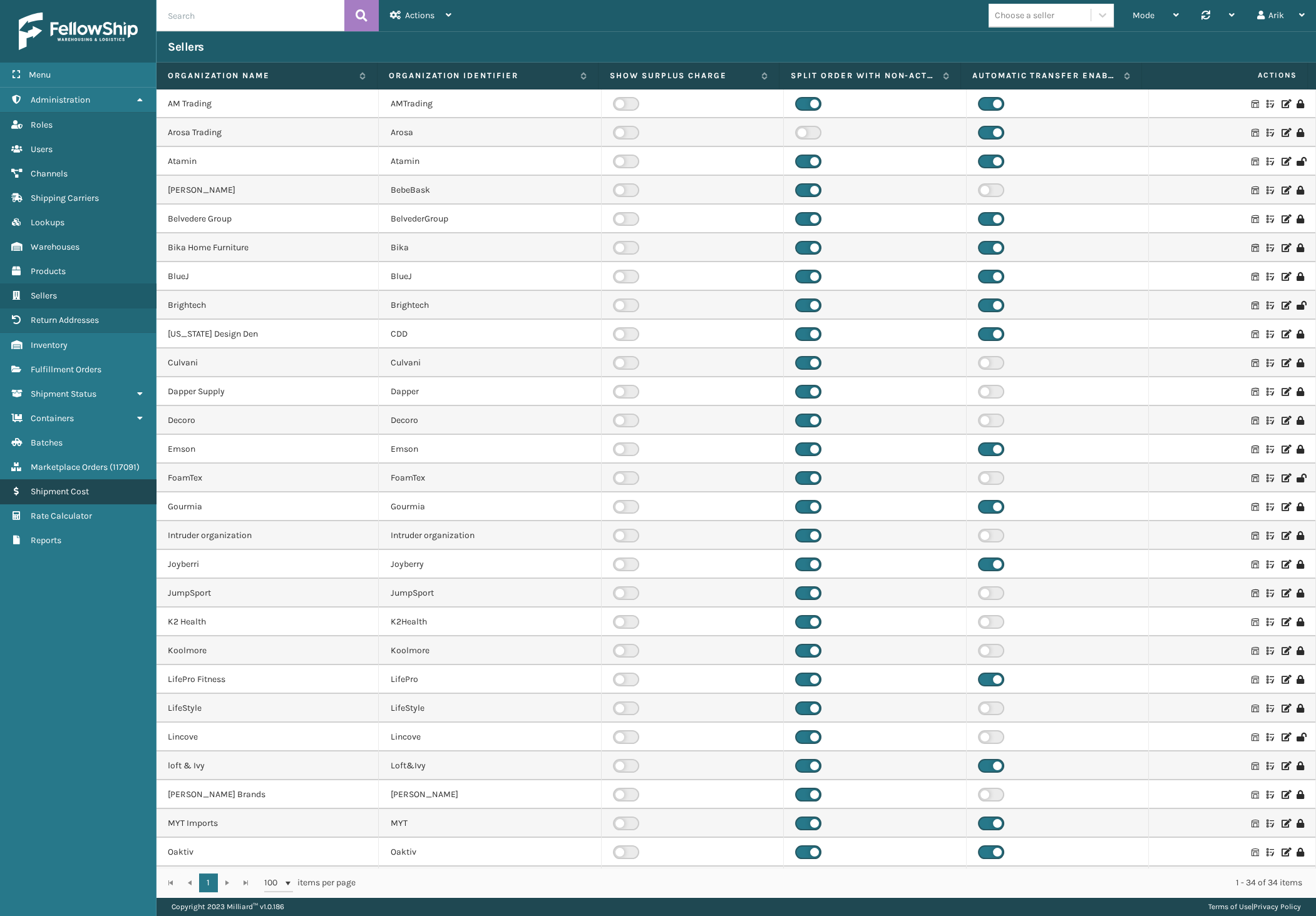
click at [96, 500] on link "Shipment Cost" at bounding box center [78, 492] width 156 height 25
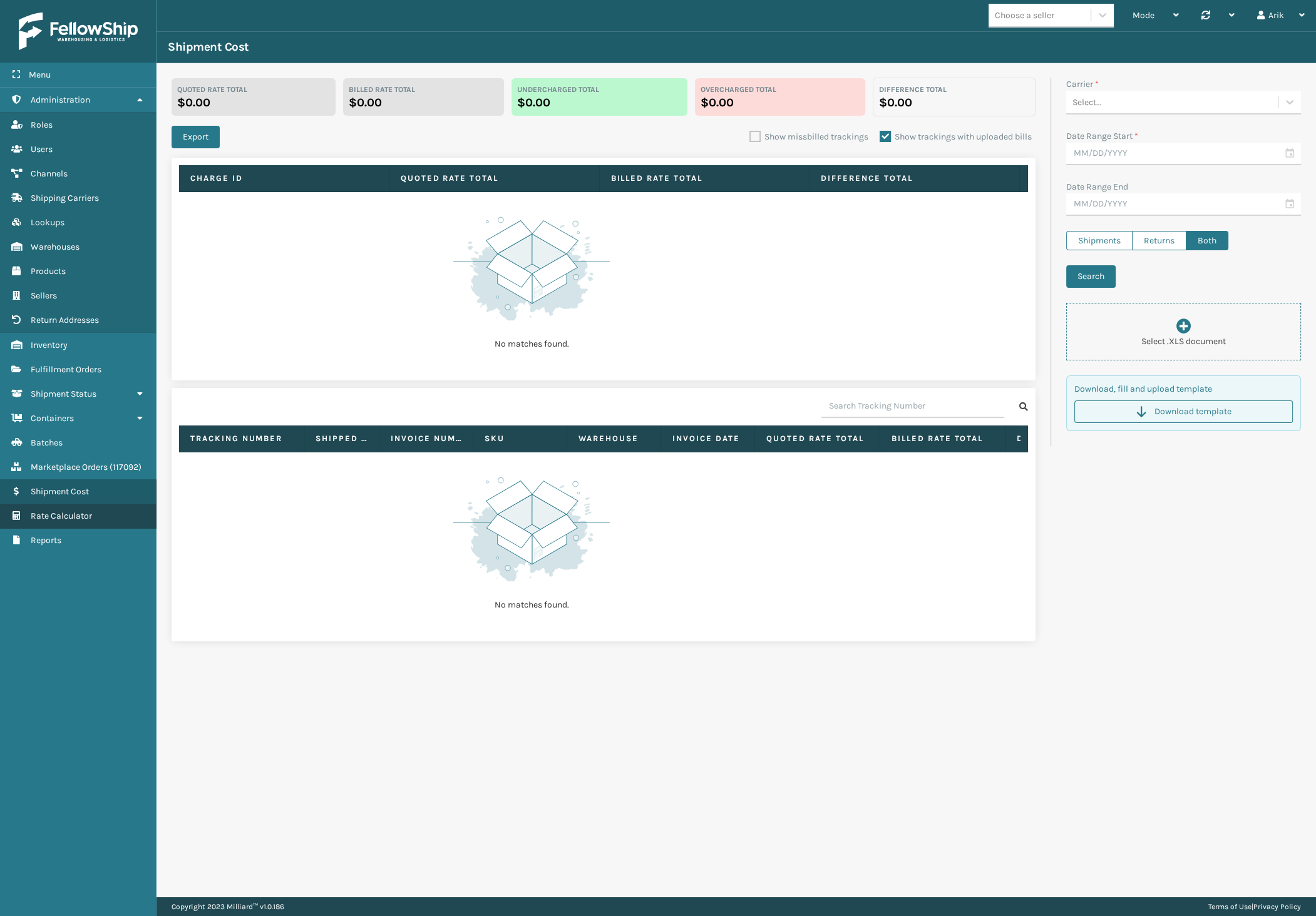
click at [78, 516] on span "Rate Calculator" at bounding box center [61, 515] width 61 height 11
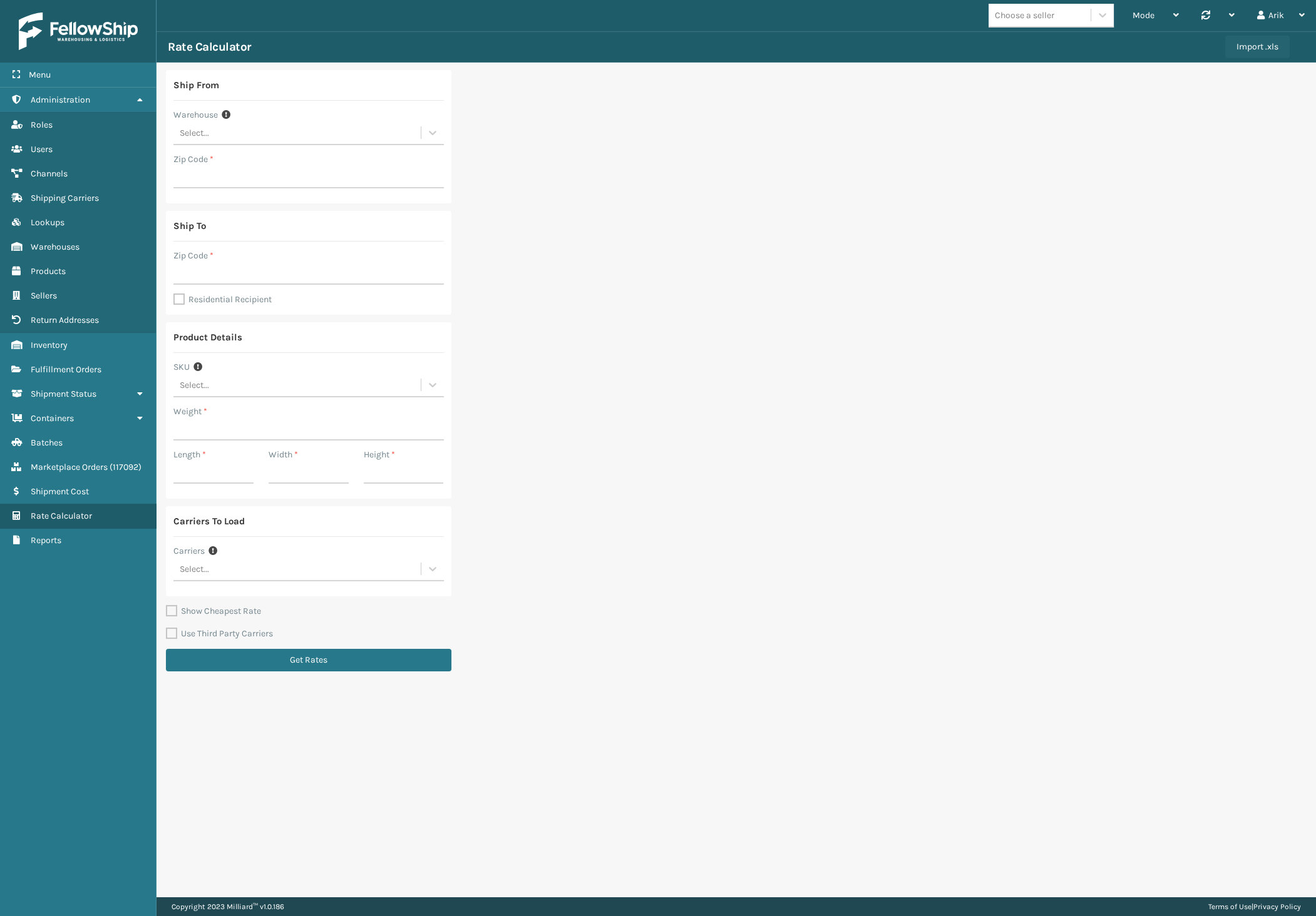
click at [1265, 52] on button "Import .xls" at bounding box center [1257, 46] width 64 height 23
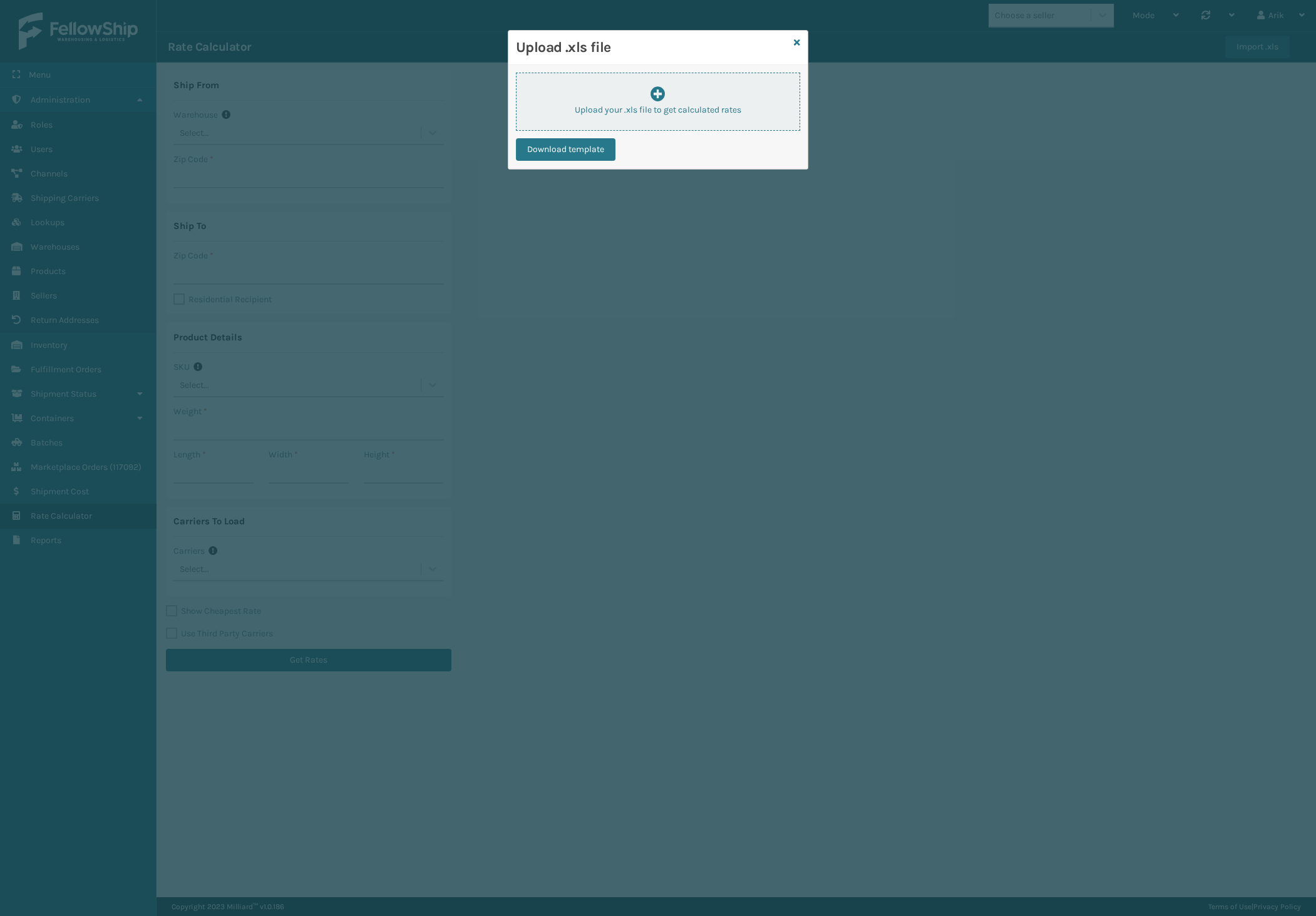
click at [608, 115] on p "Upload your .xls file to get calculated rates" at bounding box center [658, 110] width 283 height 13
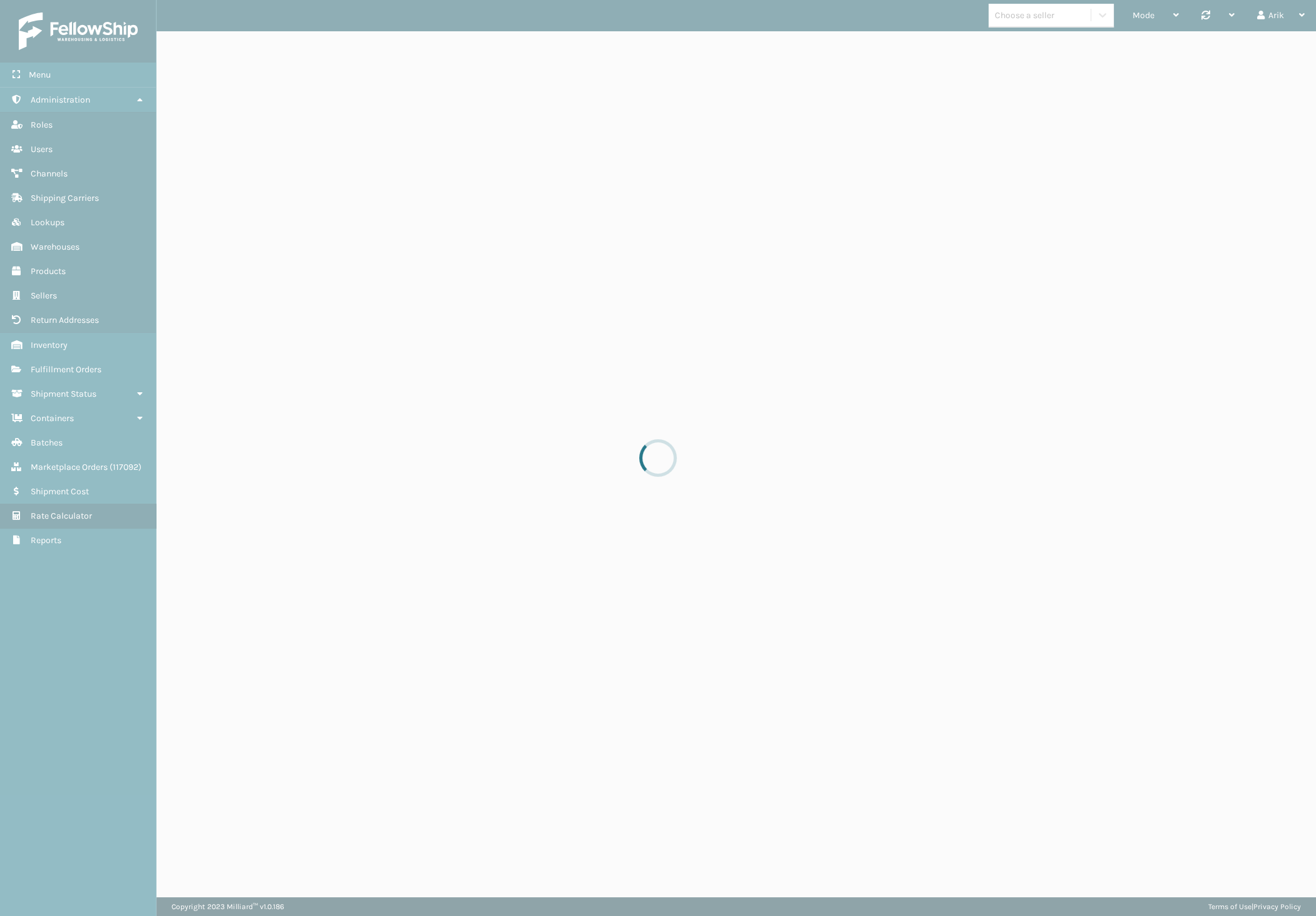
click at [1161, 107] on div at bounding box center [658, 458] width 1316 height 916
